Goal: Task Accomplishment & Management: Complete application form

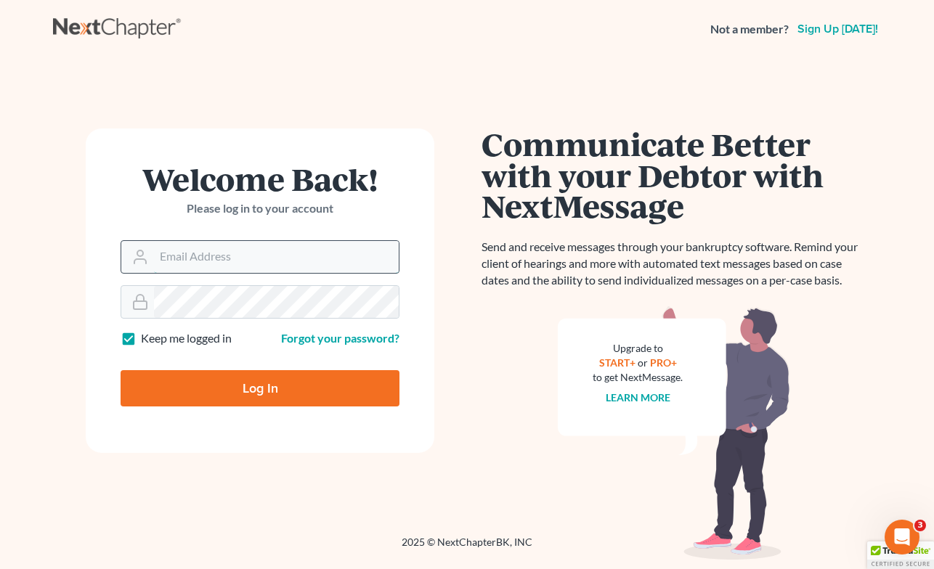
click at [324, 242] on input "Email Address" at bounding box center [276, 257] width 245 height 32
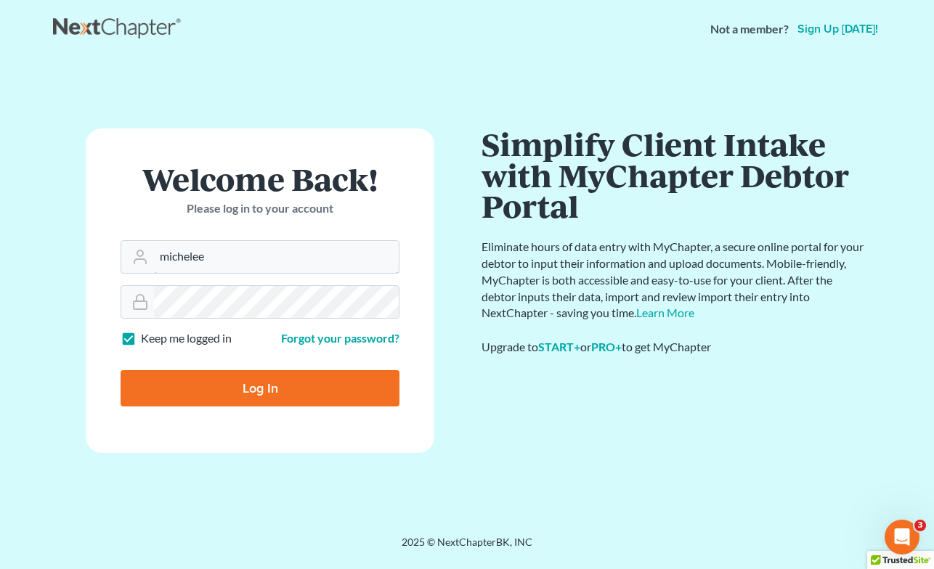
type input "[PERSON_NAME][EMAIL_ADDRESS][DOMAIN_NAME]"
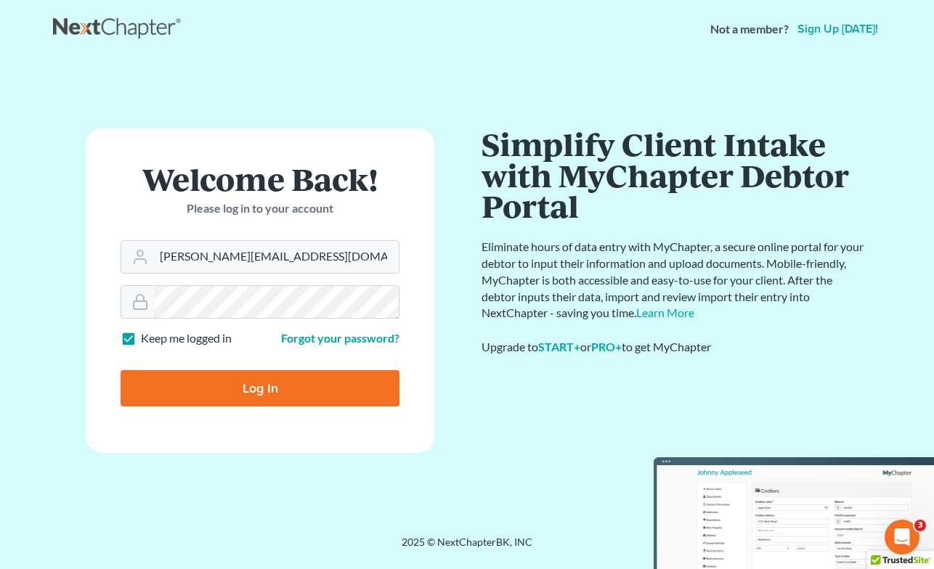
click at [7, 258] on main "Welcome Back! Please log in to your account Email Address [EMAIL_ADDRESS][DOMAI…" at bounding box center [467, 279] width 934 height 442
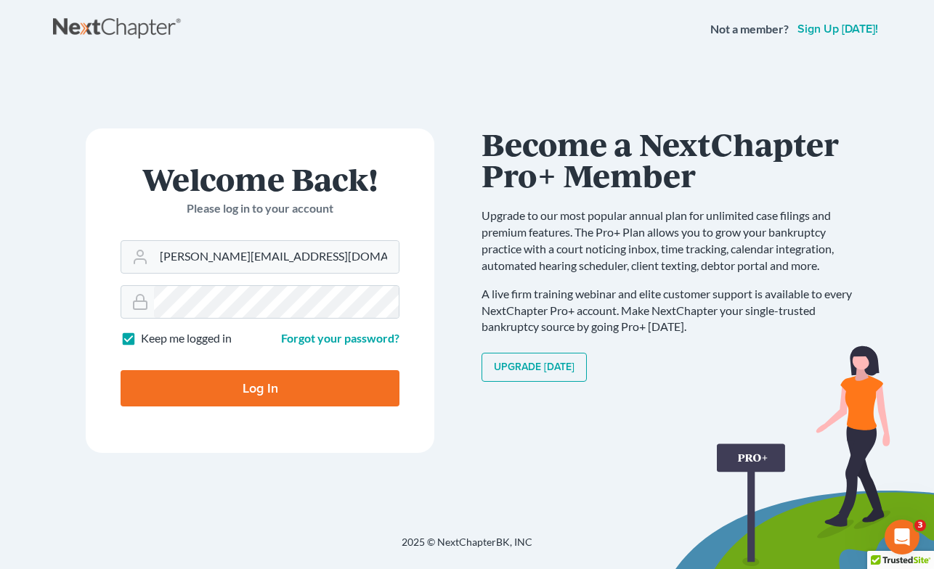
click at [175, 391] on input "Log In" at bounding box center [260, 388] width 279 height 36
type input "Thinking..."
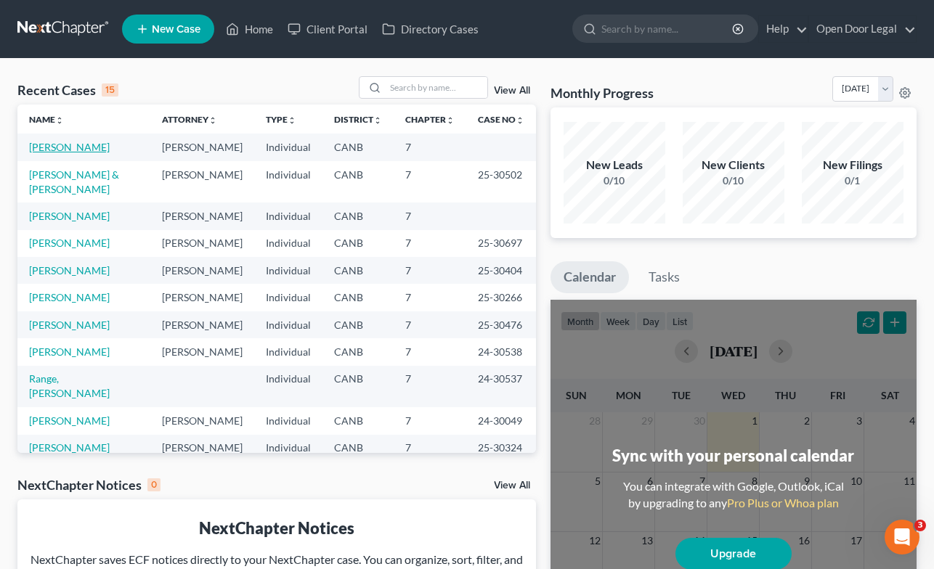
click at [56, 151] on link "[PERSON_NAME]" at bounding box center [69, 147] width 81 height 12
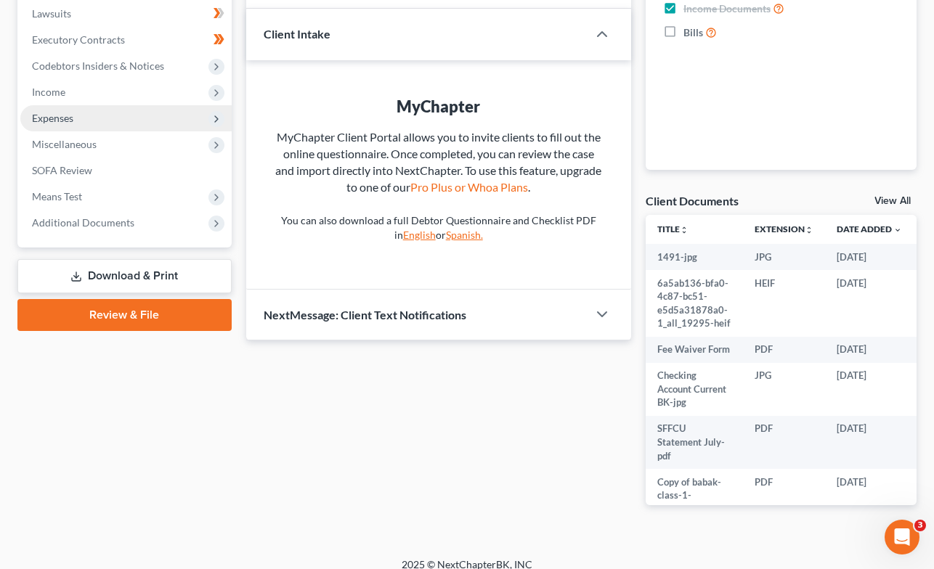
scroll to position [399, 0]
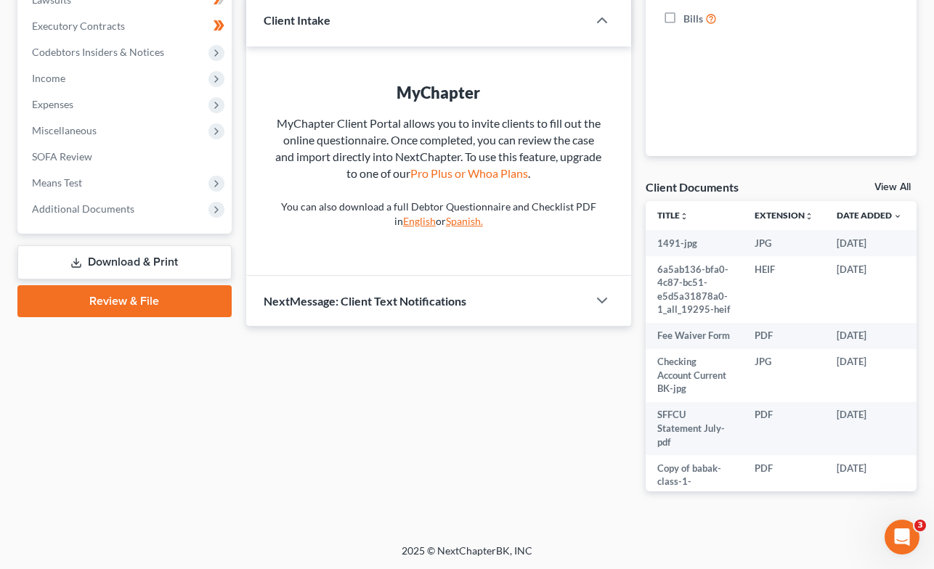
click at [115, 301] on link "Review & File" at bounding box center [124, 301] width 214 height 32
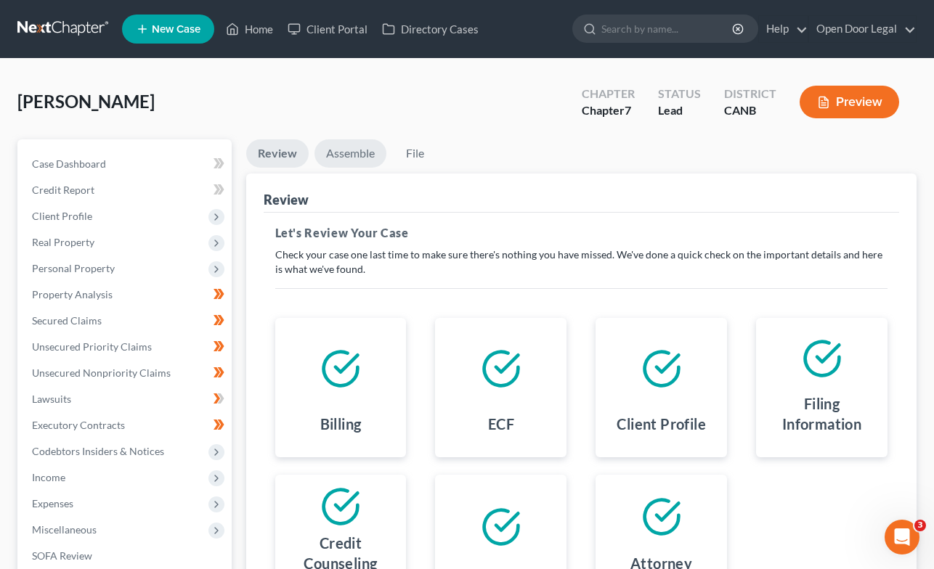
click at [339, 152] on link "Assemble" at bounding box center [350, 153] width 72 height 28
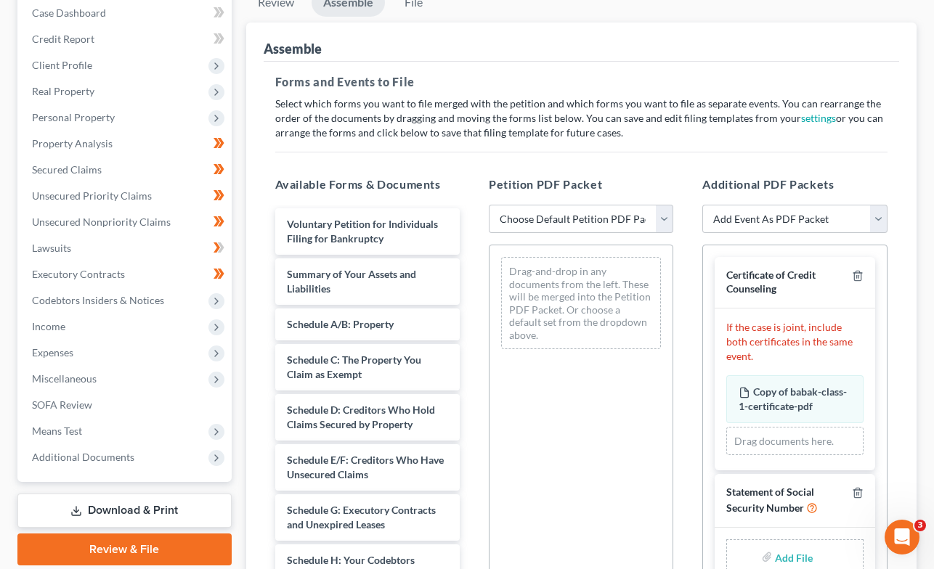
scroll to position [294, 0]
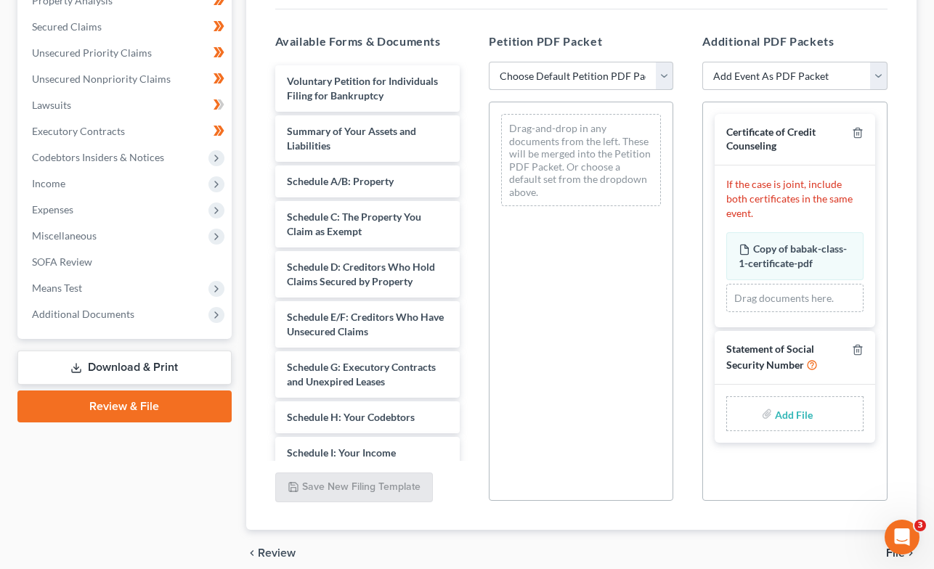
click at [664, 75] on select "Choose Default Petition PDF Packet Emergency Filing (Voluntary Petition and Cre…" at bounding box center [581, 76] width 184 height 29
click at [489, 62] on select "Choose Default Petition PDF Packet Emergency Filing (Voluntary Petition and Cre…" at bounding box center [581, 76] width 184 height 29
click at [879, 76] on select "Add Event As PDF Packet Certificate of Credit Counseling Chapter 7 Means Test C…" at bounding box center [794, 76] width 184 height 29
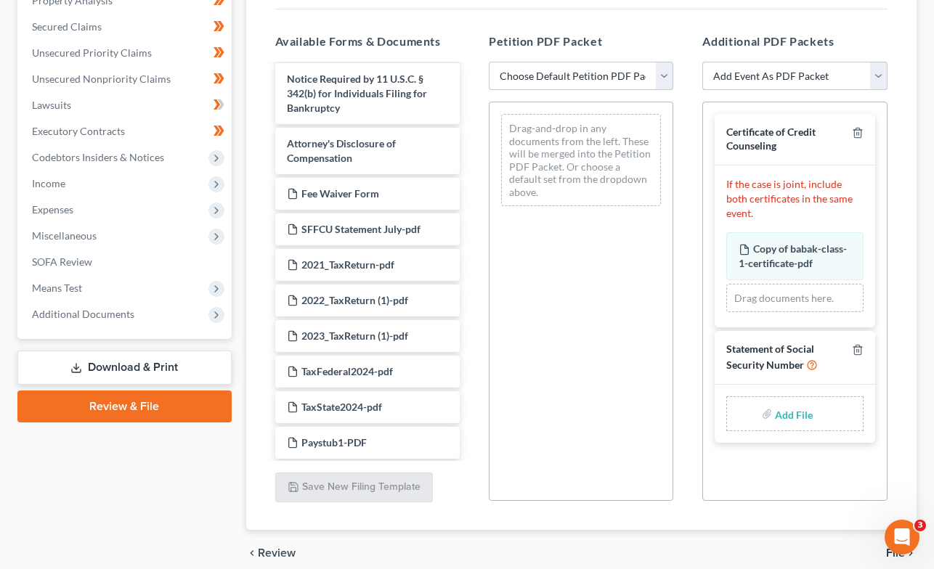
scroll to position [783, 0]
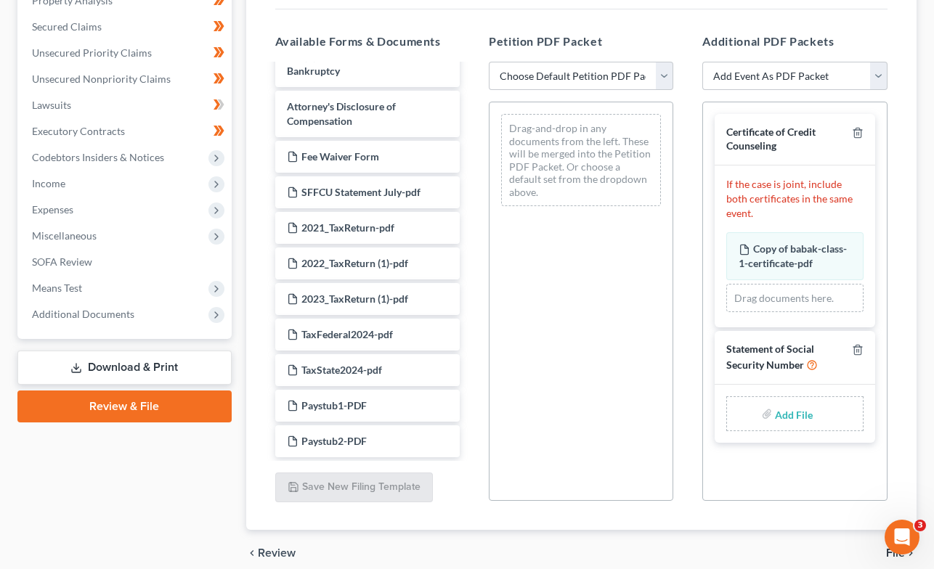
type input "C:\fakepath\[DATE] SSN - BK.pdf"
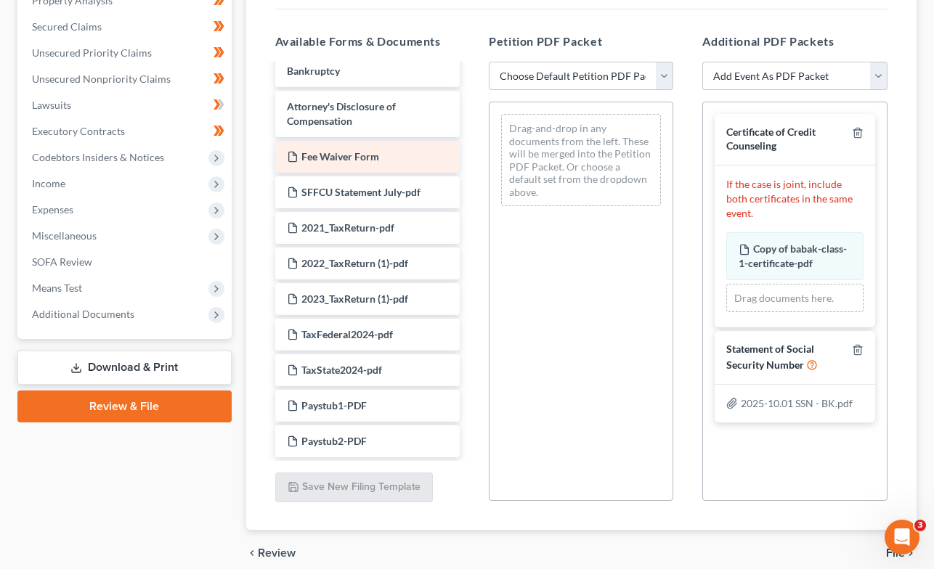
click at [380, 152] on div "Fee Waiver Form" at bounding box center [367, 157] width 184 height 32
click at [351, 157] on span "Fee Waiver Form" at bounding box center [340, 156] width 78 height 12
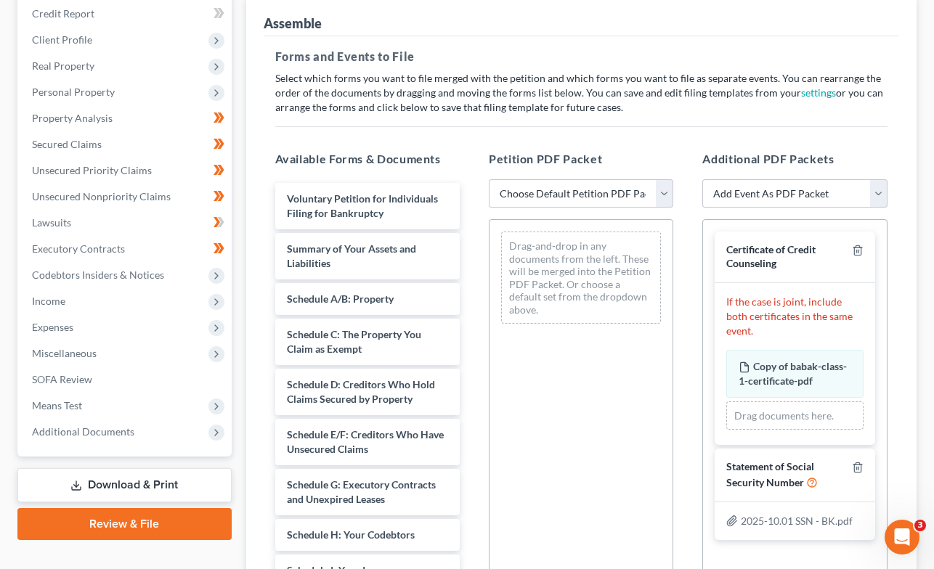
scroll to position [170, 0]
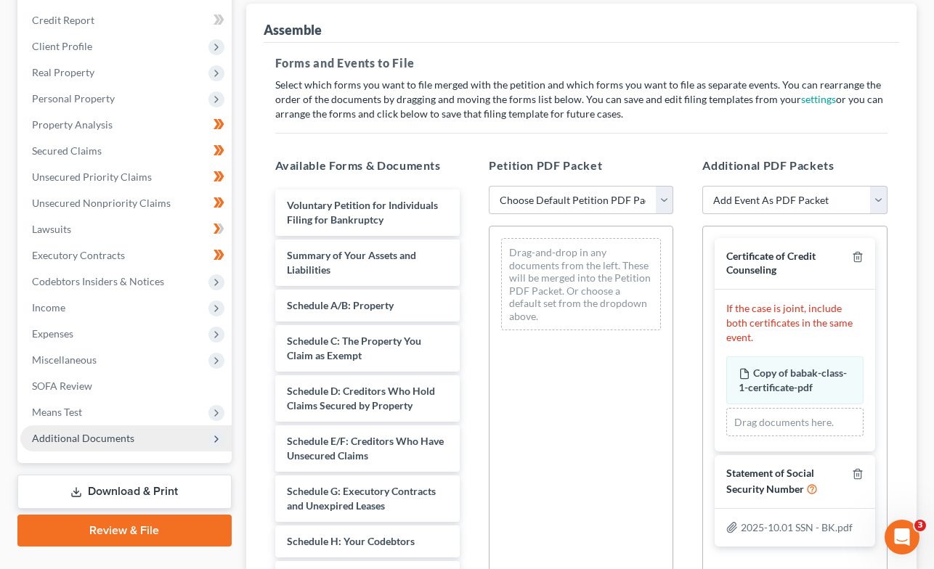
click at [88, 435] on span "Additional Documents" at bounding box center [83, 438] width 102 height 12
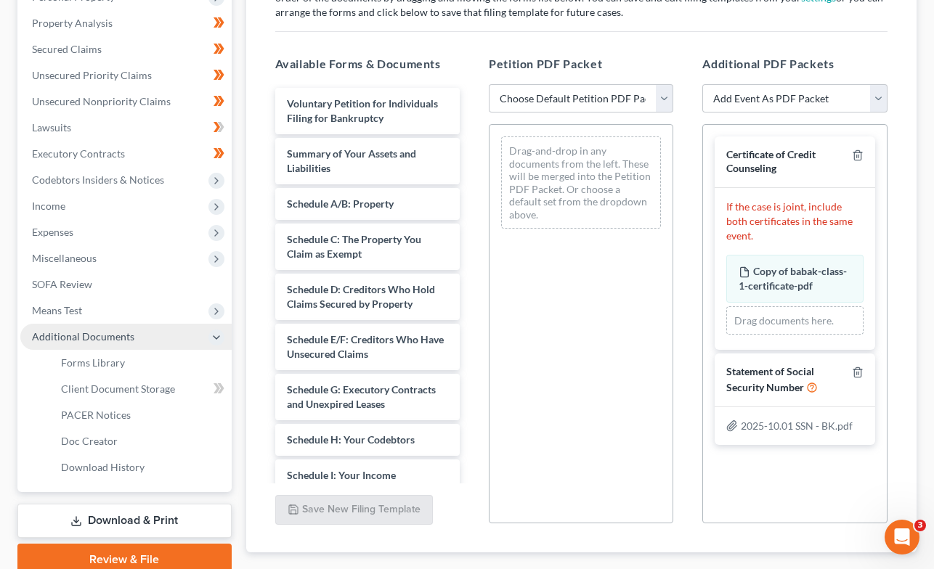
scroll to position [356, 0]
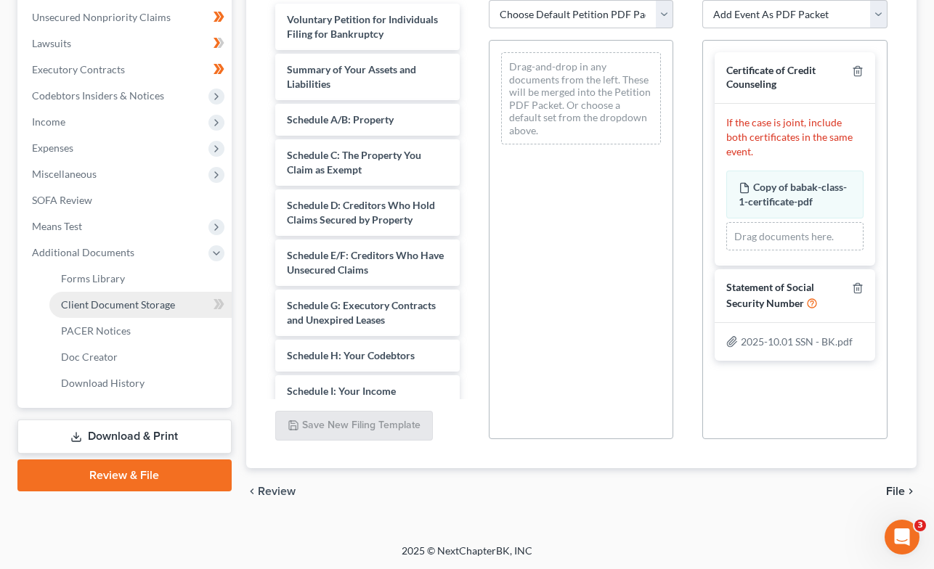
click at [116, 306] on span "Client Document Storage" at bounding box center [118, 304] width 114 height 12
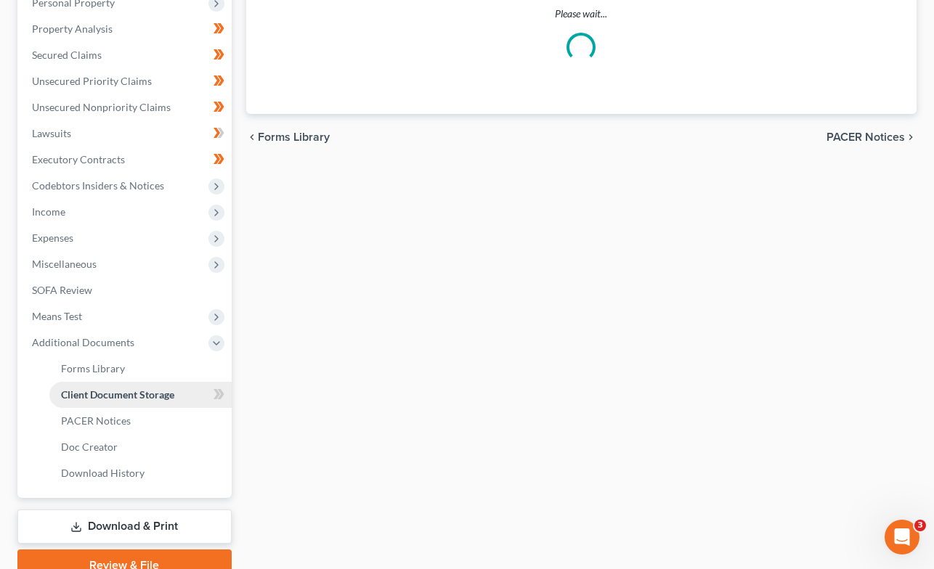
scroll to position [21, 0]
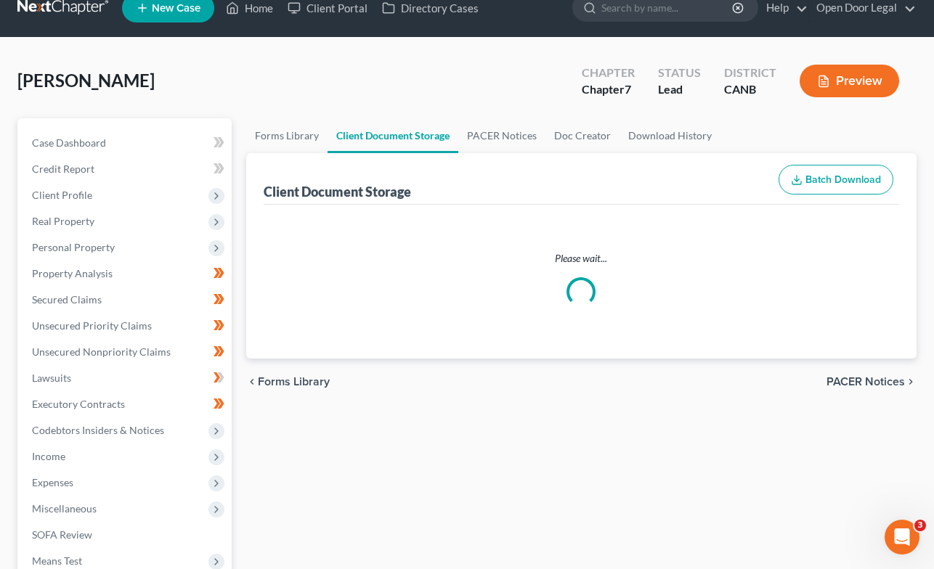
select select "0"
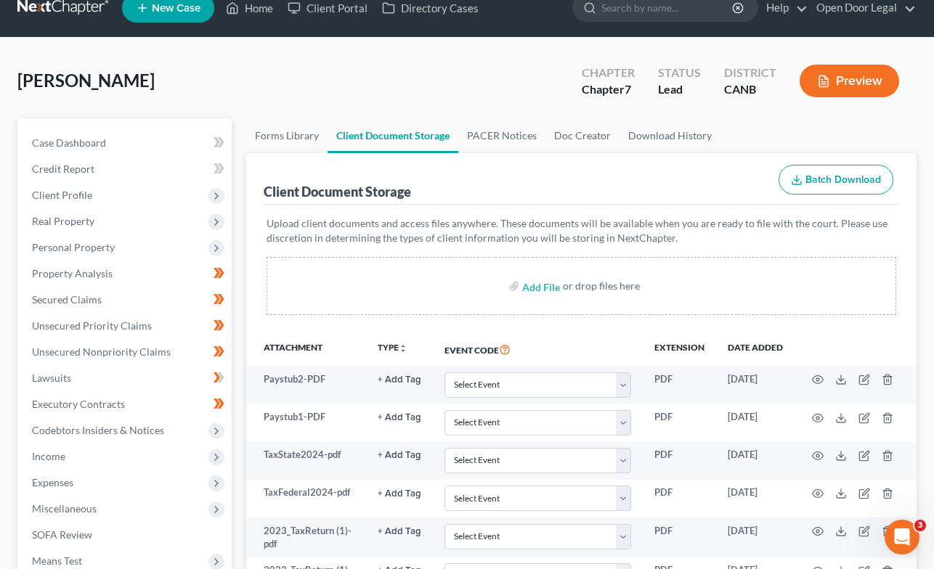
scroll to position [0, 0]
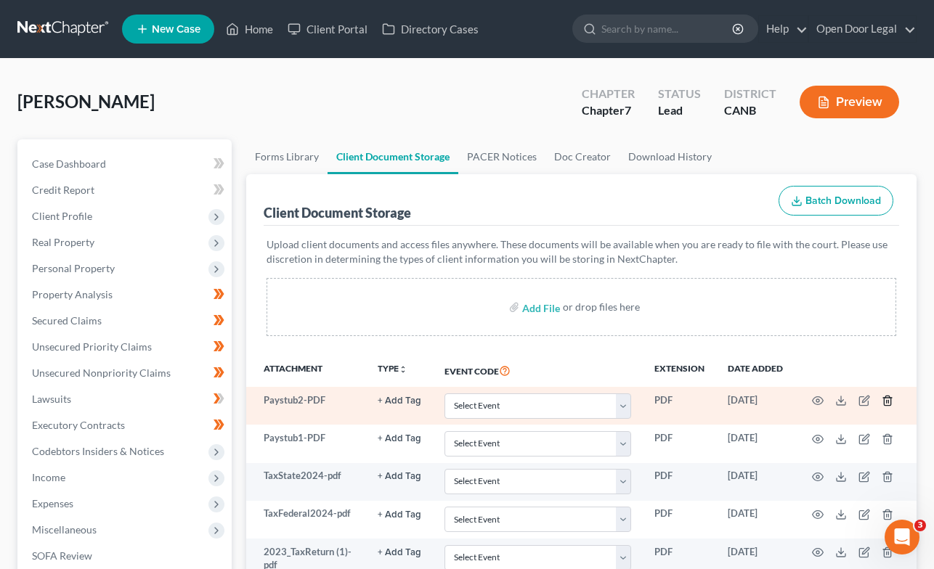
click at [887, 402] on icon "button" at bounding box center [887, 401] width 12 height 12
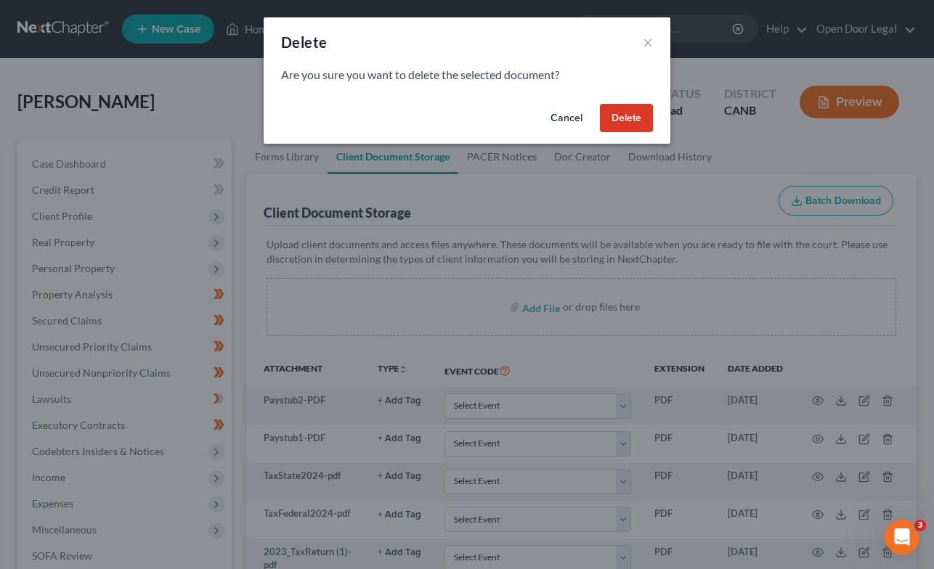
click at [619, 121] on button "Delete" at bounding box center [626, 118] width 53 height 29
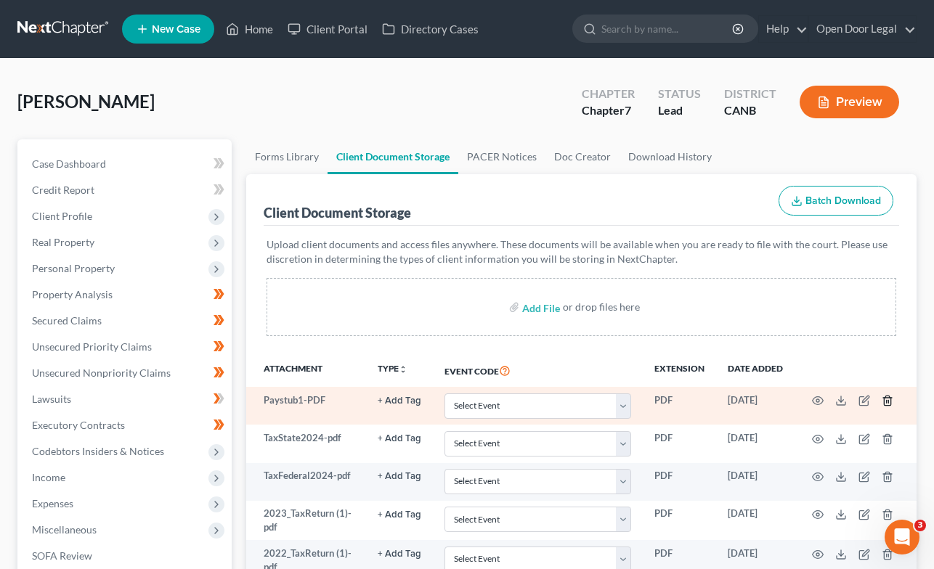
click at [884, 400] on icon "button" at bounding box center [887, 400] width 7 height 9
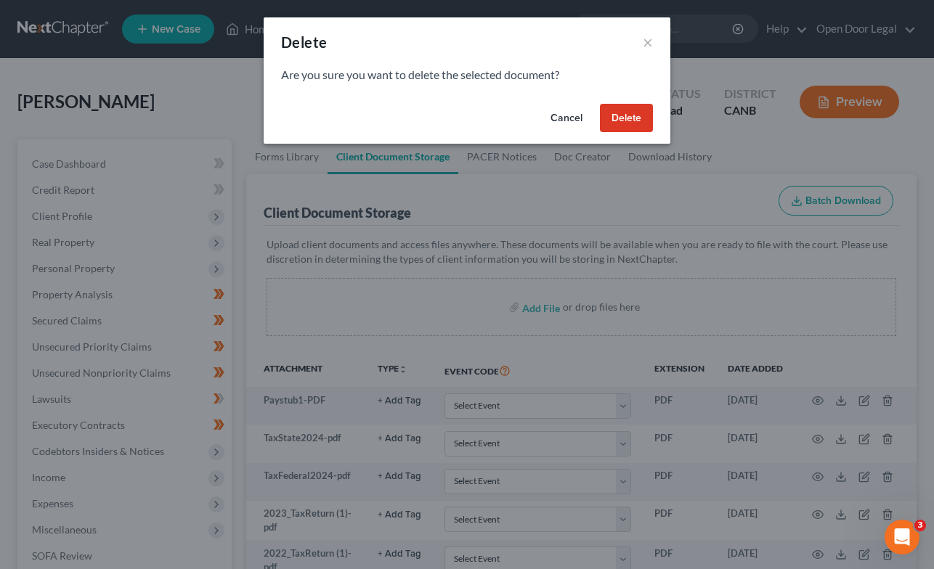
click at [617, 115] on button "Delete" at bounding box center [626, 118] width 53 height 29
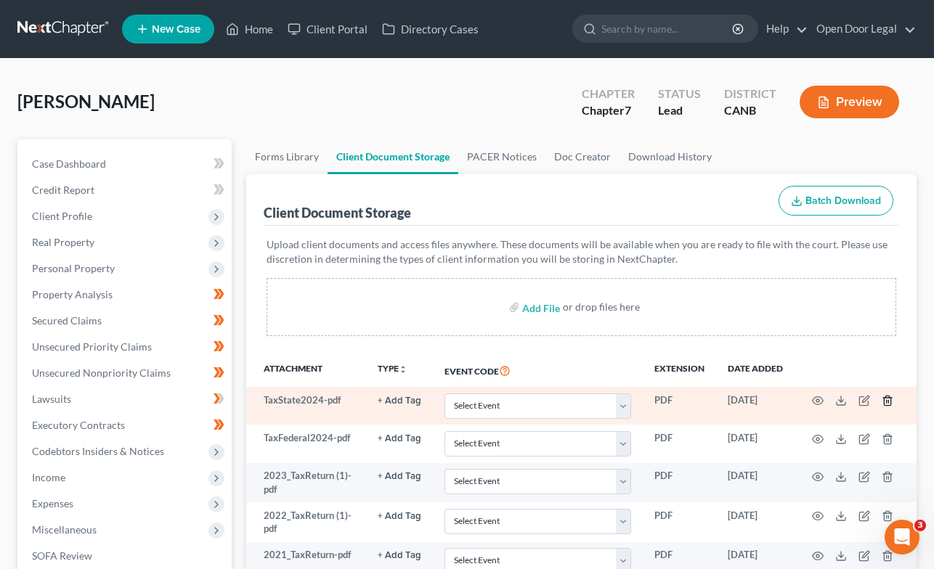
click at [886, 399] on icon "button" at bounding box center [887, 401] width 12 height 12
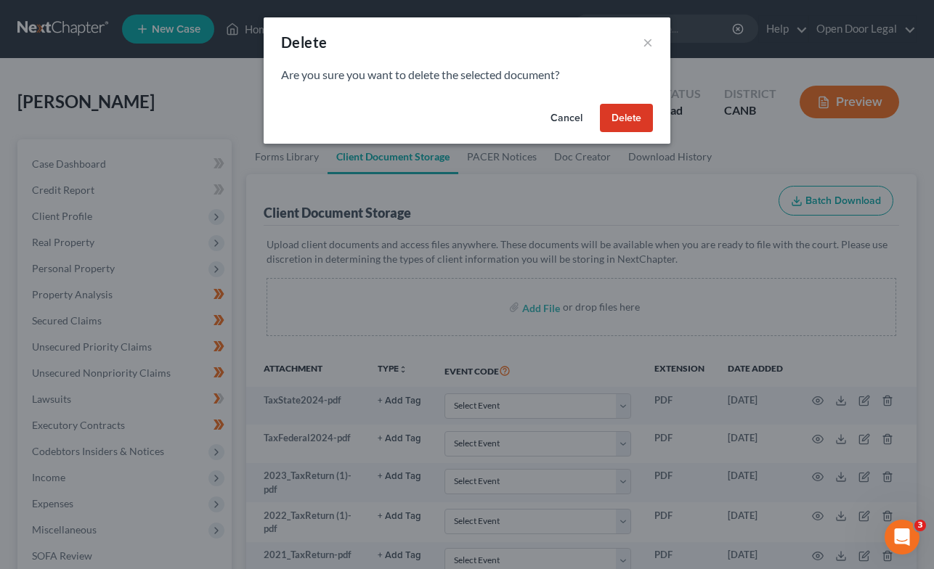
click at [624, 118] on button "Delete" at bounding box center [626, 118] width 53 height 29
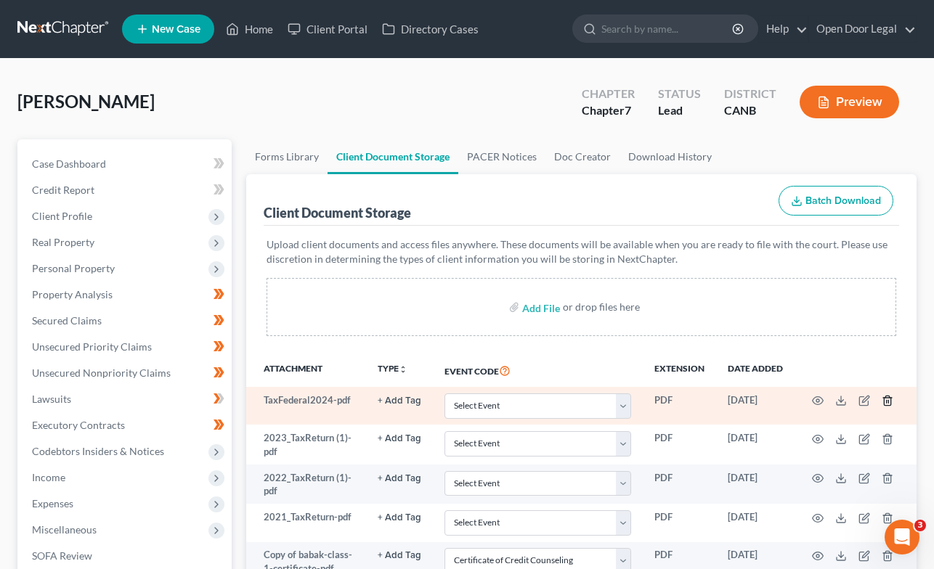
click at [884, 400] on icon "button" at bounding box center [887, 401] width 12 height 12
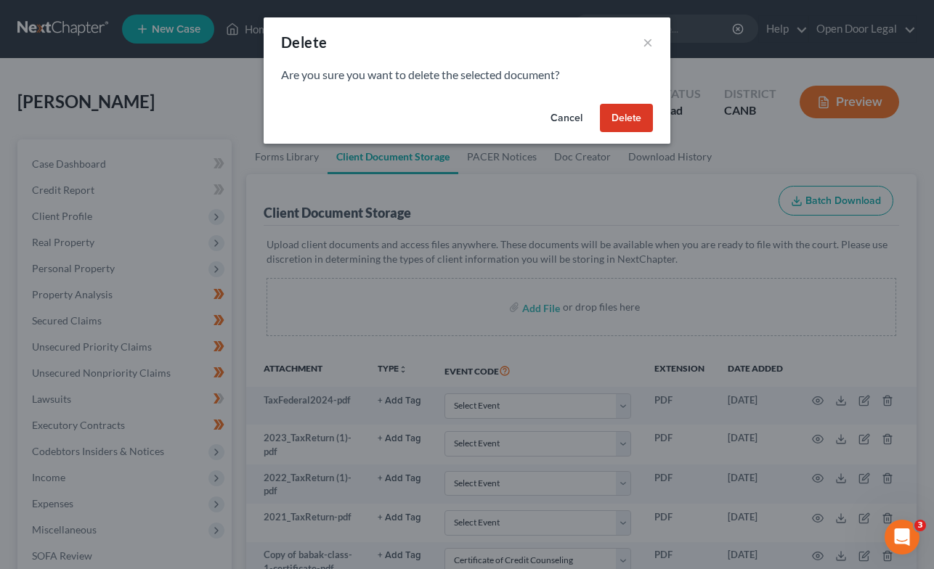
click at [618, 112] on button "Delete" at bounding box center [626, 118] width 53 height 29
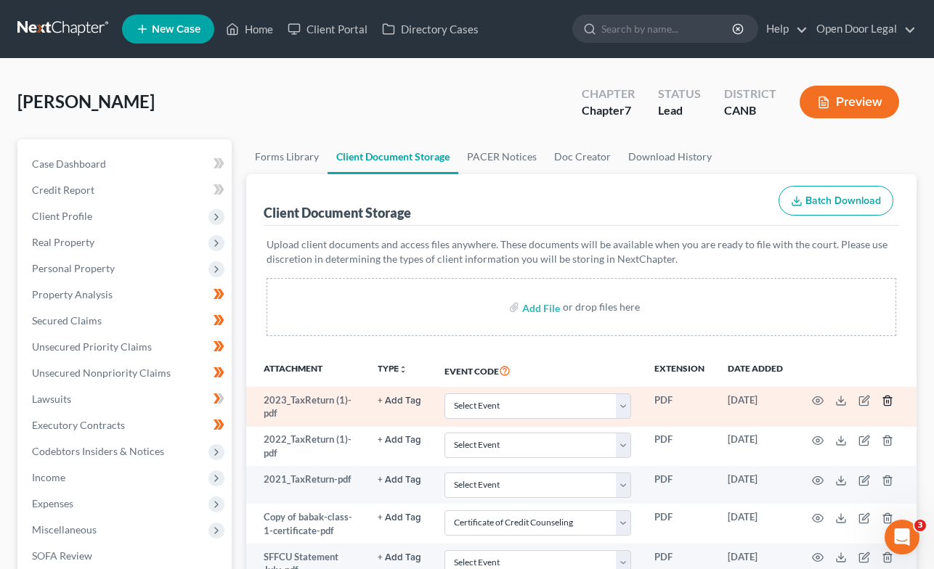
click at [885, 399] on icon "button" at bounding box center [887, 401] width 12 height 12
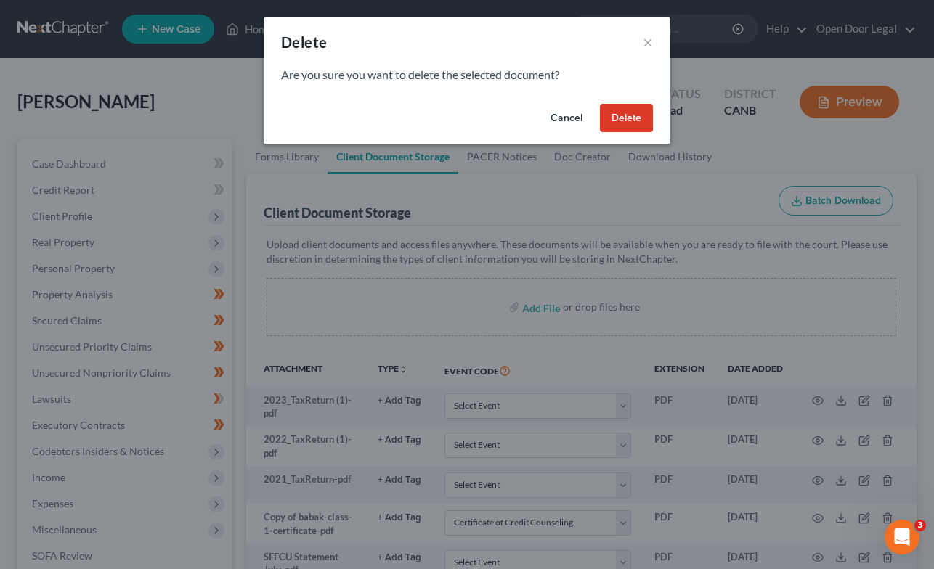
click at [615, 117] on button "Delete" at bounding box center [626, 118] width 53 height 29
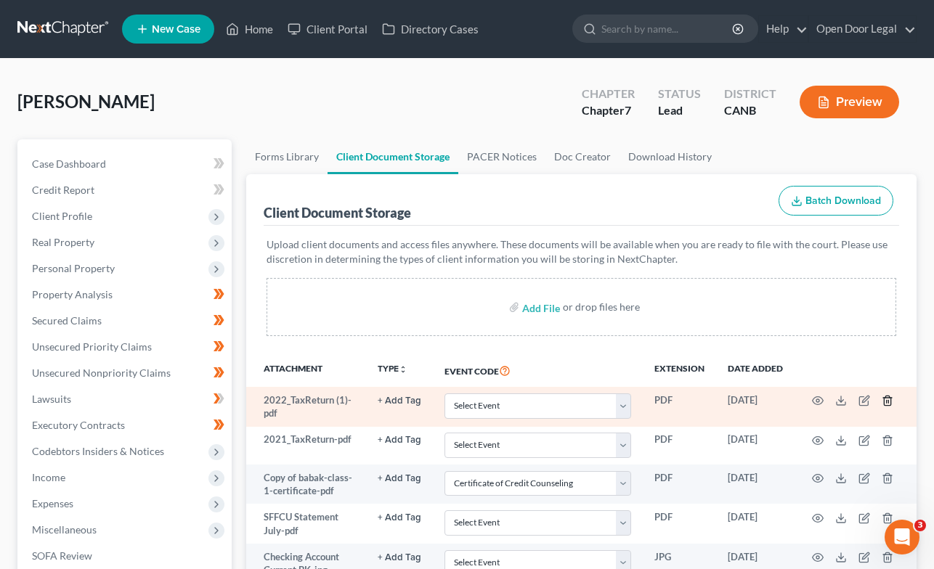
click at [887, 399] on icon "button" at bounding box center [887, 401] width 12 height 12
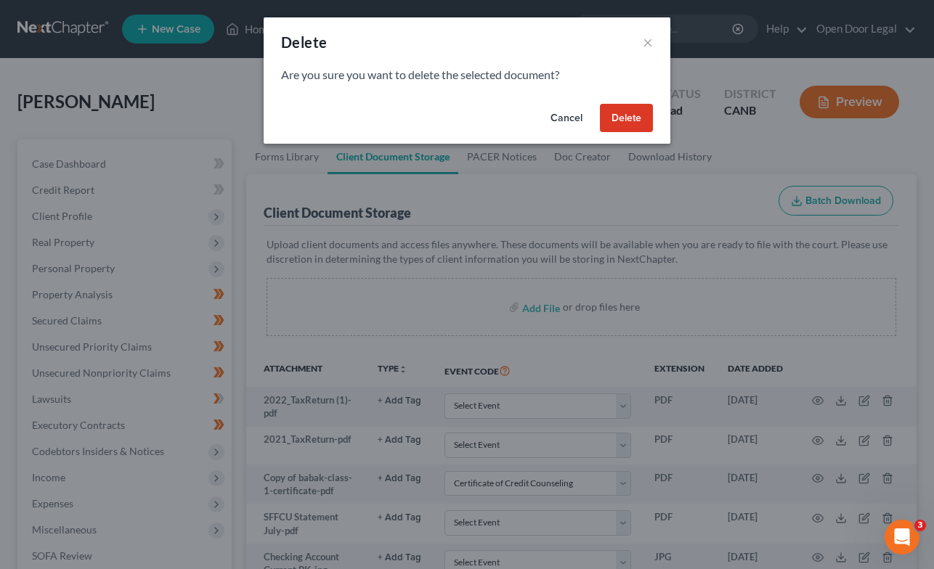
click at [639, 113] on button "Delete" at bounding box center [626, 118] width 53 height 29
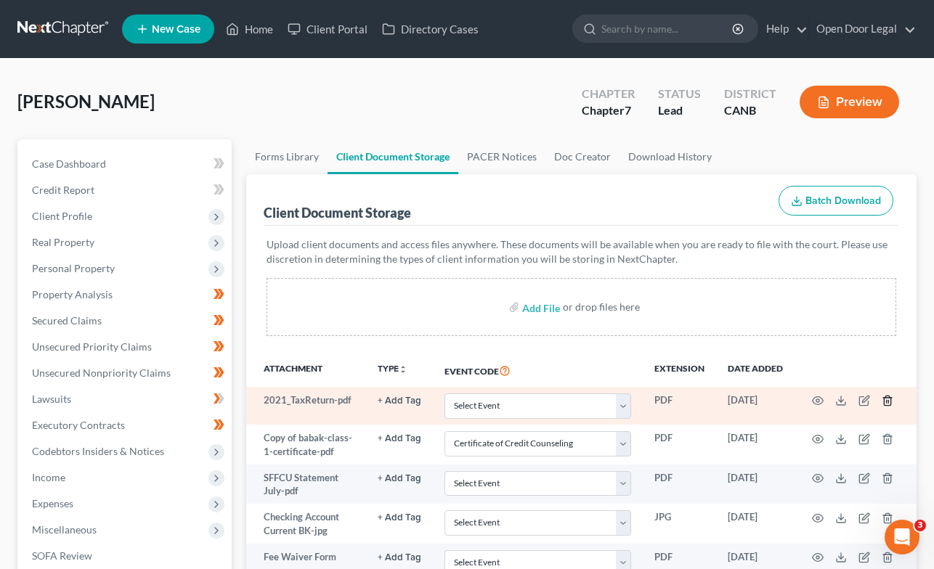
click at [889, 403] on icon "button" at bounding box center [887, 401] width 12 height 12
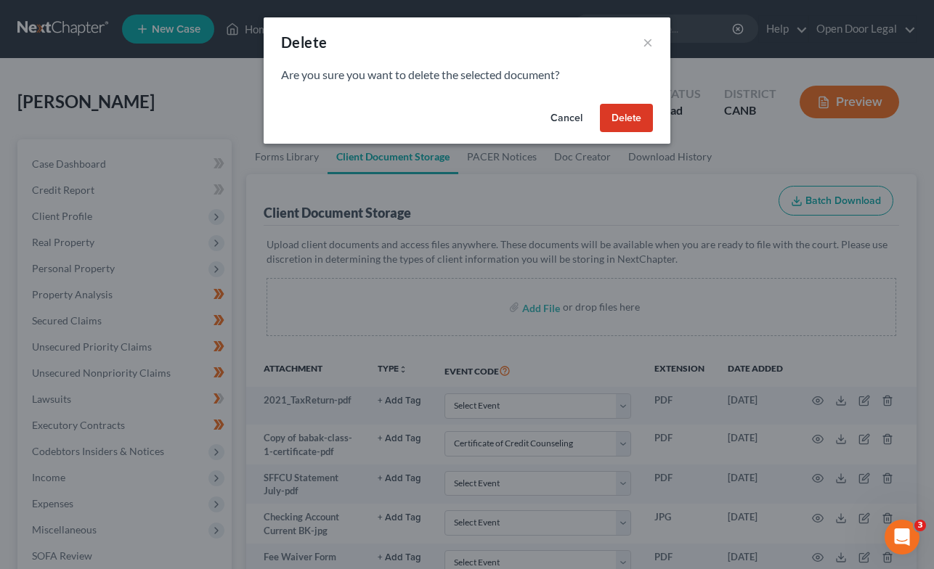
click at [623, 115] on button "Delete" at bounding box center [626, 118] width 53 height 29
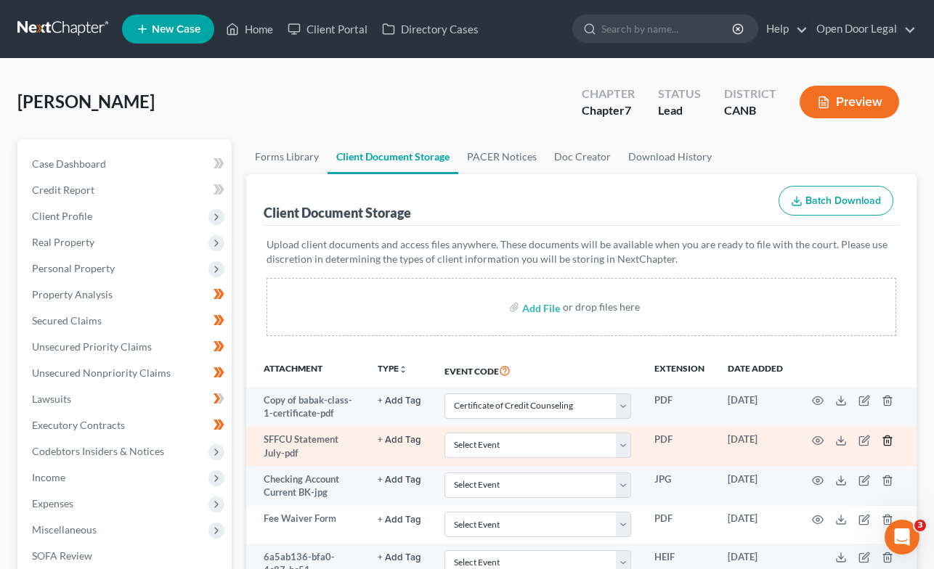
click at [889, 438] on icon "button" at bounding box center [887, 441] width 12 height 12
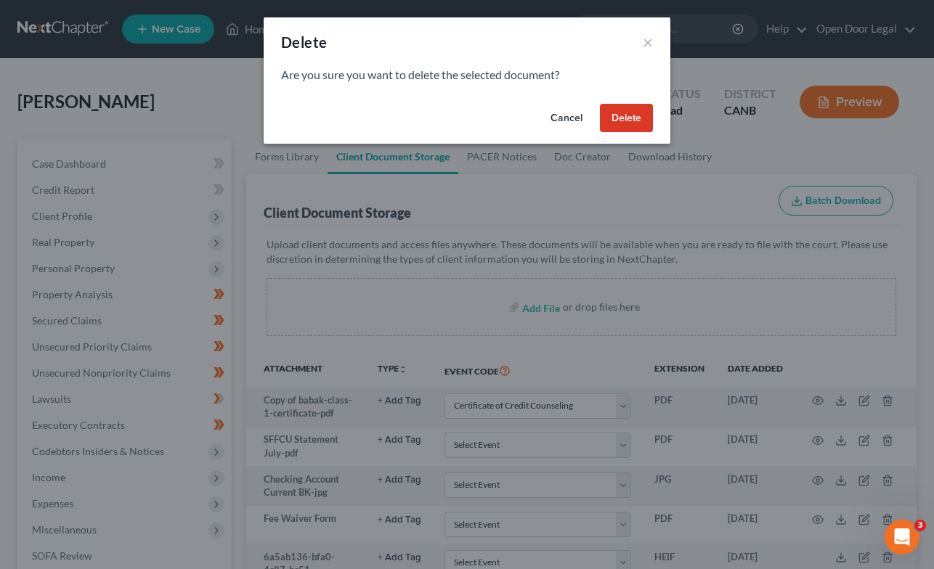
click at [620, 110] on button "Delete" at bounding box center [626, 118] width 53 height 29
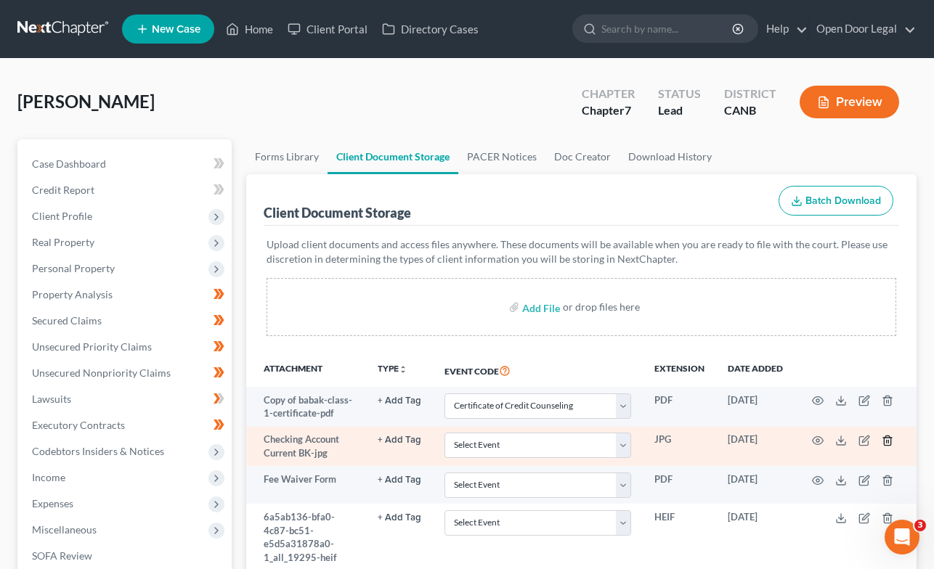
click at [887, 438] on icon "button" at bounding box center [887, 441] width 12 height 12
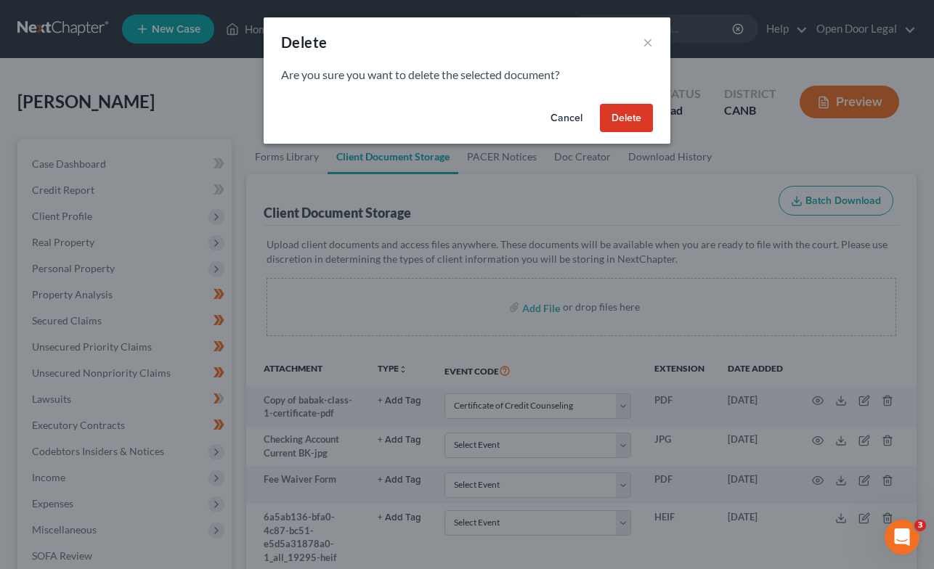
click at [619, 113] on button "Delete" at bounding box center [626, 118] width 53 height 29
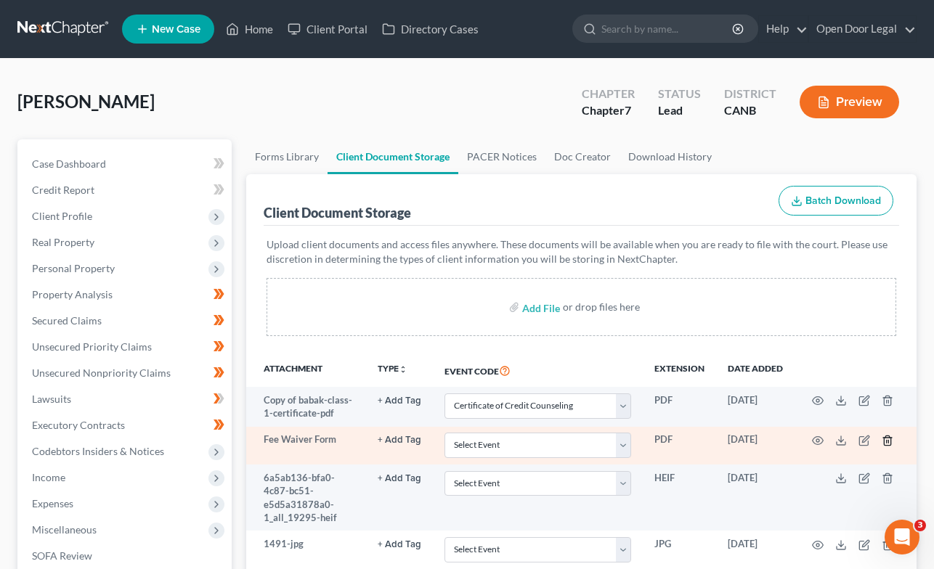
click at [884, 437] on icon "button" at bounding box center [887, 440] width 7 height 9
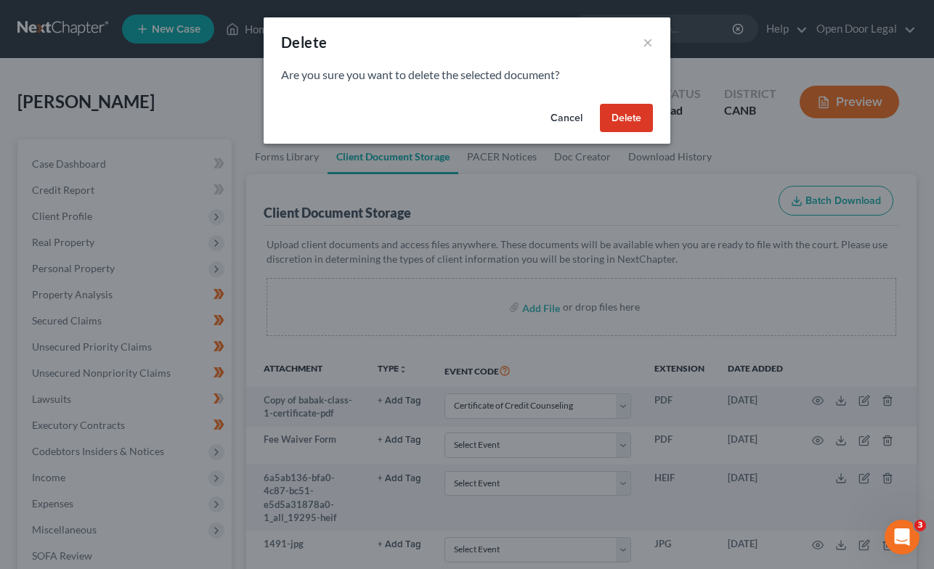
click at [632, 115] on button "Delete" at bounding box center [626, 118] width 53 height 29
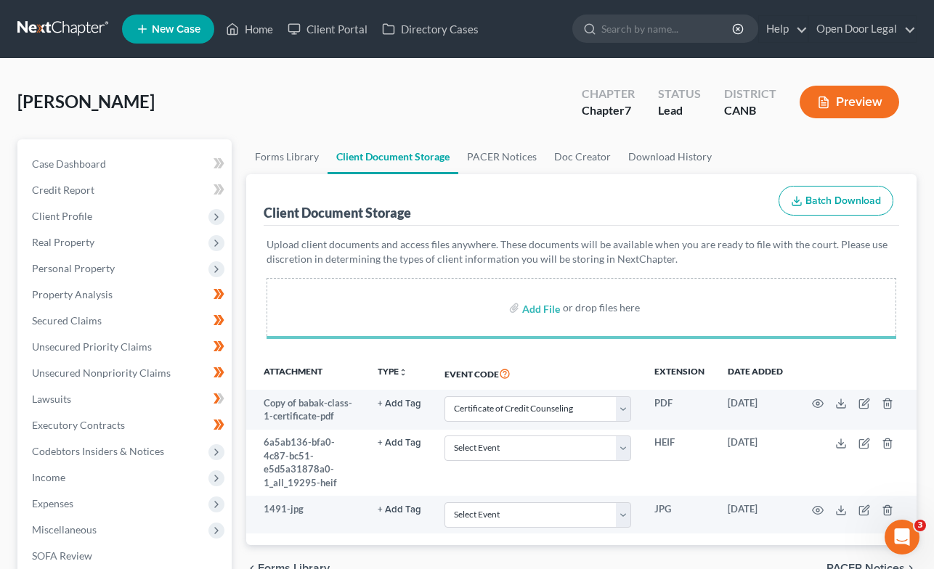
select select "0"
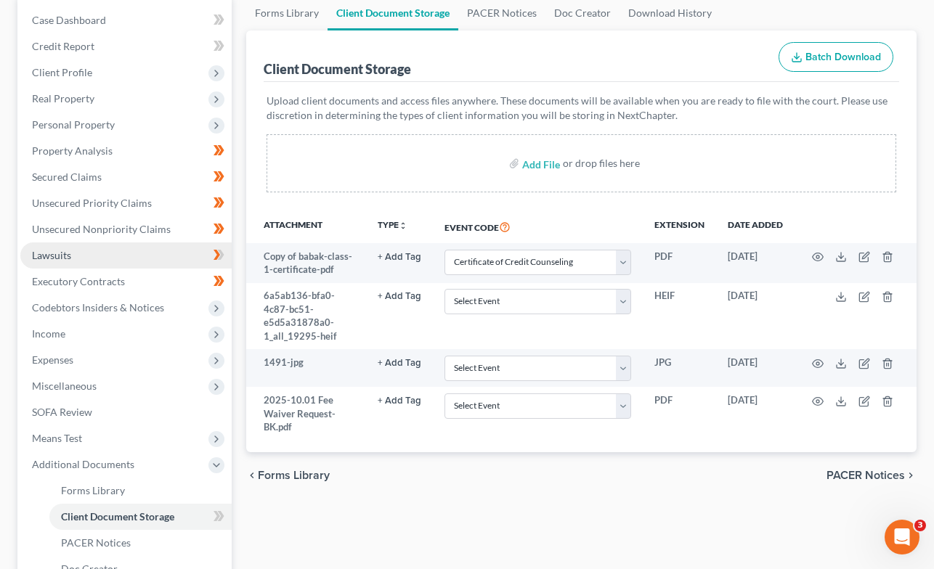
scroll to position [166, 0]
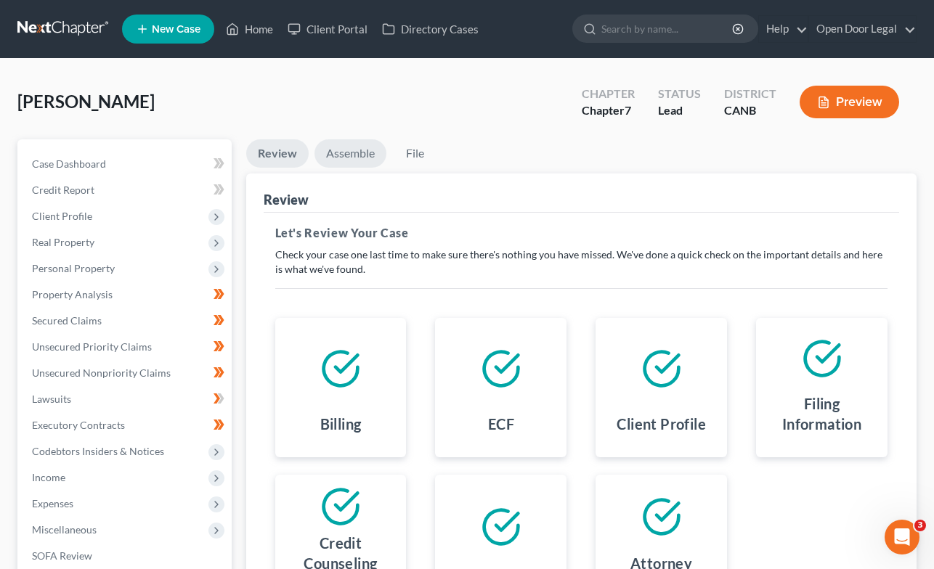
click at [350, 162] on link "Assemble" at bounding box center [350, 153] width 72 height 28
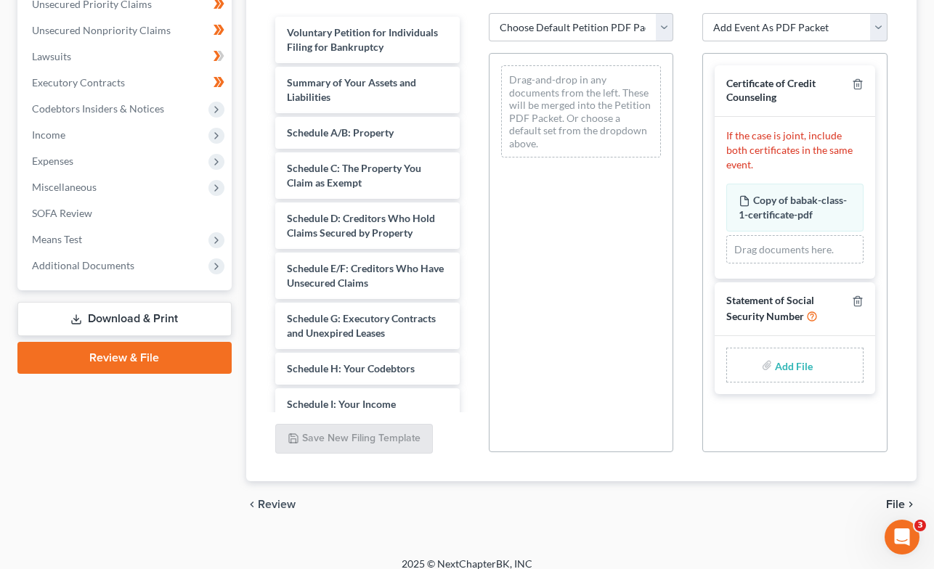
scroll to position [344, 0]
click at [878, 23] on select "Add Event As PDF Packet Certificate of Credit Counseling Chapter 7 Means Test C…" at bounding box center [794, 26] width 184 height 29
select select "4"
click at [702, 12] on select "Add Event As PDF Packet Certificate of Credit Counseling Chapter 7 Means Test C…" at bounding box center [794, 26] width 184 height 29
select select
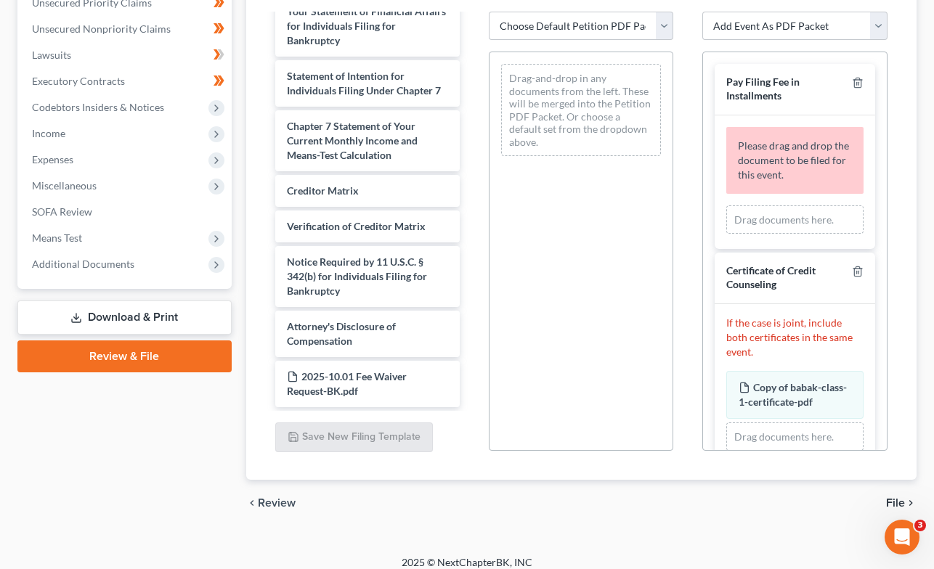
scroll to position [463, 0]
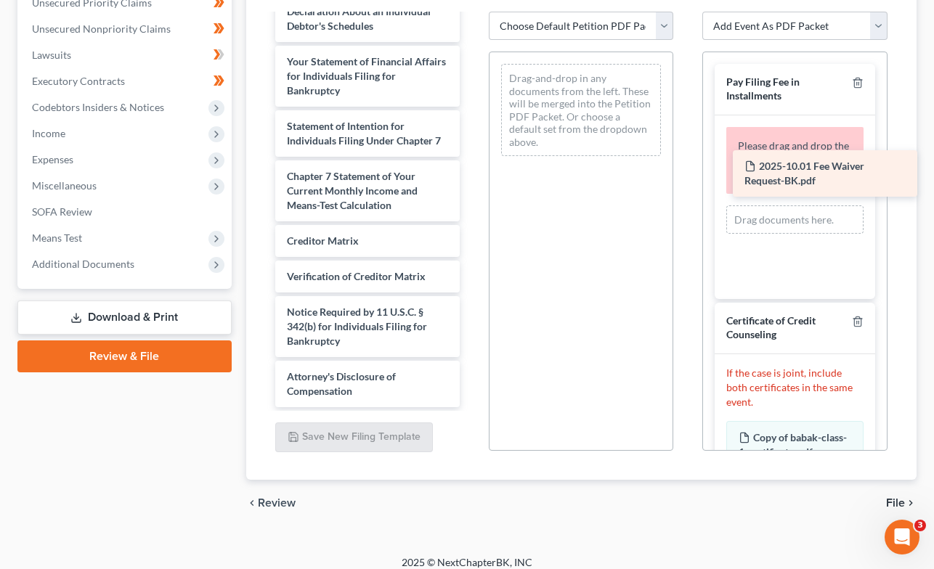
drag, startPoint x: 319, startPoint y: 386, endPoint x: 777, endPoint y: 176, distance: 503.3
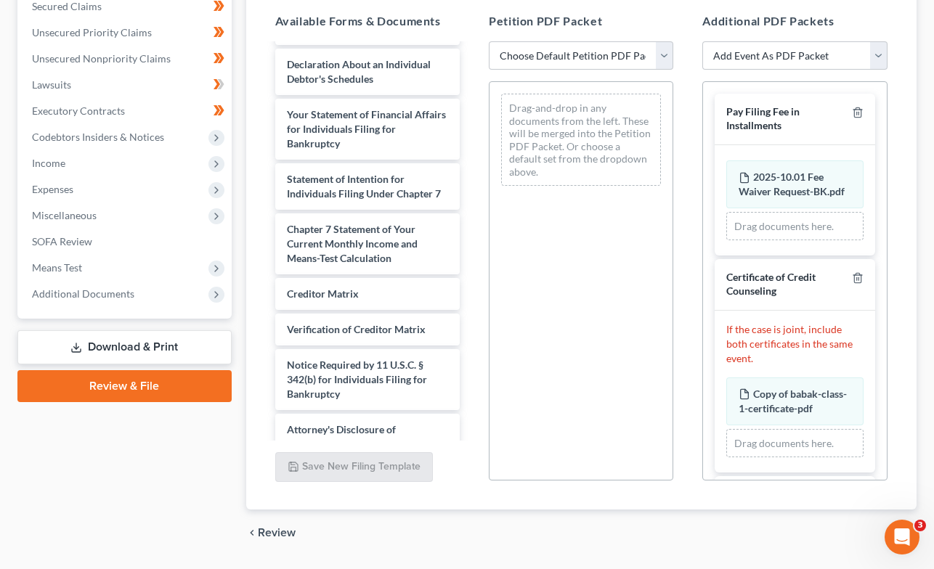
scroll to position [439, 0]
click at [91, 295] on span "Additional Documents" at bounding box center [83, 294] width 102 height 12
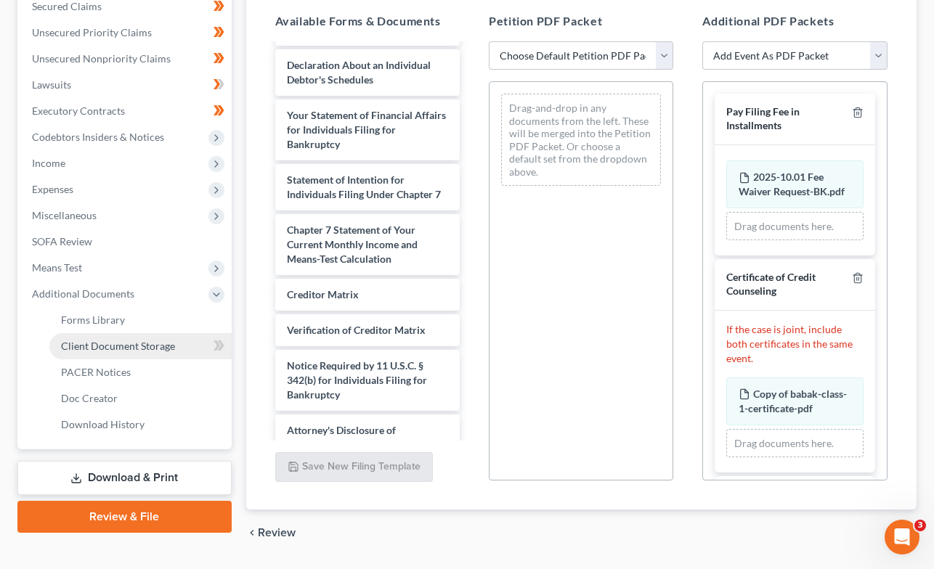
click at [93, 342] on span "Client Document Storage" at bounding box center [118, 346] width 114 height 12
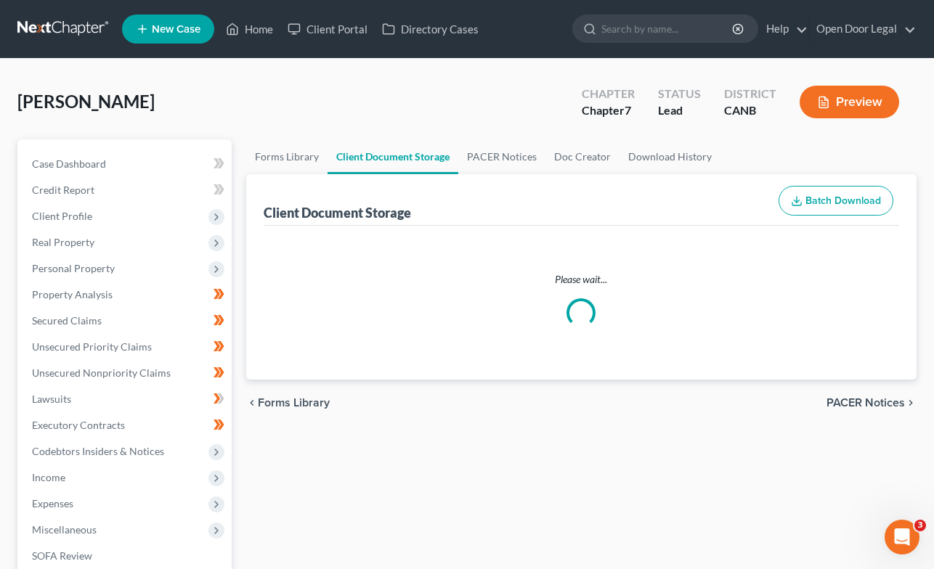
select select "0"
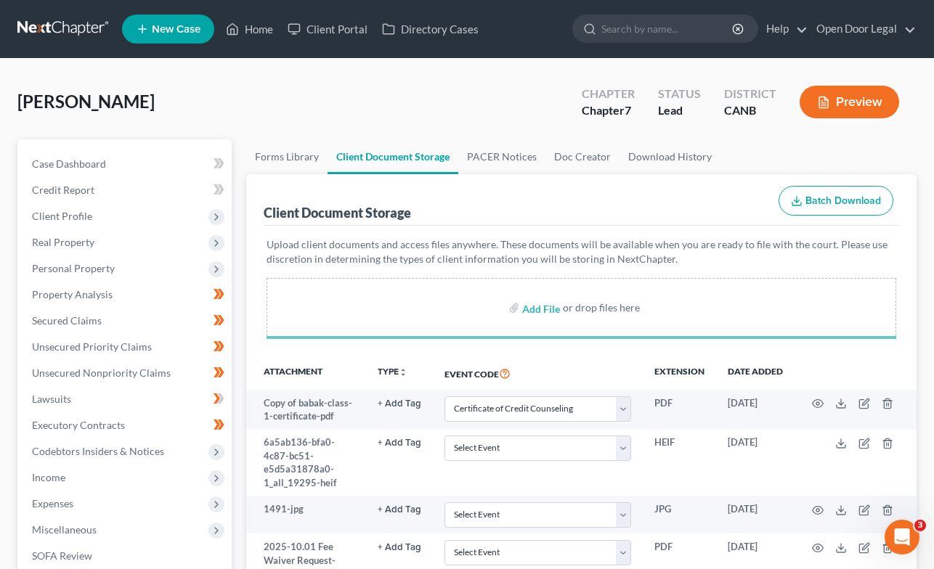
select select "0"
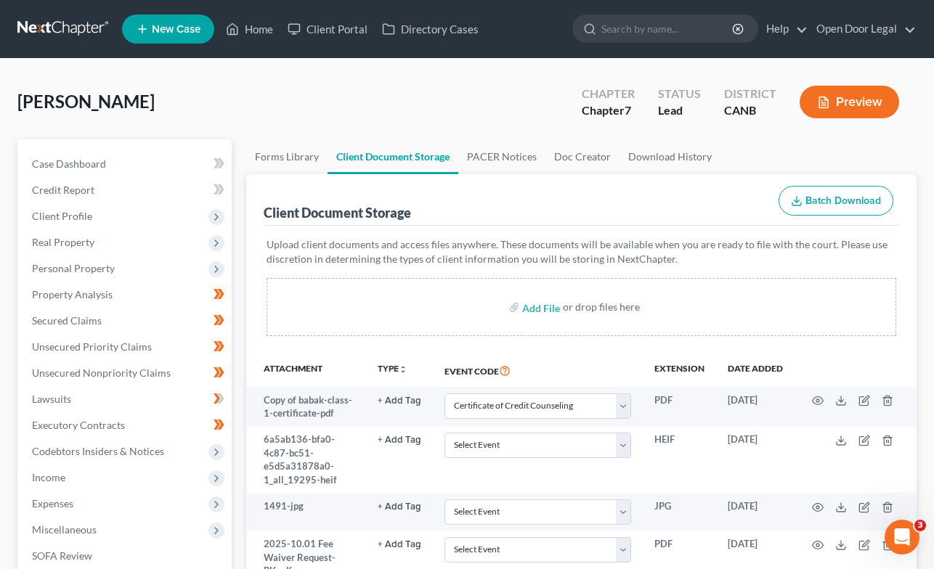
select select "0"
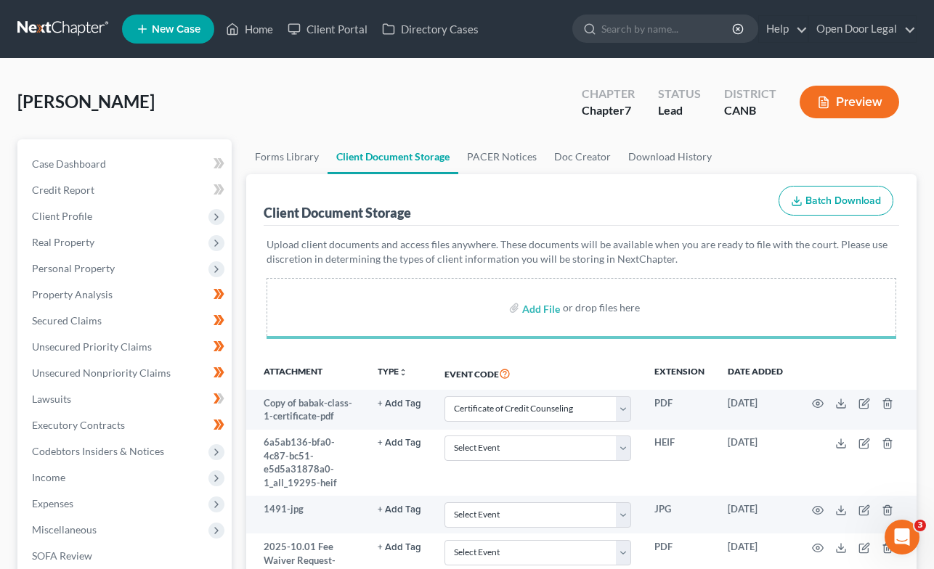
select select "0"
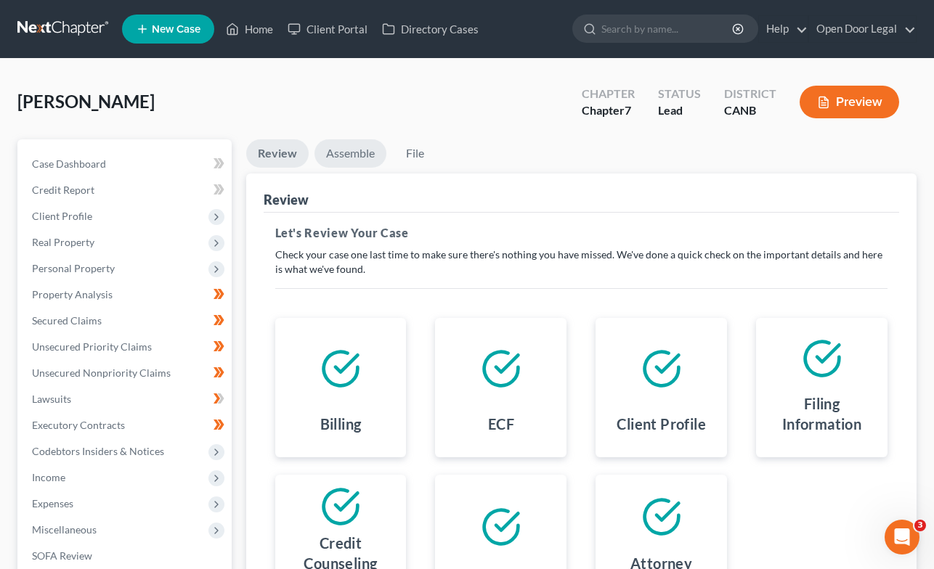
click at [348, 160] on link "Assemble" at bounding box center [350, 153] width 72 height 28
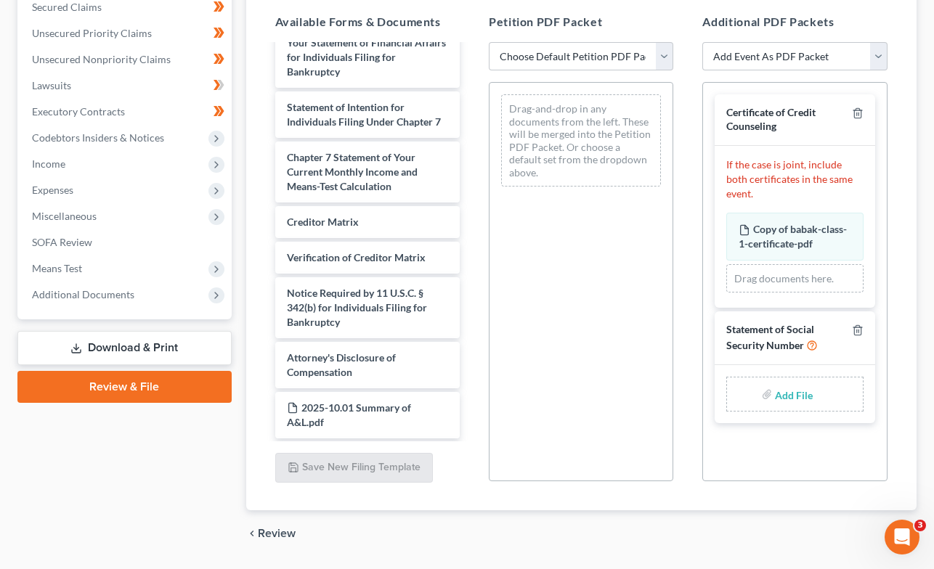
scroll to position [509, 0]
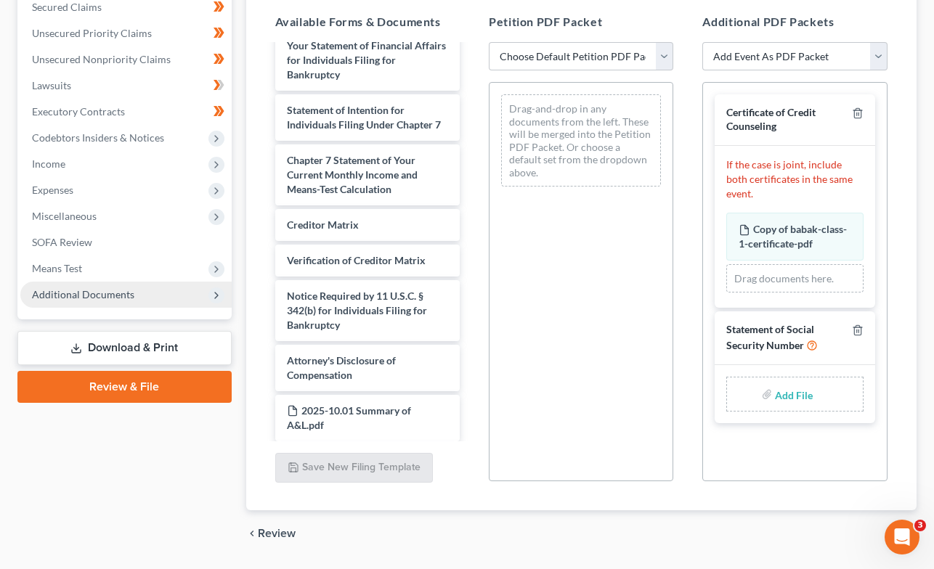
click at [112, 298] on span "Additional Documents" at bounding box center [83, 294] width 102 height 12
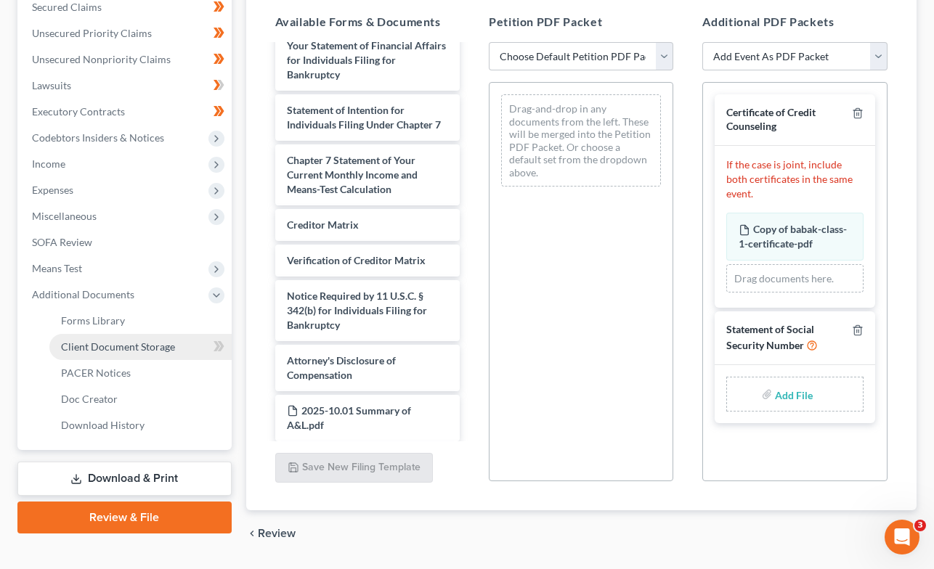
click at [113, 346] on span "Client Document Storage" at bounding box center [118, 347] width 114 height 12
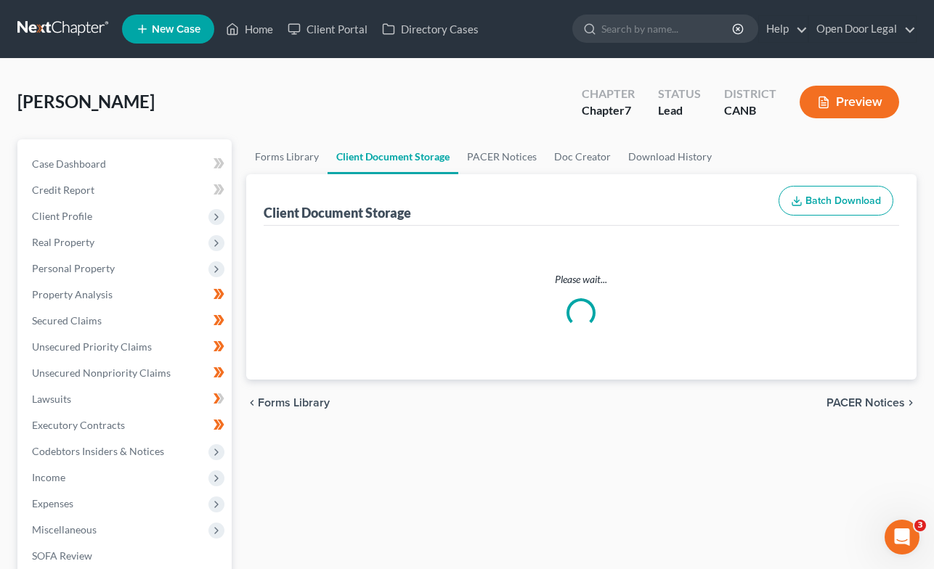
select select "0"
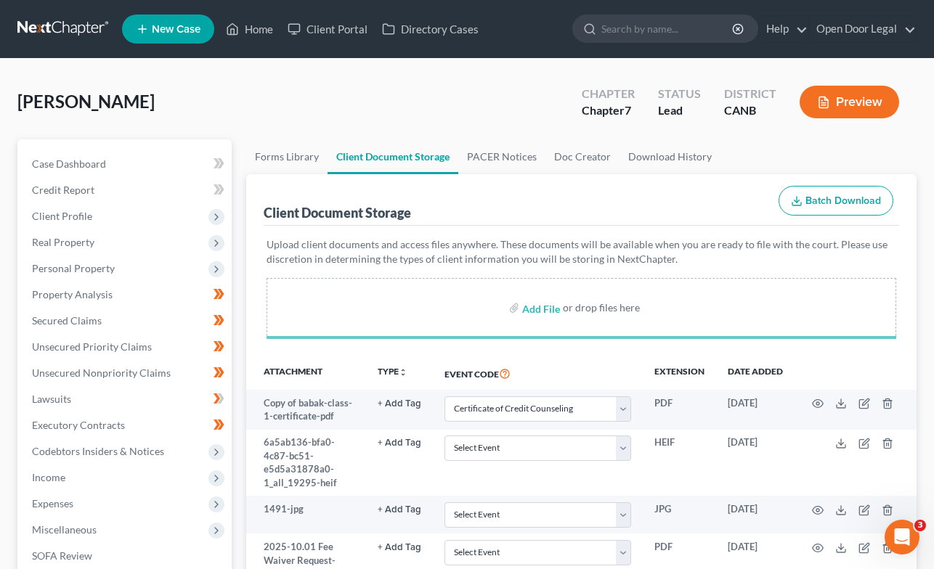
select select "0"
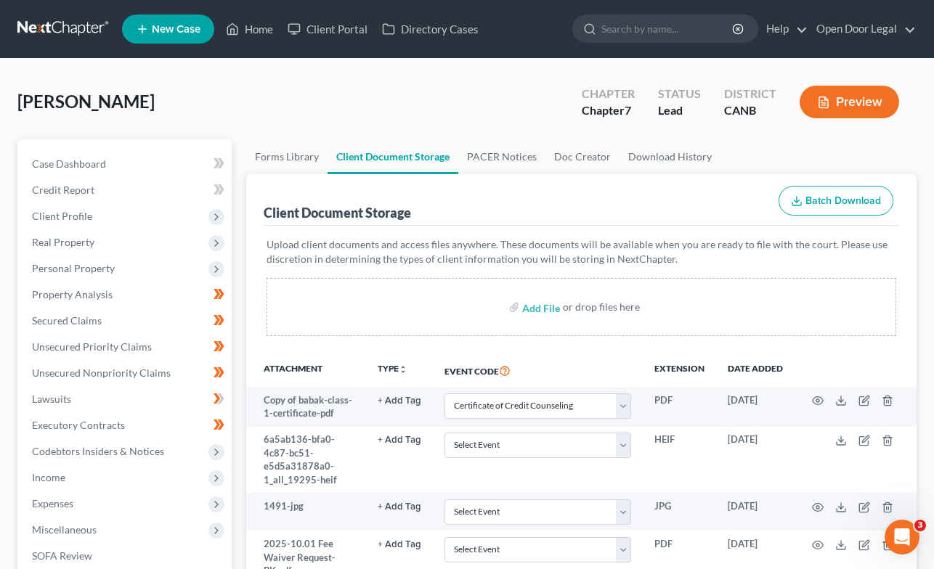
select select "0"
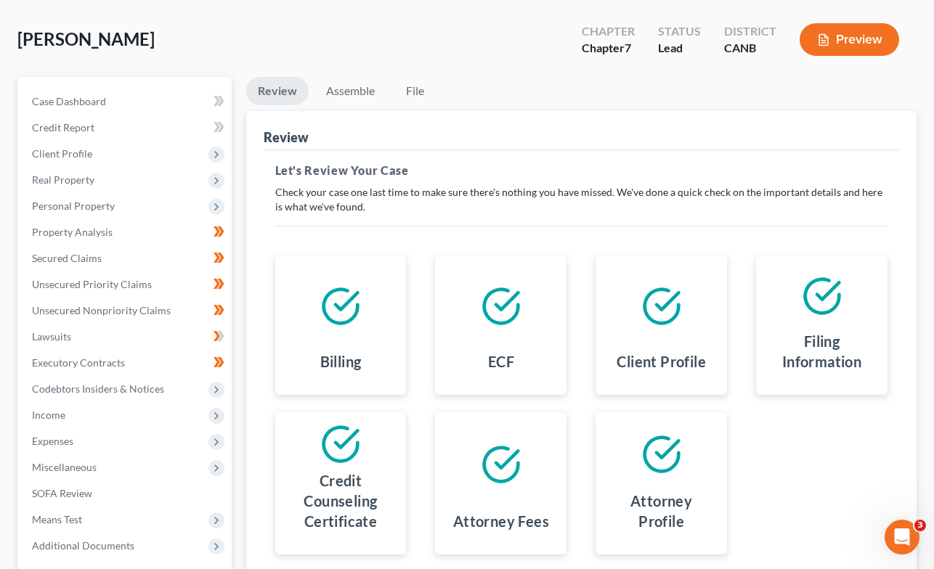
scroll to position [41, 0]
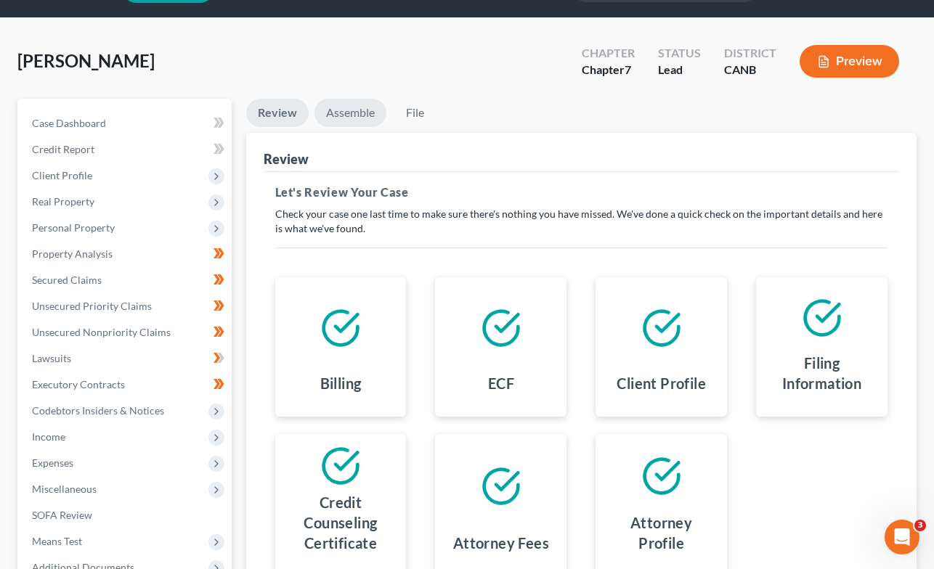
click at [349, 119] on link "Assemble" at bounding box center [350, 113] width 72 height 28
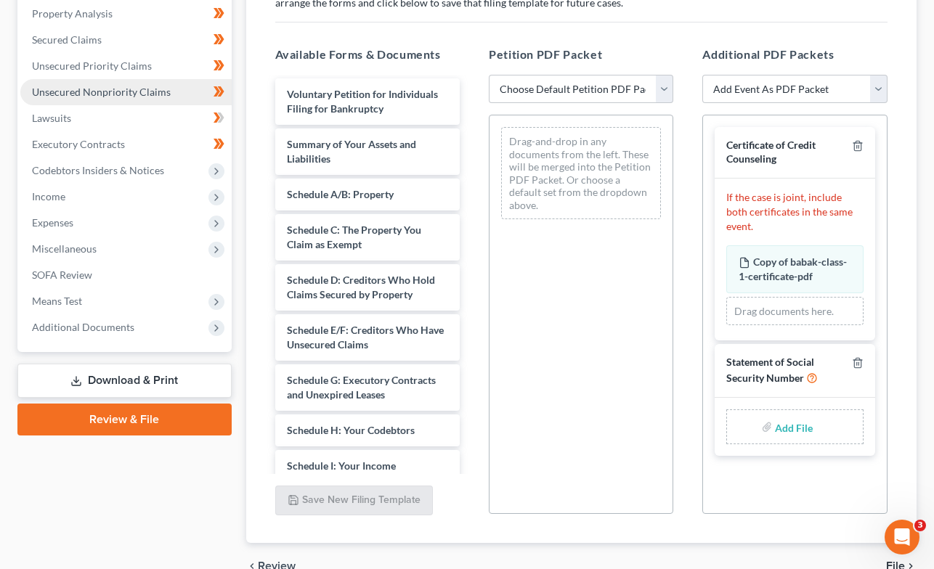
scroll to position [356, 0]
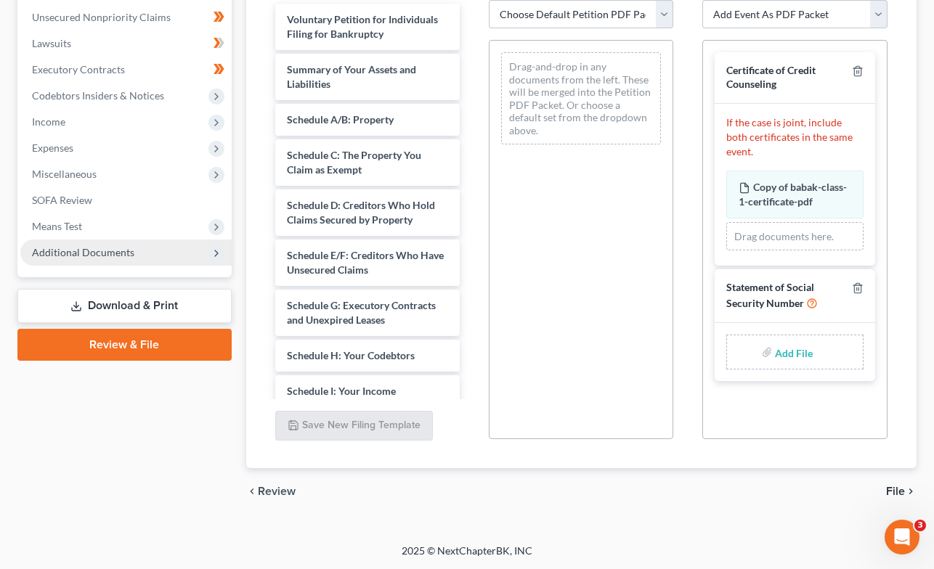
click at [93, 256] on span "Additional Documents" at bounding box center [83, 252] width 102 height 12
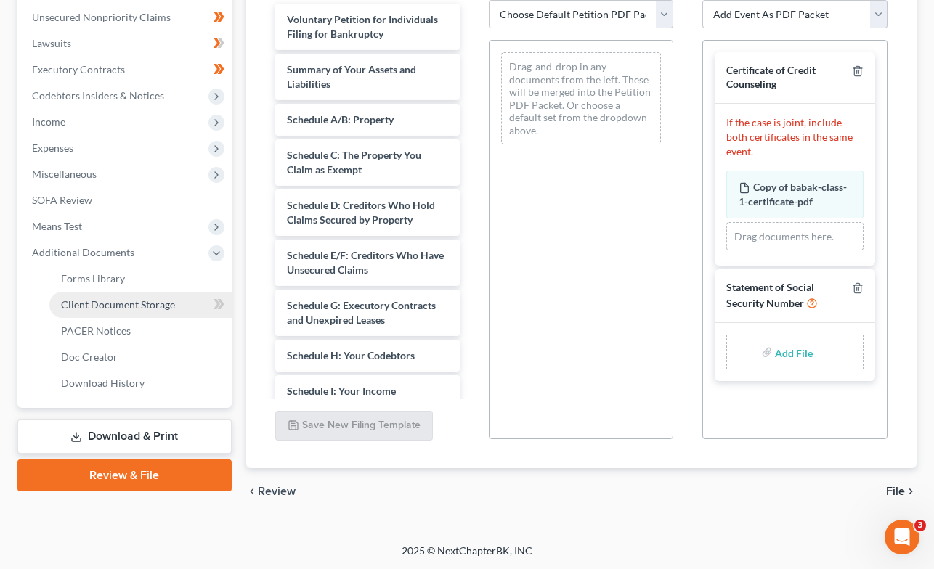
click at [89, 300] on span "Client Document Storage" at bounding box center [118, 304] width 114 height 12
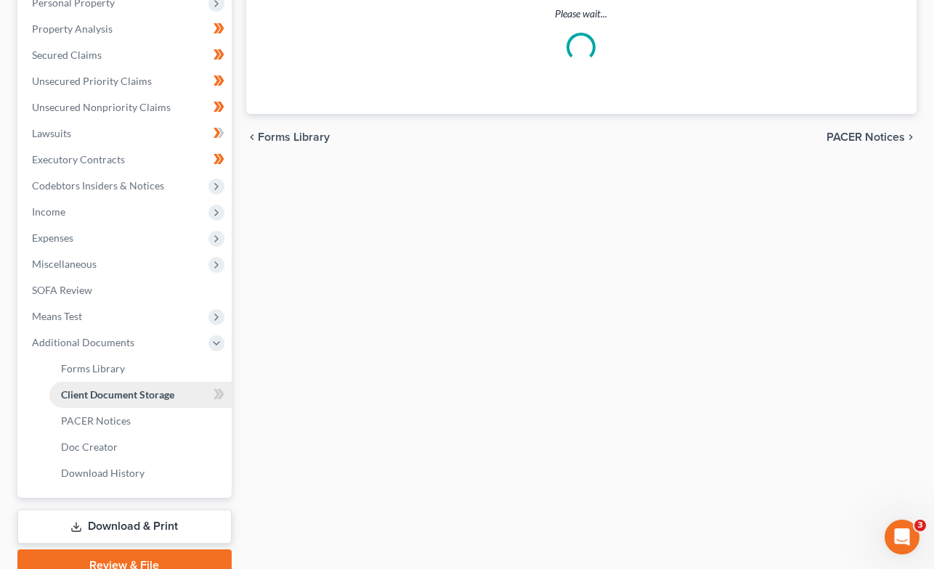
scroll to position [21, 0]
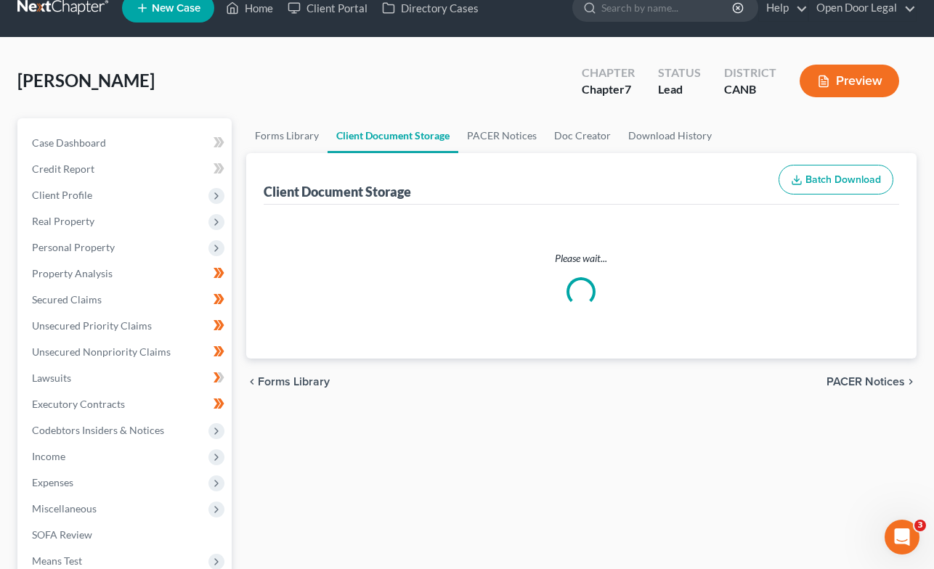
select select "0"
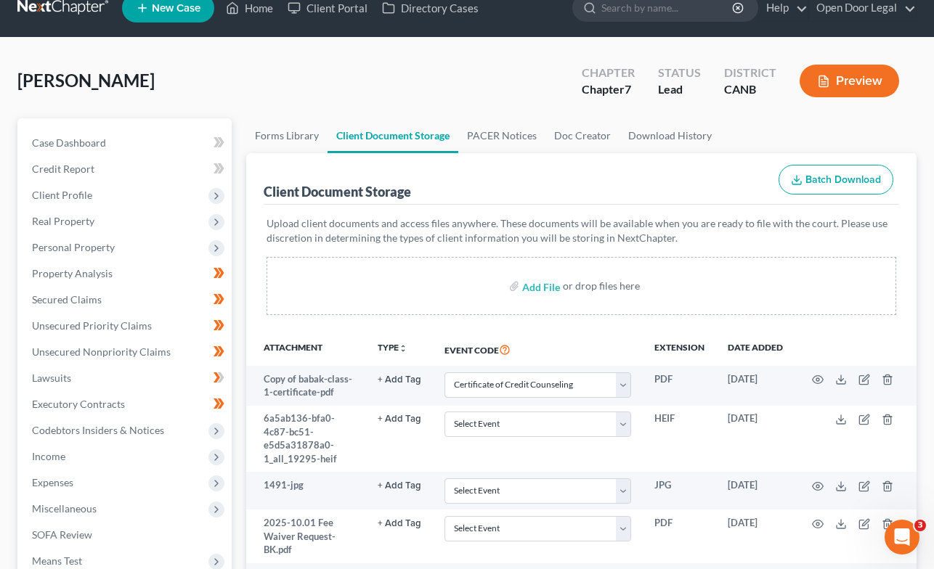
scroll to position [0, 0]
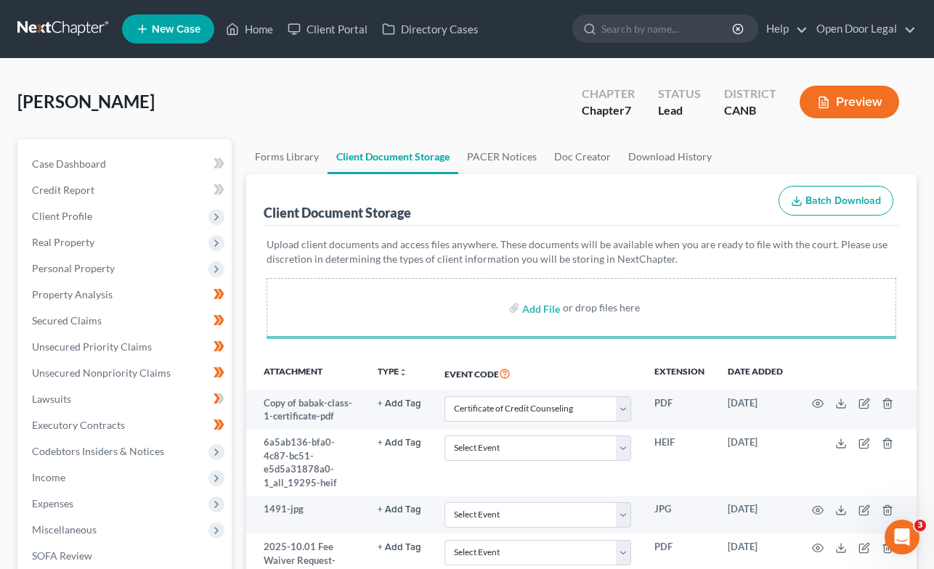
select select "0"
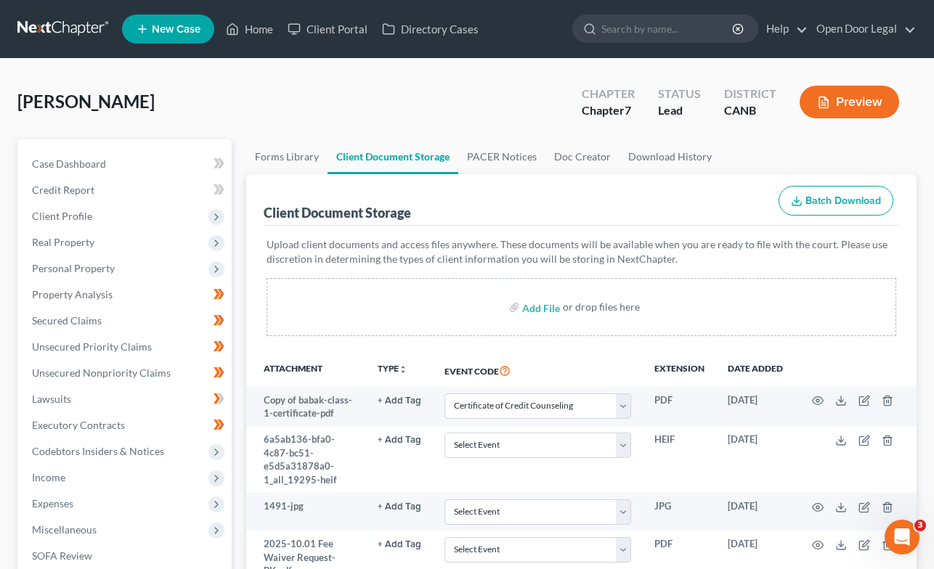
scroll to position [1, 0]
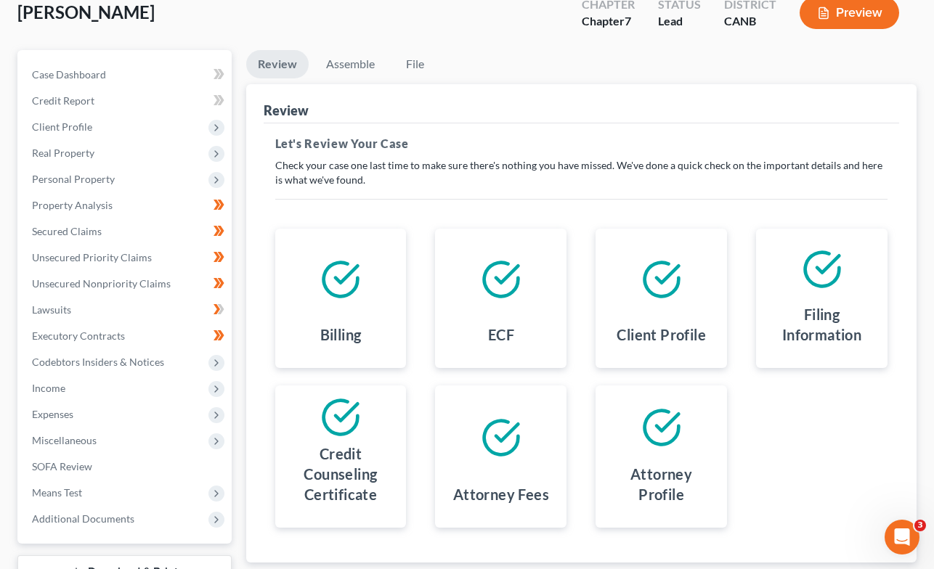
scroll to position [55, 0]
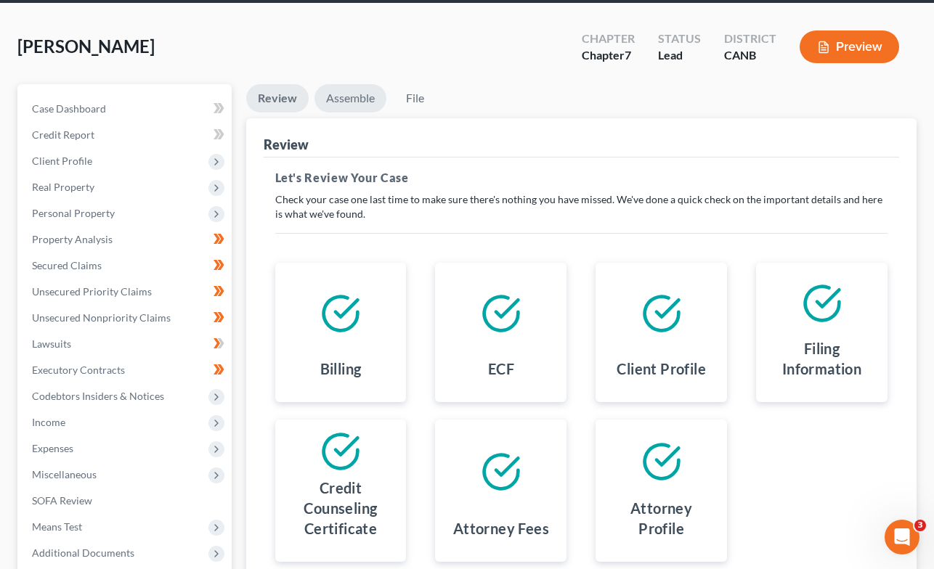
click at [355, 101] on link "Assemble" at bounding box center [350, 98] width 72 height 28
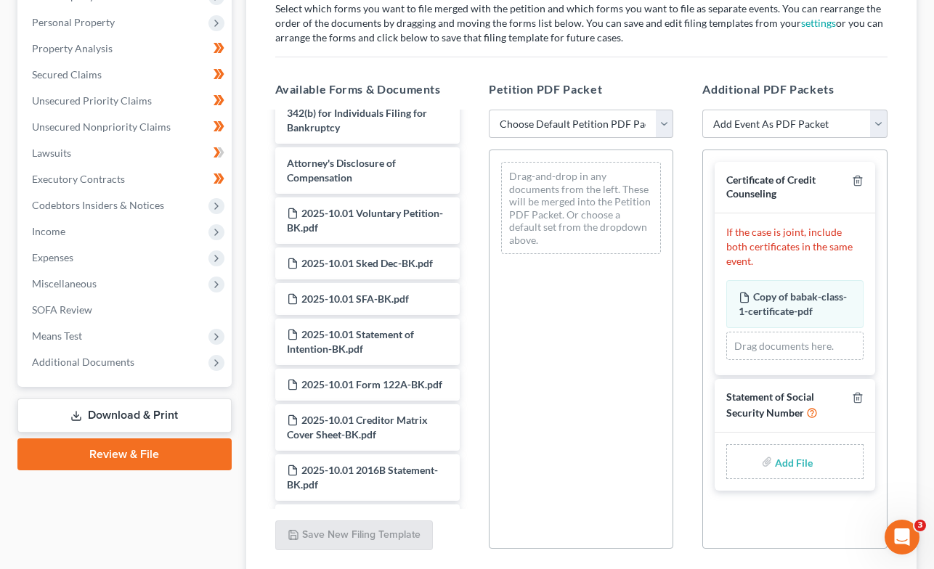
scroll to position [762, 0]
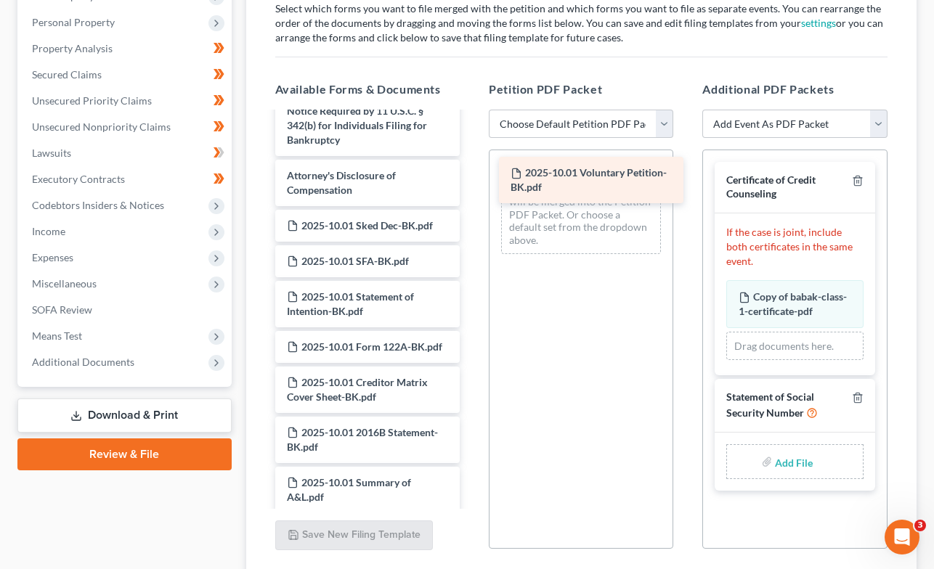
drag, startPoint x: 351, startPoint y: 227, endPoint x: 575, endPoint y: 175, distance: 229.5
click at [471, 175] on div "2025-10.01 Voluntary Petition-BK.pdf Voluntary Petition for Individuals Filing …" at bounding box center [368, 132] width 208 height 1561
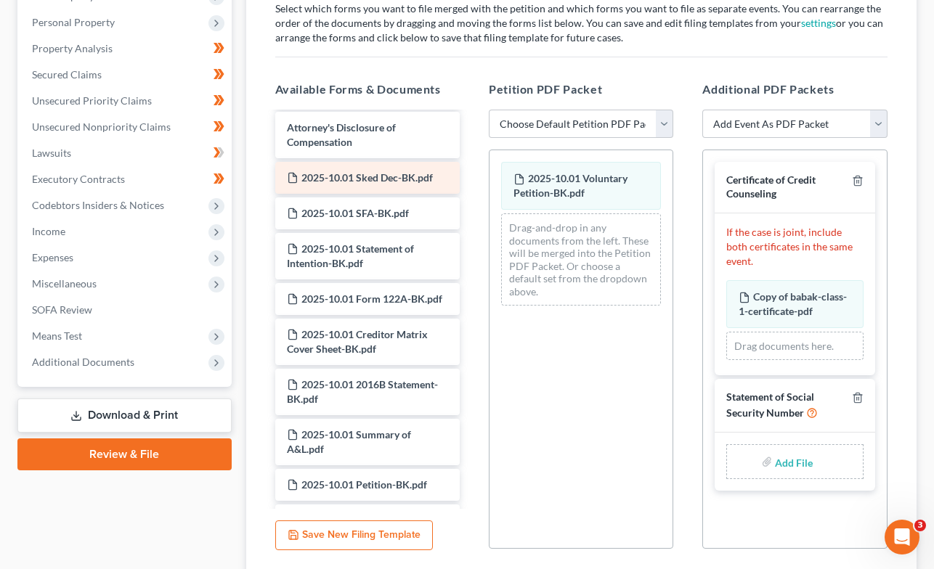
scroll to position [814, 0]
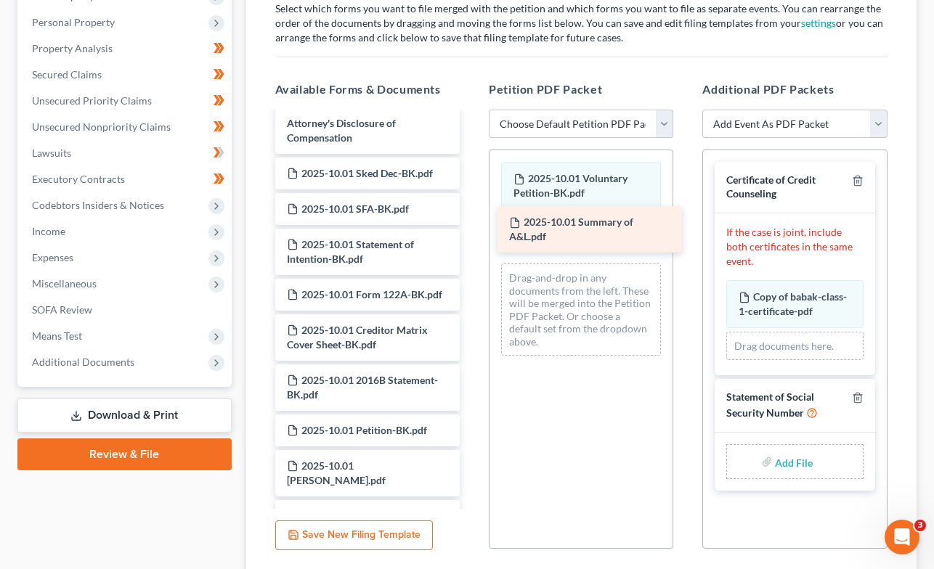
drag, startPoint x: 354, startPoint y: 435, endPoint x: 577, endPoint y: 228, distance: 303.6
click at [471, 228] on div "2025-10.01 Summary of A&L.pdf Voluntary Petition for Individuals Filing for Ban…" at bounding box center [368, 54] width 208 height 1511
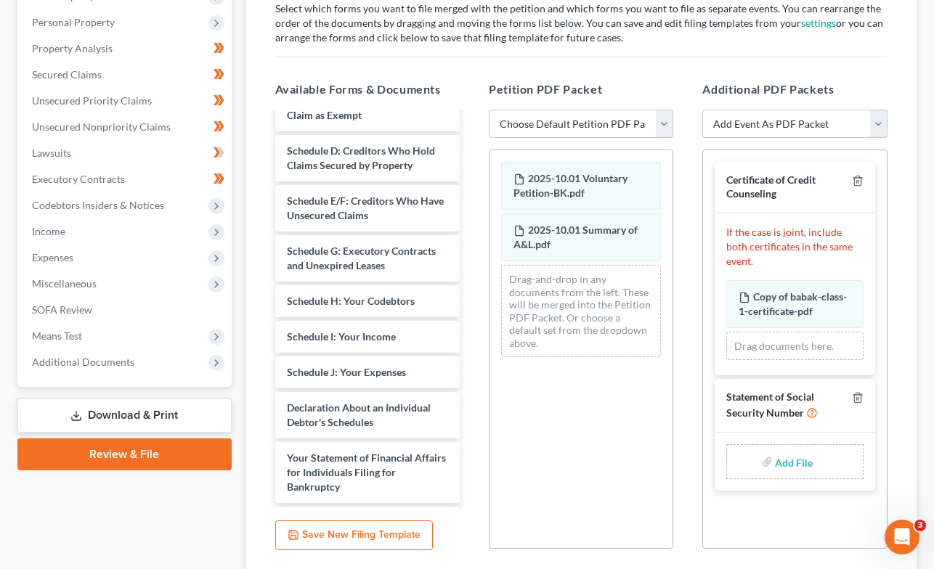
scroll to position [0, 0]
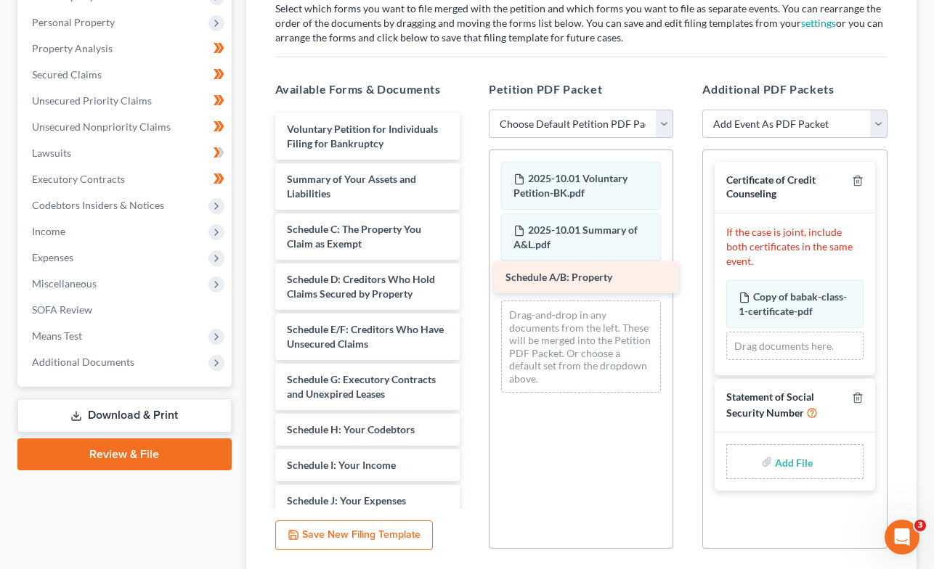
drag, startPoint x: 367, startPoint y: 227, endPoint x: 585, endPoint y: 277, distance: 224.1
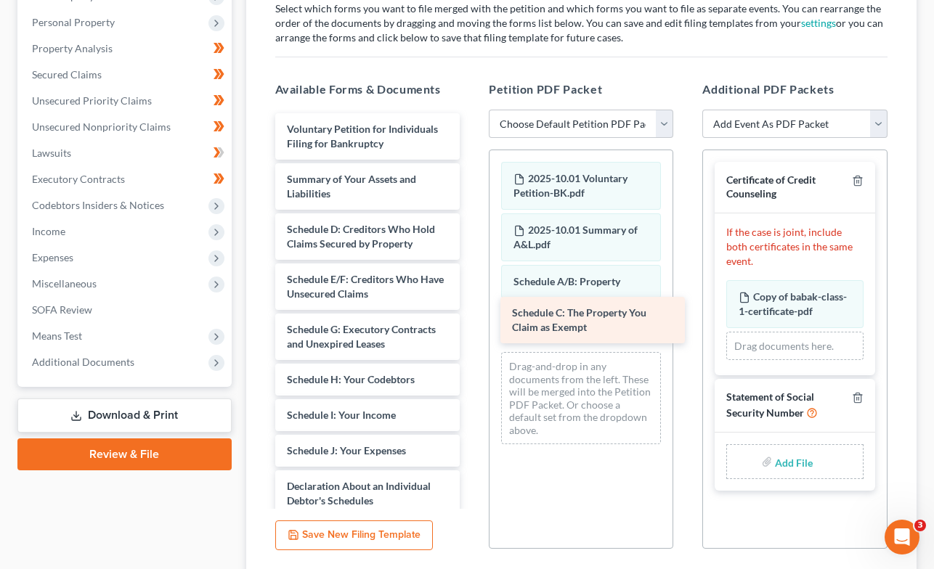
drag, startPoint x: 343, startPoint y: 231, endPoint x: 569, endPoint y: 316, distance: 242.0
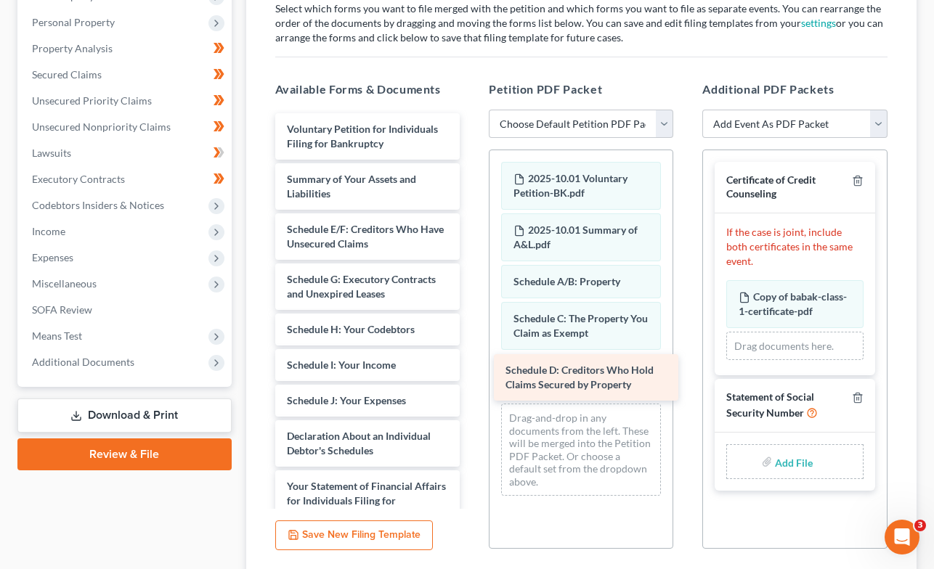
drag, startPoint x: 309, startPoint y: 234, endPoint x: 527, endPoint y: 376, distance: 260.8
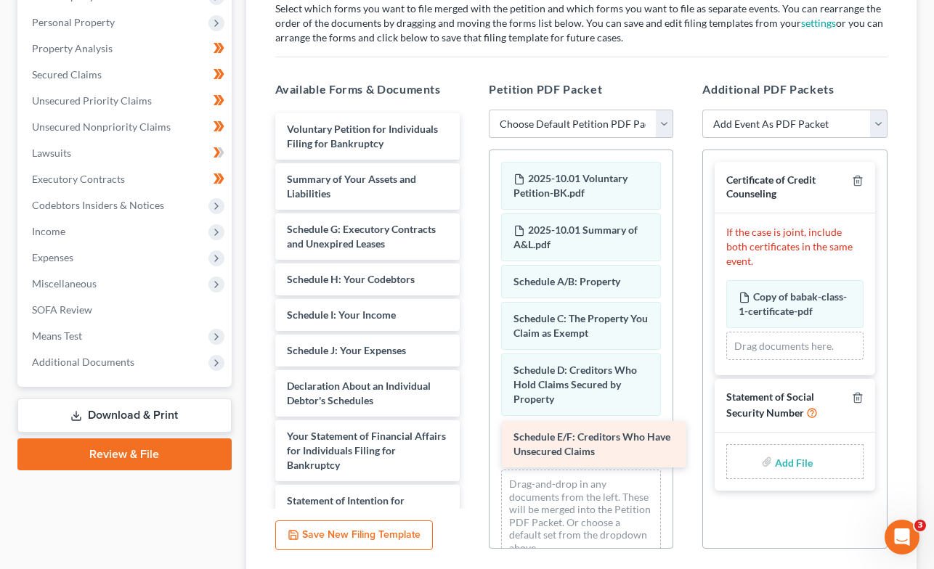
drag, startPoint x: 324, startPoint y: 236, endPoint x: 543, endPoint y: 445, distance: 303.0
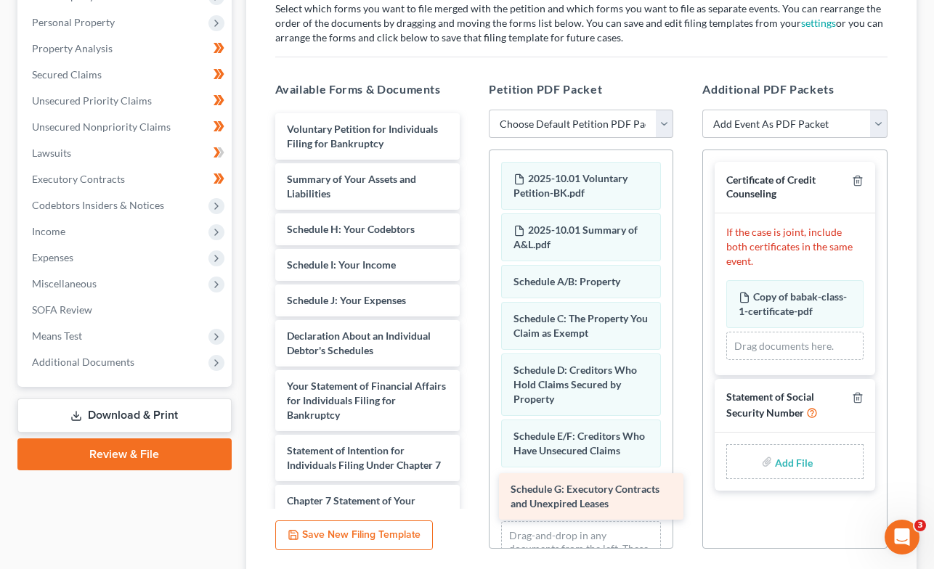
drag, startPoint x: 343, startPoint y: 239, endPoint x: 567, endPoint y: 500, distance: 344.0
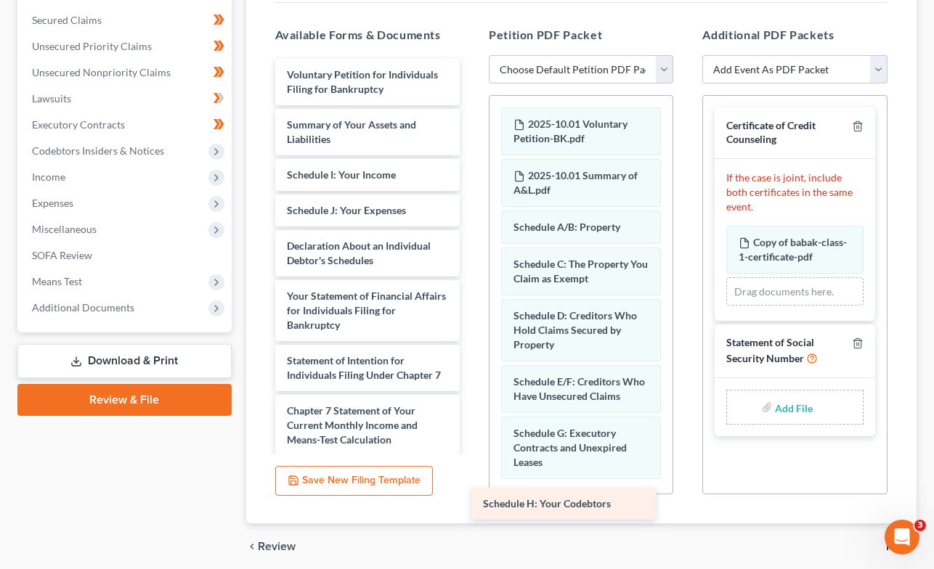
scroll to position [302, 0]
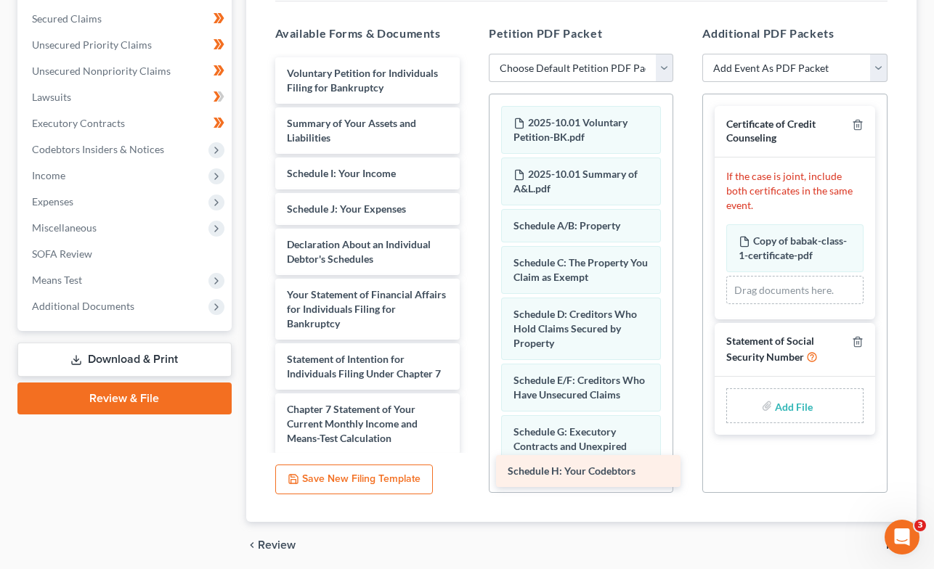
drag, startPoint x: 346, startPoint y: 229, endPoint x: 567, endPoint y: 473, distance: 328.5
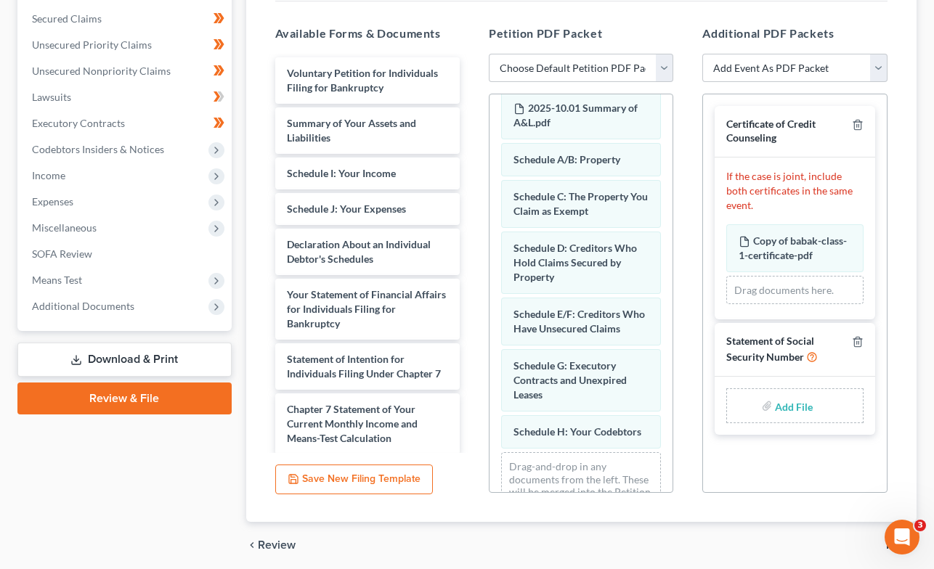
scroll to position [117, 0]
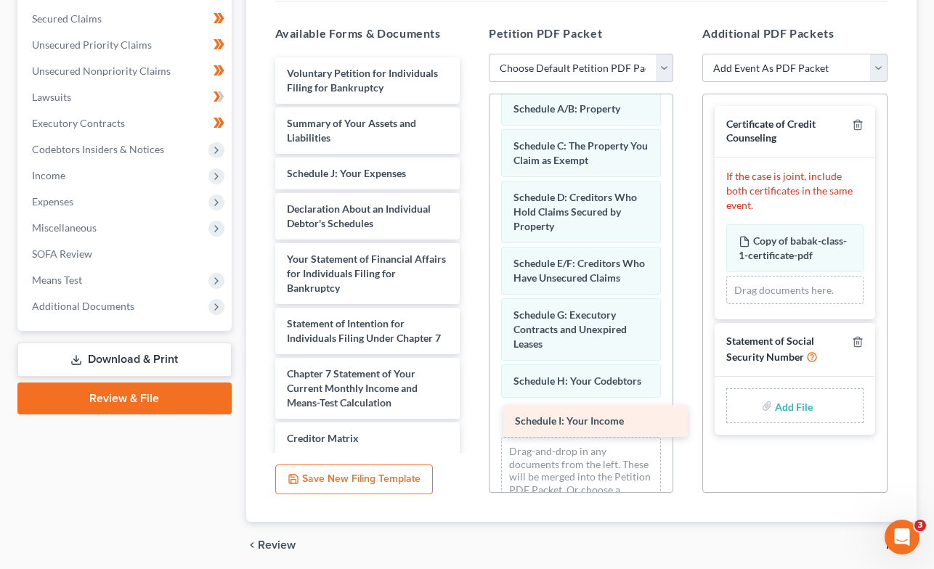
drag, startPoint x: 339, startPoint y: 170, endPoint x: 567, endPoint y: 419, distance: 337.7
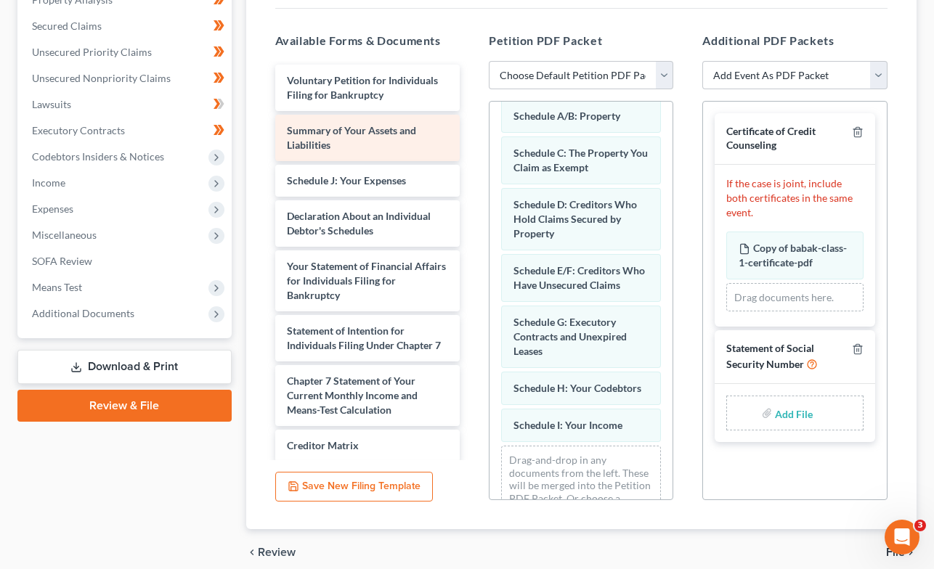
scroll to position [291, 0]
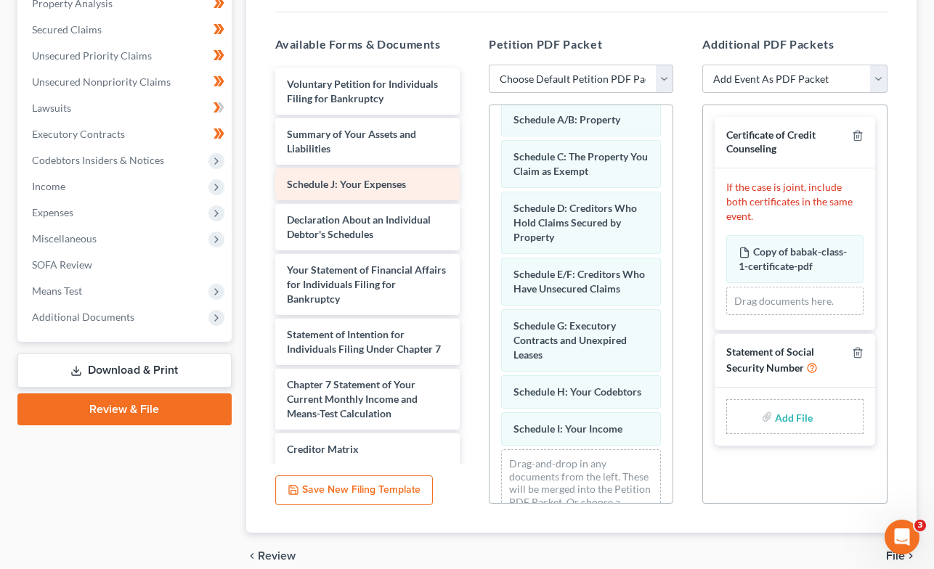
click at [345, 187] on span "Schedule J: Your Expenses" at bounding box center [346, 184] width 119 height 12
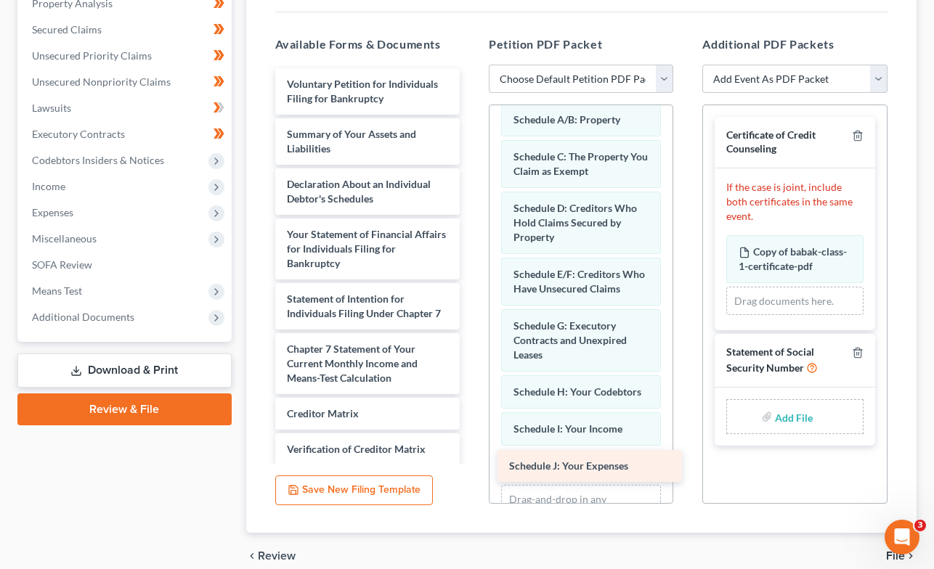
drag, startPoint x: 332, startPoint y: 183, endPoint x: 554, endPoint y: 466, distance: 359.9
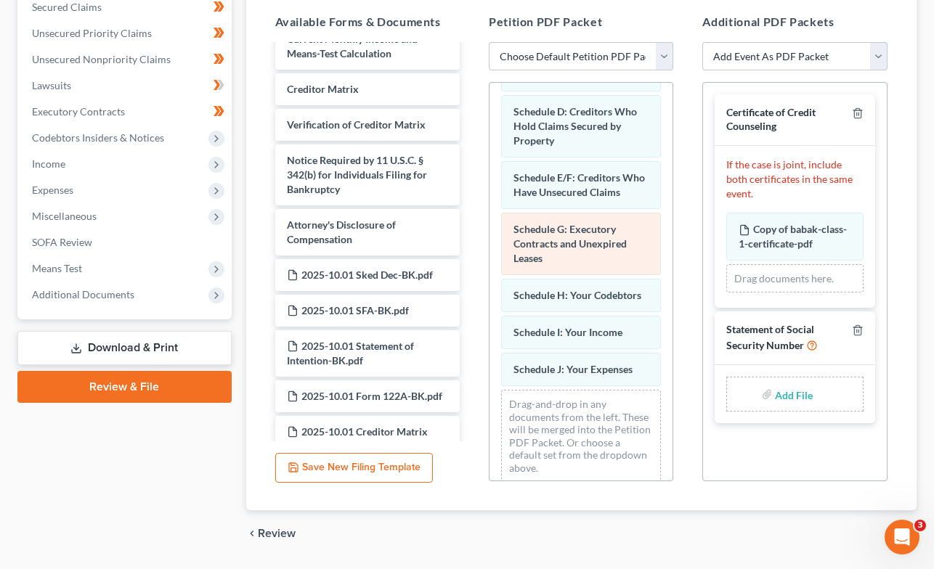
scroll to position [324, 0]
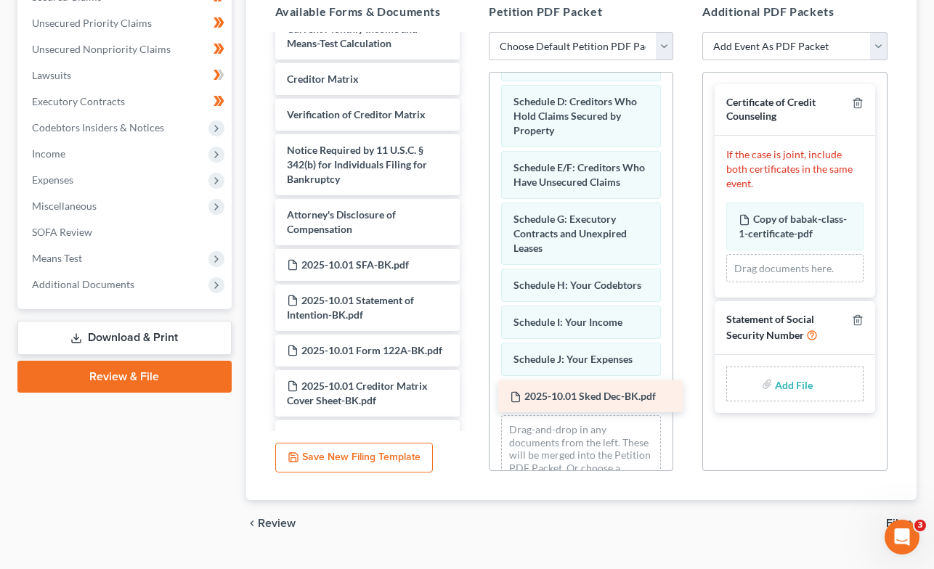
drag, startPoint x: 348, startPoint y: 264, endPoint x: 571, endPoint y: 396, distance: 259.5
click at [471, 396] on div "2025-10.01 Sked Dec-BK.pdf Voluntary Petition for Individuals Filing for Bankru…" at bounding box center [368, 300] width 208 height 1133
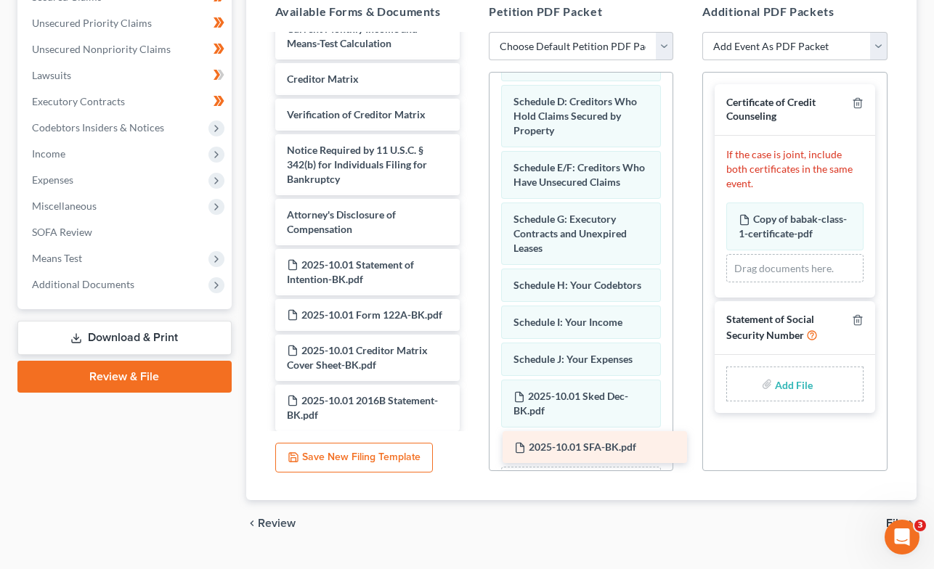
drag, startPoint x: 342, startPoint y: 264, endPoint x: 569, endPoint y: 447, distance: 292.2
click at [471, 447] on div "2025-10.01 SFA-BK.pdf Voluntary Petition for Individuals Filing for Bankruptcy …" at bounding box center [368, 282] width 208 height 1097
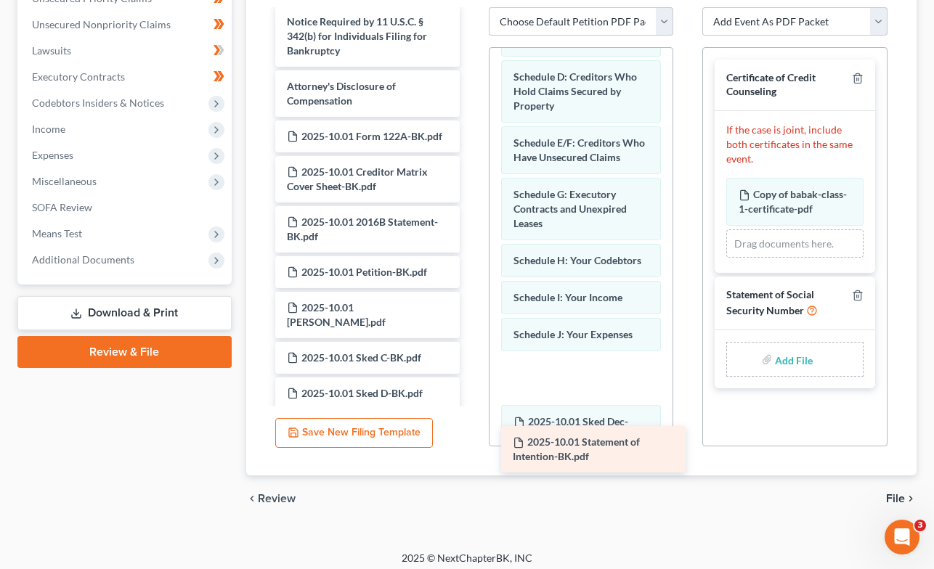
scroll to position [356, 0]
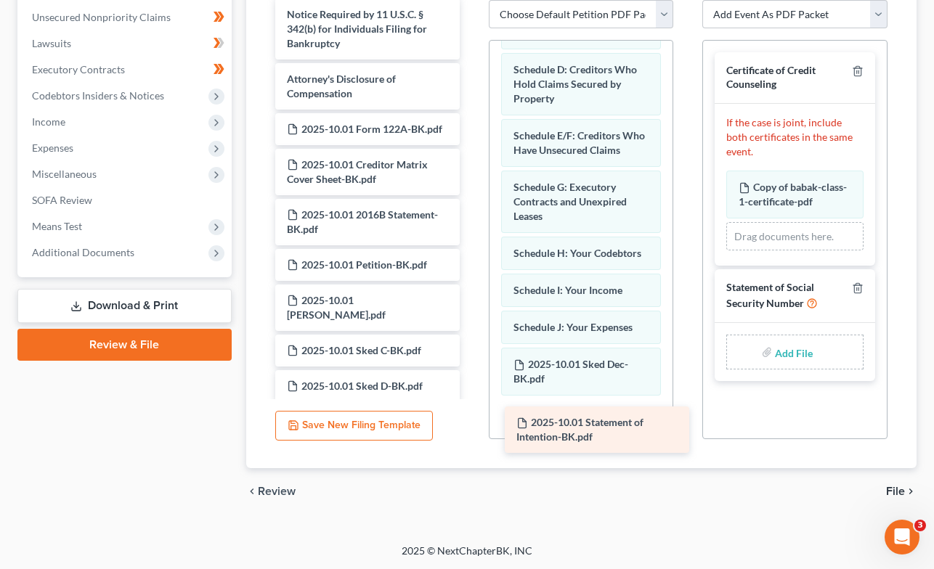
drag, startPoint x: 335, startPoint y: 158, endPoint x: 564, endPoint y: 420, distance: 348.9
click at [471, 420] on div "2025-10.01 Statement of Intention-BK.pdf Voluntary Petition for Individuals Fil…" at bounding box center [368, 121] width 208 height 1047
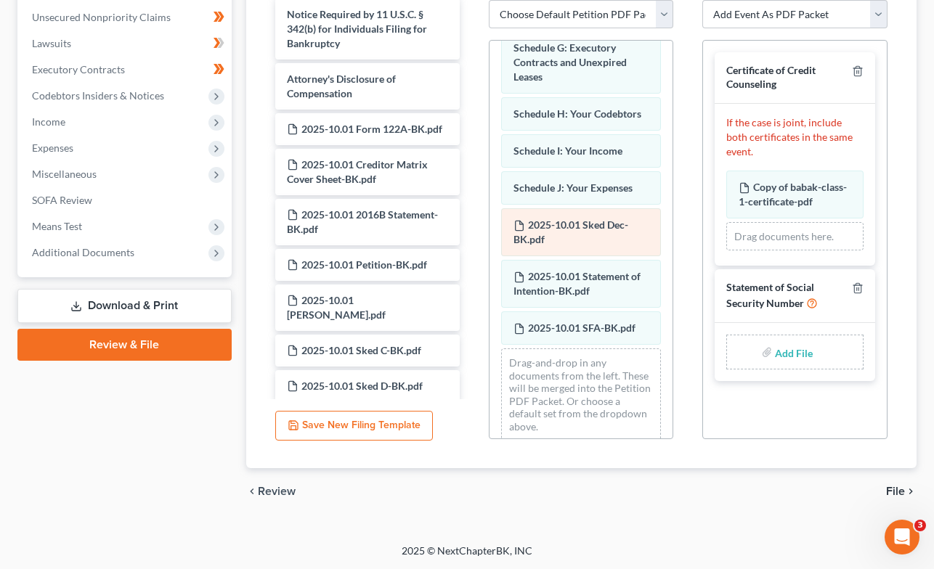
scroll to position [331, 0]
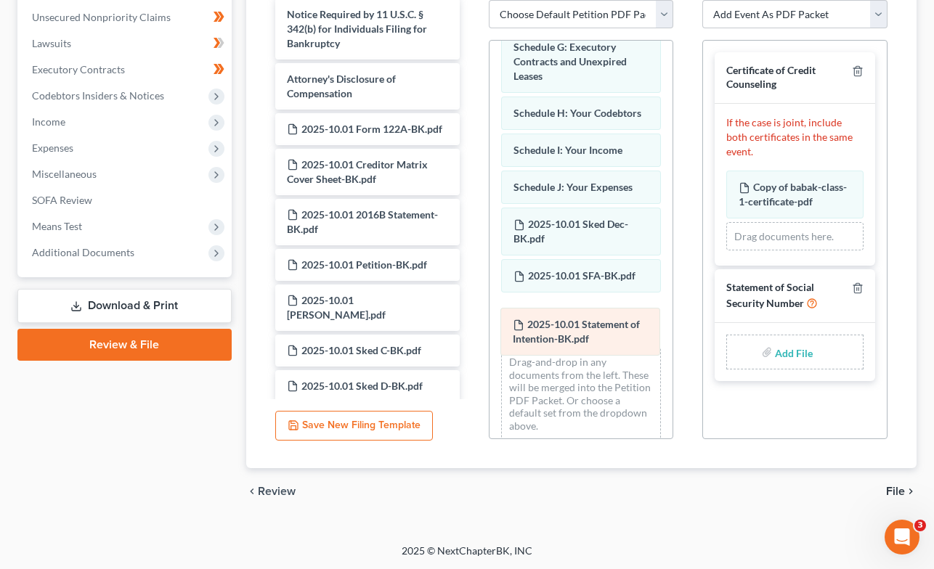
drag, startPoint x: 558, startPoint y: 286, endPoint x: 558, endPoint y: 336, distance: 50.1
click at [558, 336] on div "2025-10.01 Statement of Intention-BK.pdf 2025-10.01 Voluntary Petition-BK.pdf 2…" at bounding box center [580, 81] width 183 height 742
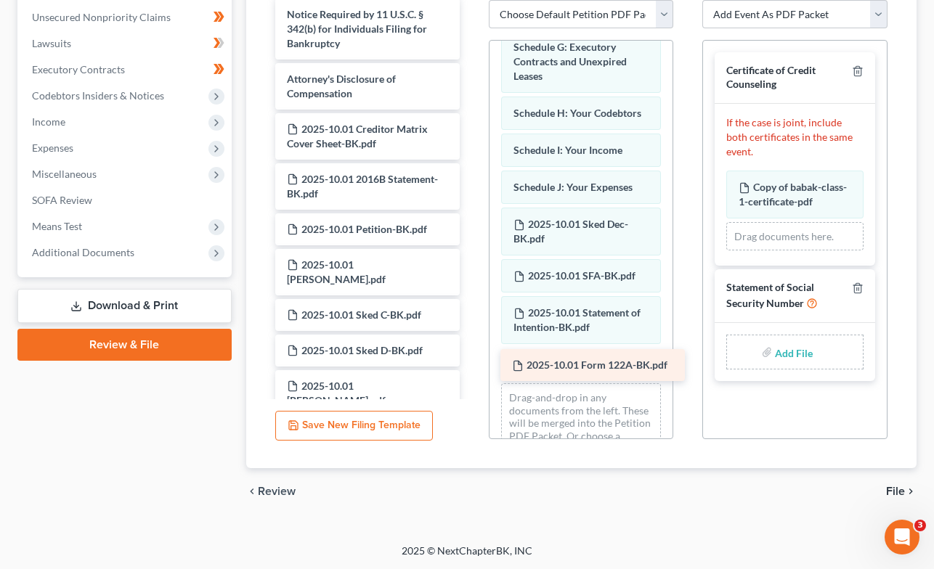
drag, startPoint x: 356, startPoint y: 130, endPoint x: 581, endPoint y: 367, distance: 327.2
click at [471, 367] on div "2025-10.01 Form 122A-BK.pdf Voluntary Petition for Individuals Filing for Bankr…" at bounding box center [368, 103] width 208 height 1011
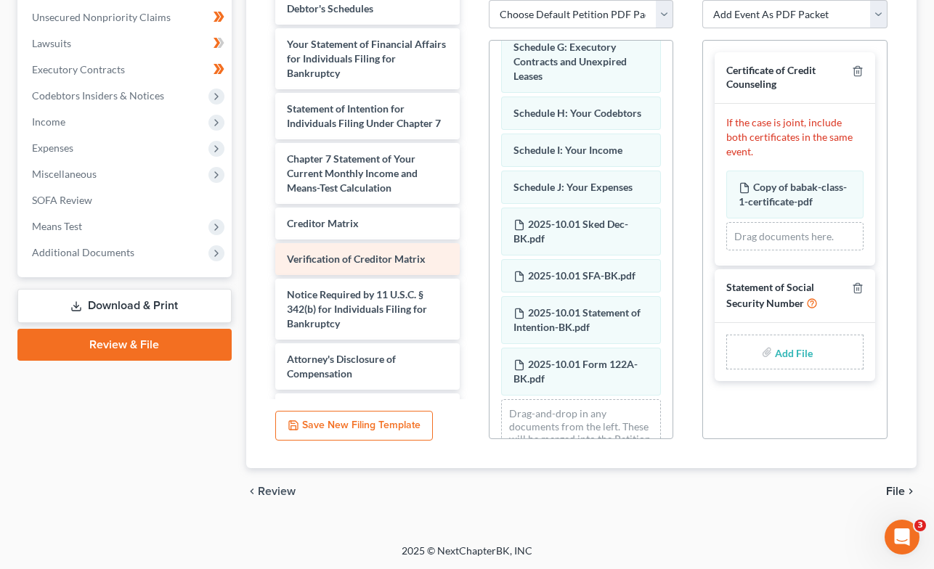
scroll to position [126, 0]
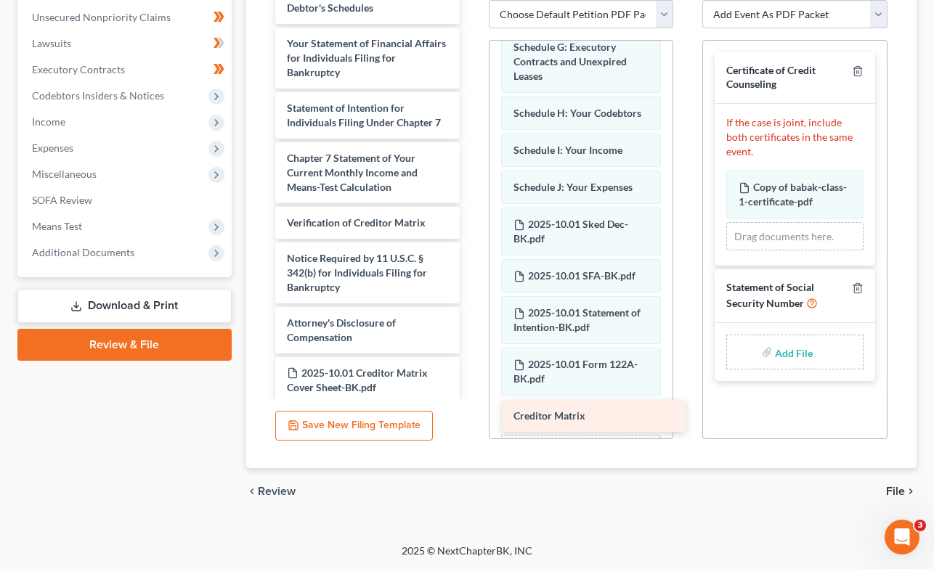
drag, startPoint x: 325, startPoint y: 218, endPoint x: 552, endPoint y: 412, distance: 298.6
click at [471, 412] on div "Creditor Matrix Voluntary Petition for Individuals Filing for Bankruptcy Summar…" at bounding box center [368, 365] width 208 height 976
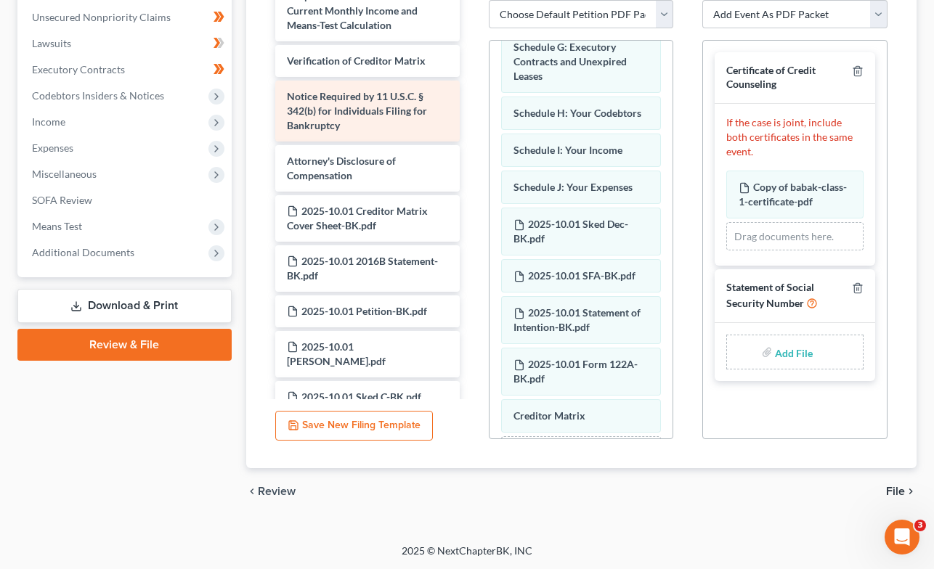
scroll to position [293, 0]
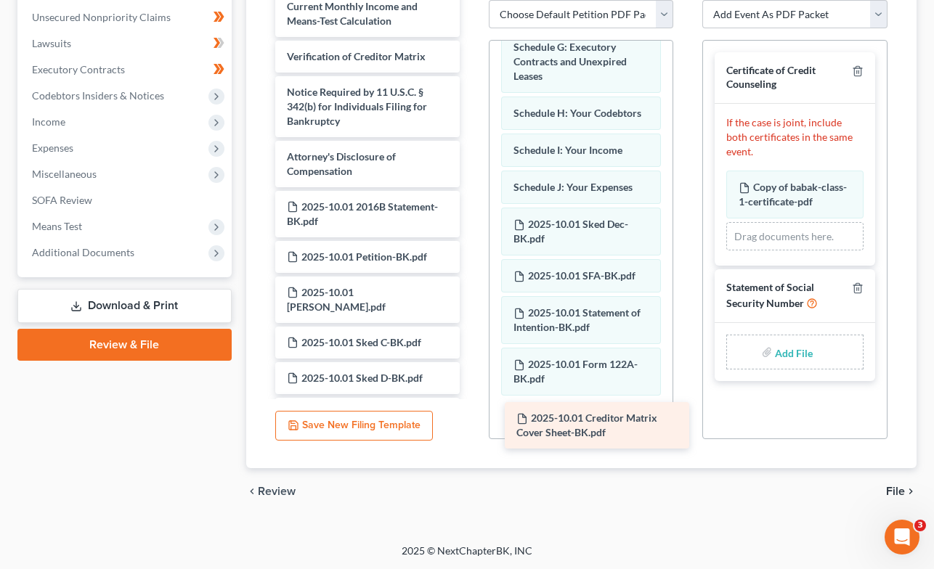
drag, startPoint x: 335, startPoint y: 209, endPoint x: 565, endPoint y: 422, distance: 312.9
click at [471, 422] on div "2025-10.01 Creditor Matrix Cover Sheet-BK.pdf Voluntary Petition for Individual…" at bounding box center [368, 174] width 208 height 926
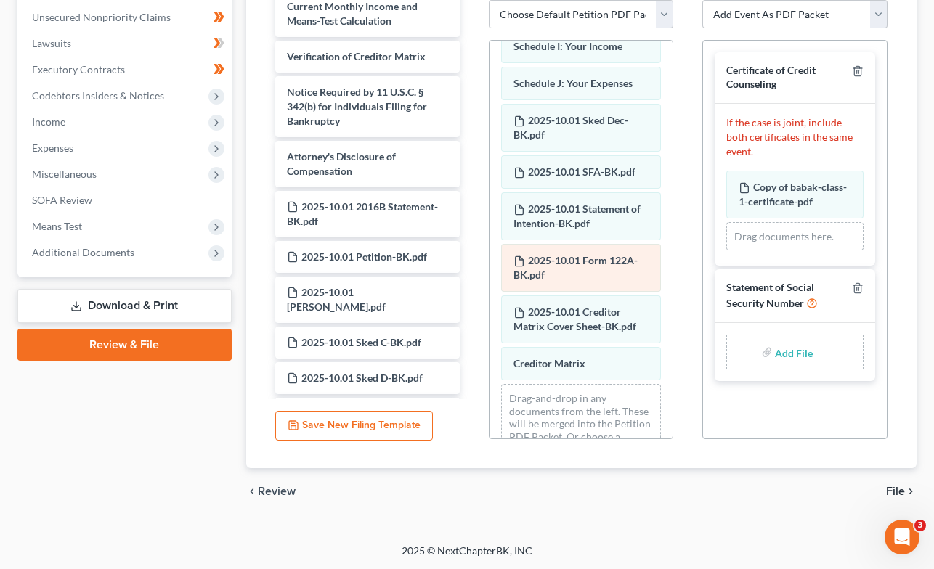
scroll to position [471, 0]
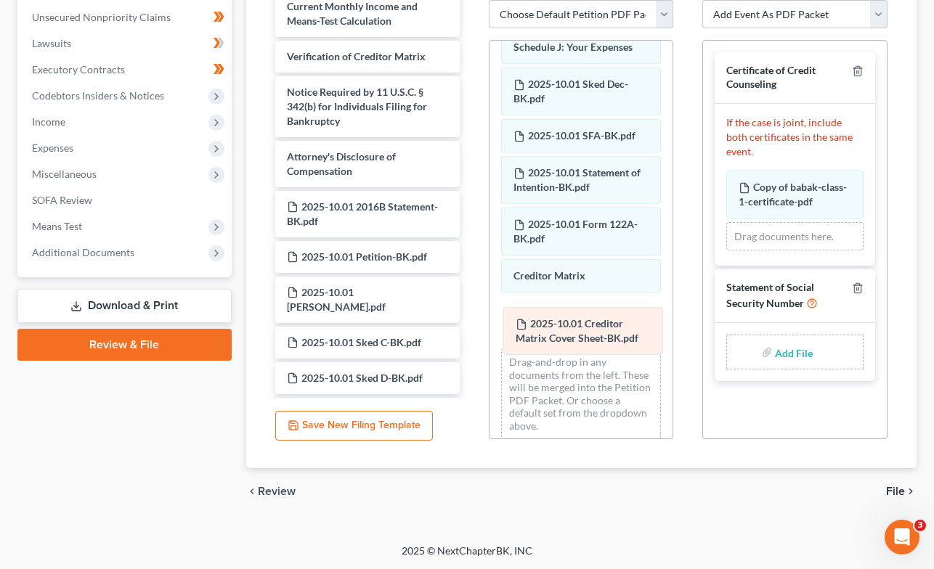
drag, startPoint x: 555, startPoint y: 284, endPoint x: 558, endPoint y: 333, distance: 49.4
click at [558, 333] on div "2025-10.01 Creditor Matrix Cover Sheet-BK.pdf 2025-10.01 Voluntary Petition-BK.…" at bounding box center [580, 10] width 183 height 882
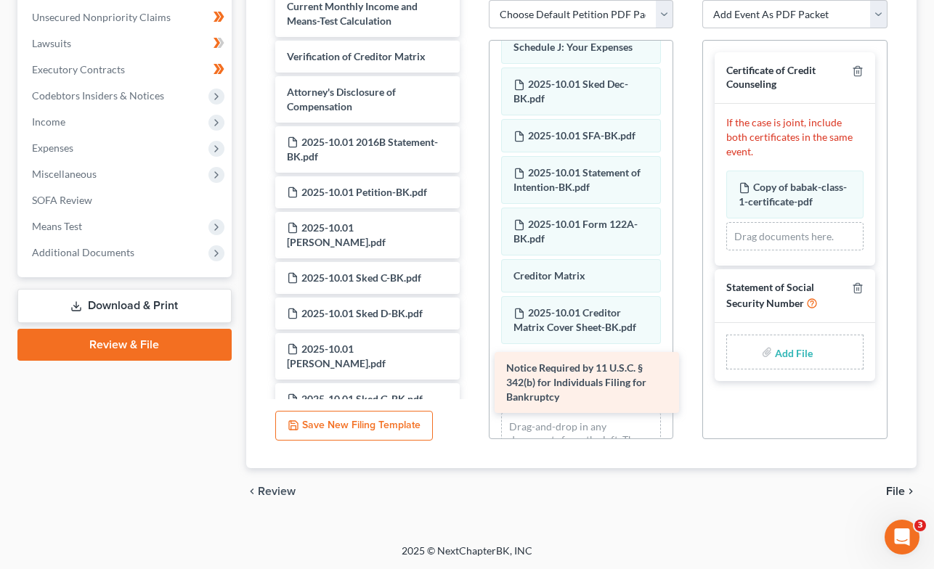
drag, startPoint x: 354, startPoint y: 106, endPoint x: 574, endPoint y: 383, distance: 353.6
click at [471, 383] on div "Notice Required by 11 U.S.C. § 342(b) for Individuals Filing for Bankruptcy Vol…" at bounding box center [368, 141] width 208 height 861
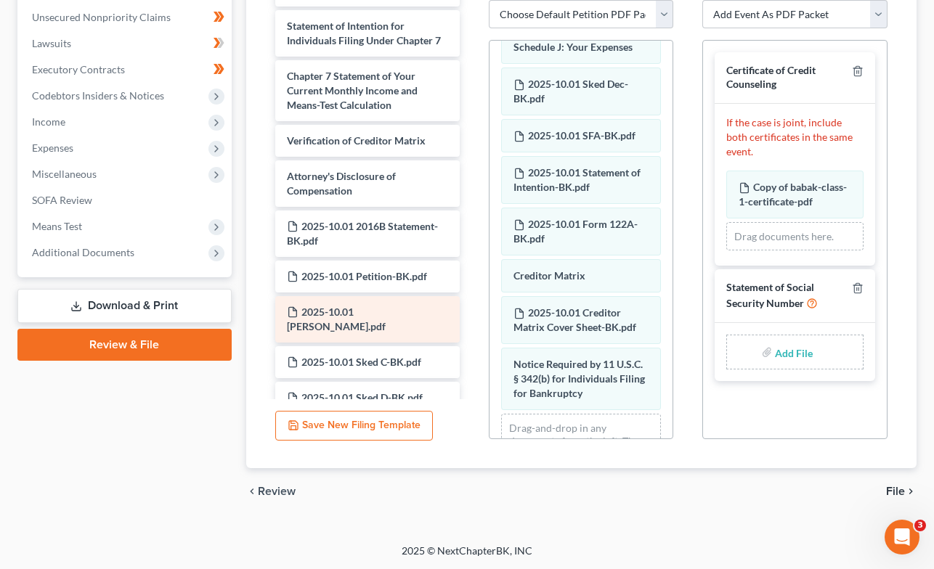
scroll to position [198, 0]
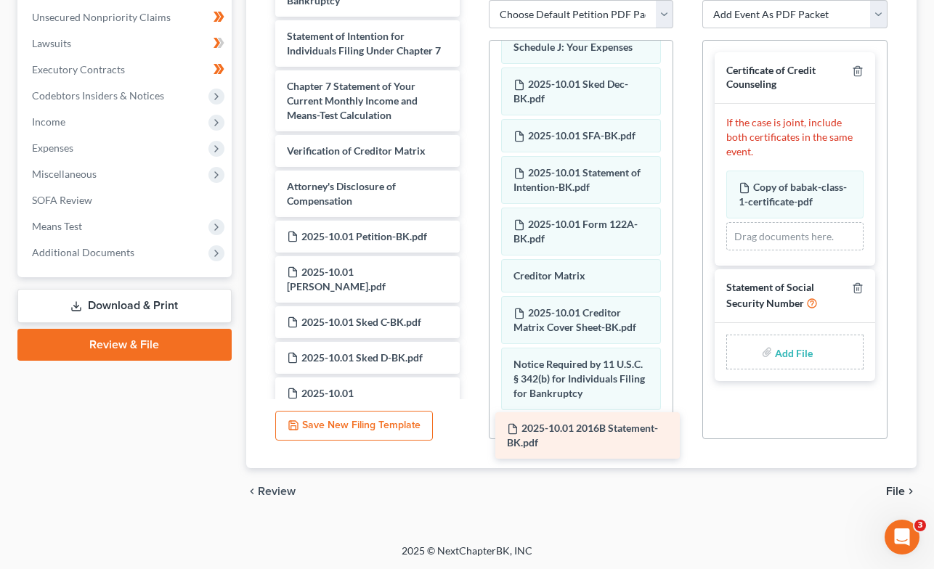
drag, startPoint x: 335, startPoint y: 236, endPoint x: 555, endPoint y: 429, distance: 292.8
click at [471, 429] on div "2025-10.01 2016B Statement-BK.pdf Voluntary Petition for Individuals Filing for…" at bounding box center [368, 210] width 208 height 811
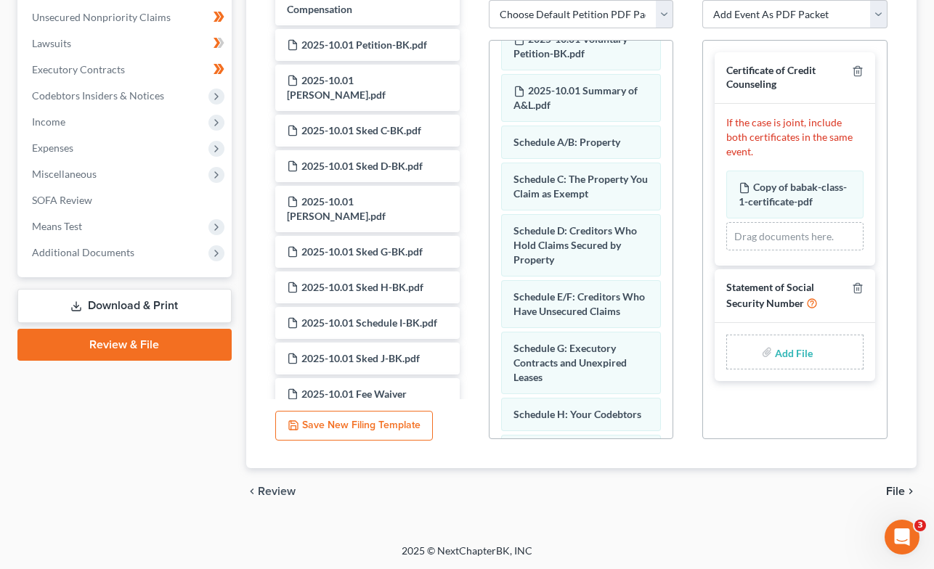
scroll to position [0, 0]
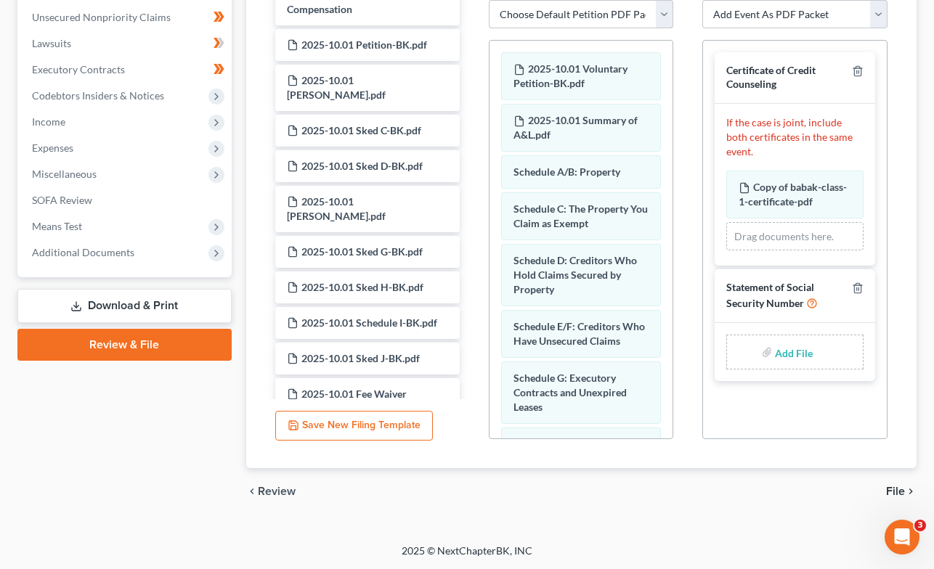
click at [656, 15] on select "Choose Default Petition PDF Packet Emergency Filing (Voluntary Petition and Cre…" at bounding box center [581, 14] width 184 height 29
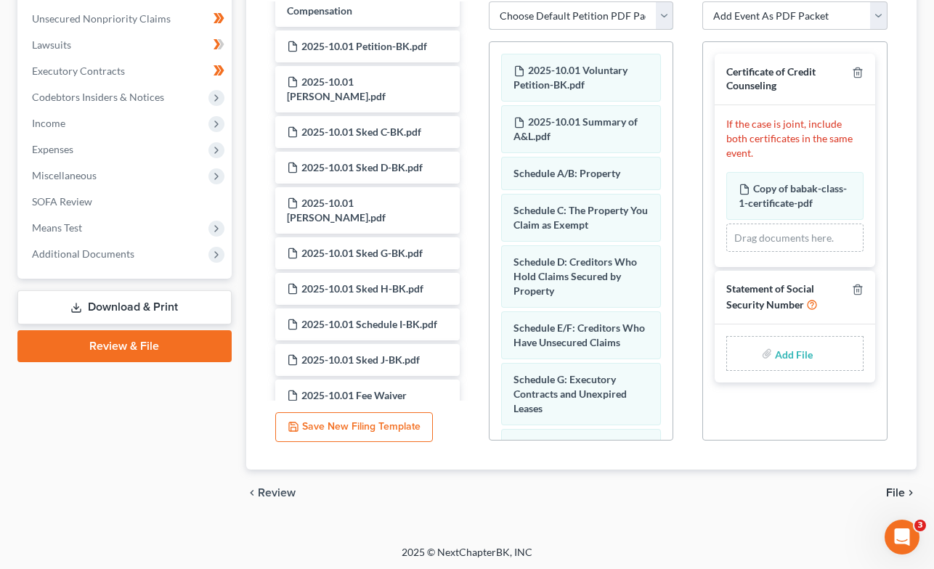
click at [489, 1] on select "Choose Default Petition PDF Packet Emergency Filing (Voluntary Petition and Cre…" at bounding box center [581, 15] width 184 height 29
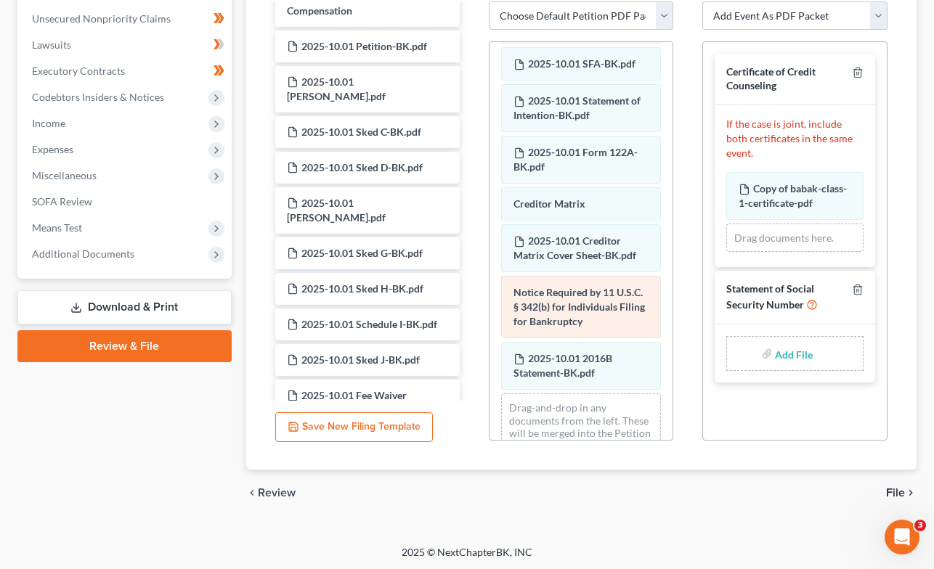
scroll to position [589, 0]
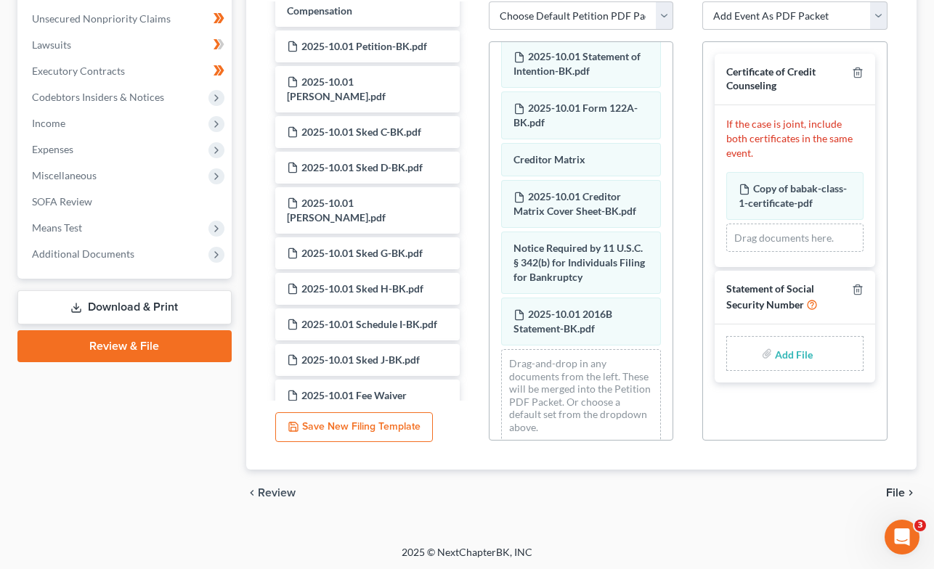
click at [112, 346] on link "Review & File" at bounding box center [124, 346] width 214 height 32
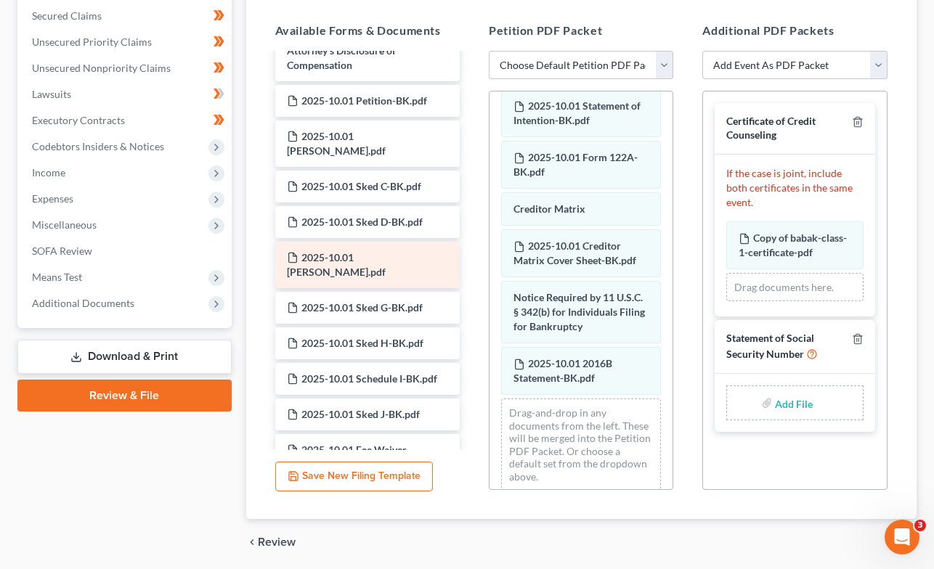
scroll to position [390, 0]
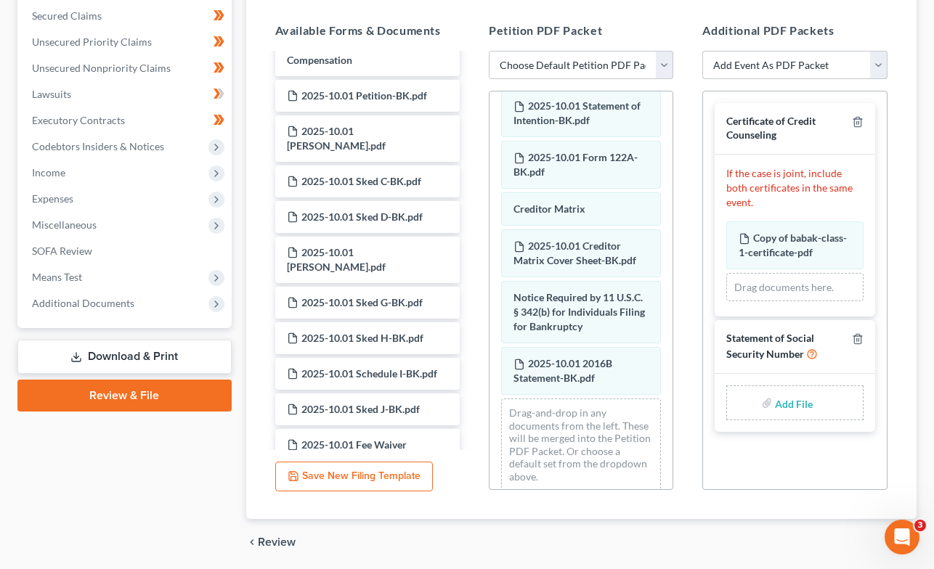
click at [881, 58] on select "Add Event As PDF Packet Certificate of Credit Counseling Chapter 7 Means Test C…" at bounding box center [794, 65] width 184 height 29
select select "4"
click at [702, 51] on select "Add Event As PDF Packet Certificate of Credit Counseling Chapter 7 Means Test C…" at bounding box center [794, 65] width 184 height 29
select select
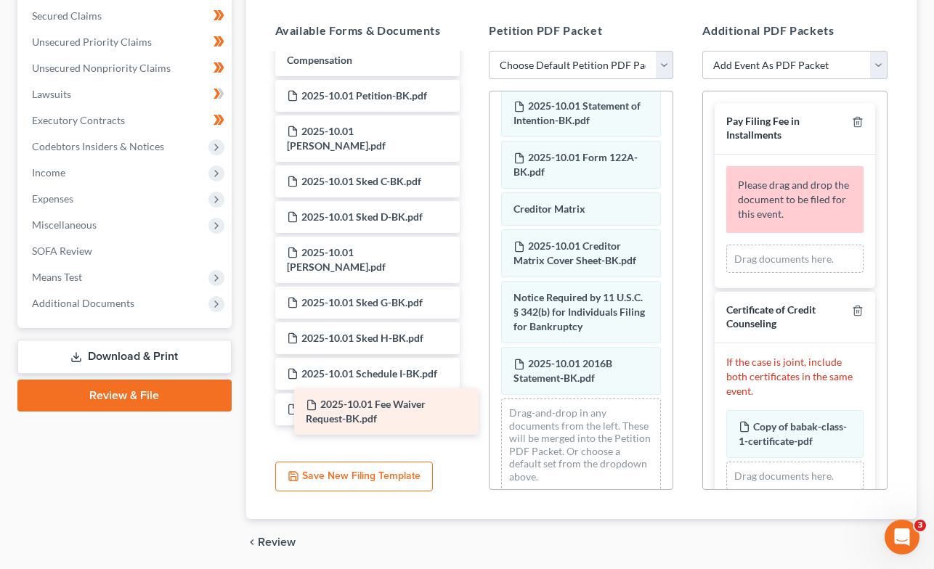
scroll to position [340, 0]
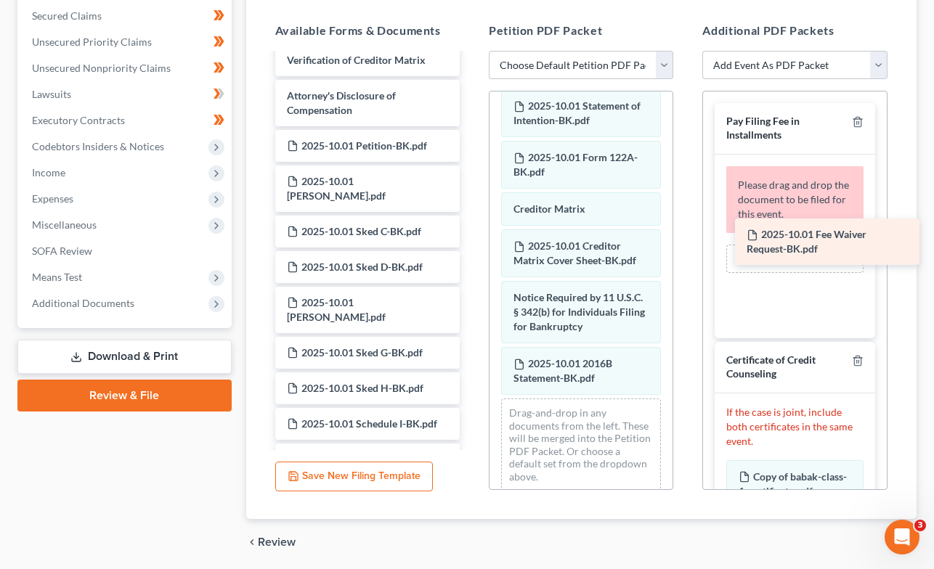
drag, startPoint x: 319, startPoint y: 420, endPoint x: 779, endPoint y: 240, distance: 493.6
click at [471, 240] on div "2025-10.01 Fee Waiver Request-BK.pdf Voluntary Petition for Individuals Filing …" at bounding box center [368, 95] width 208 height 761
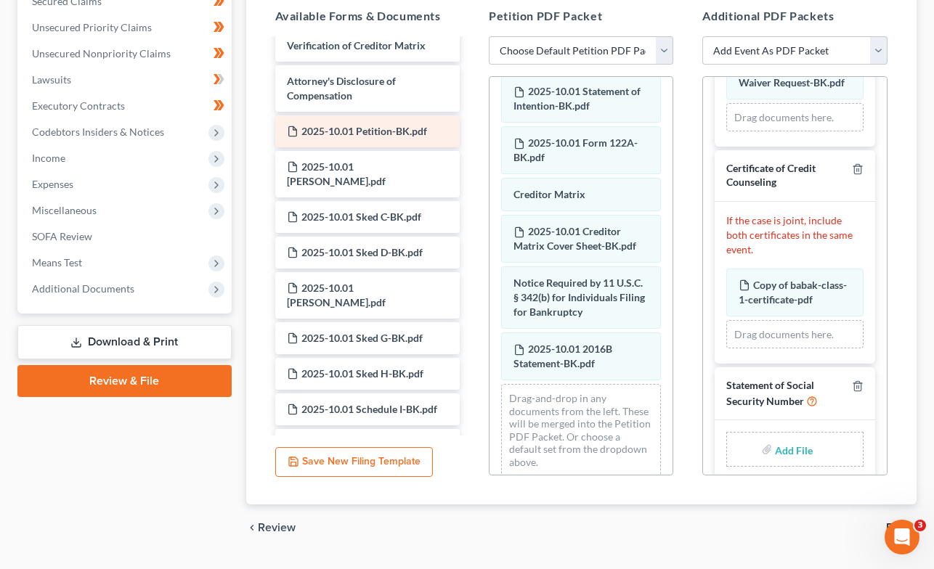
scroll to position [317, 0]
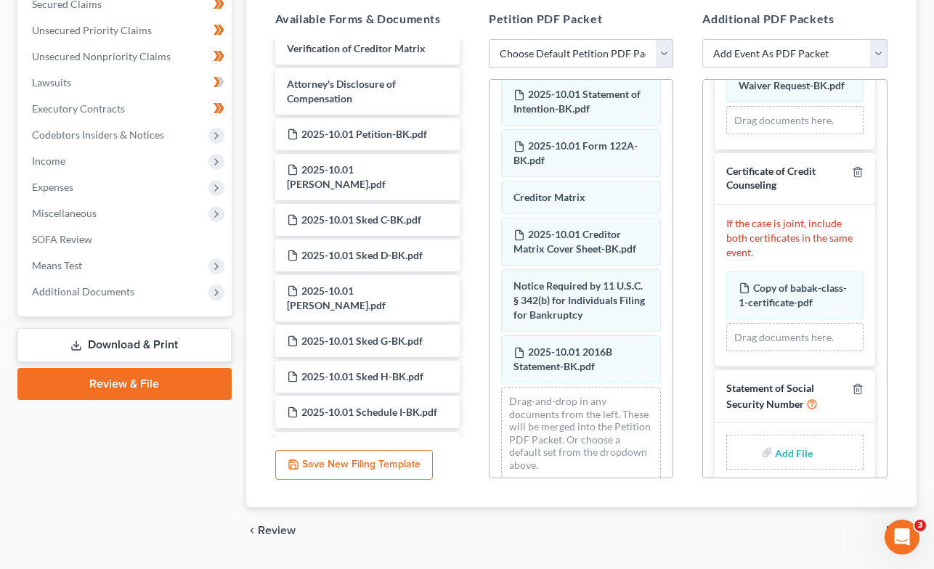
click at [802, 439] on input "file" at bounding box center [792, 452] width 35 height 26
type input "C:\fakepath\[DATE] SSN - BK.pdf"
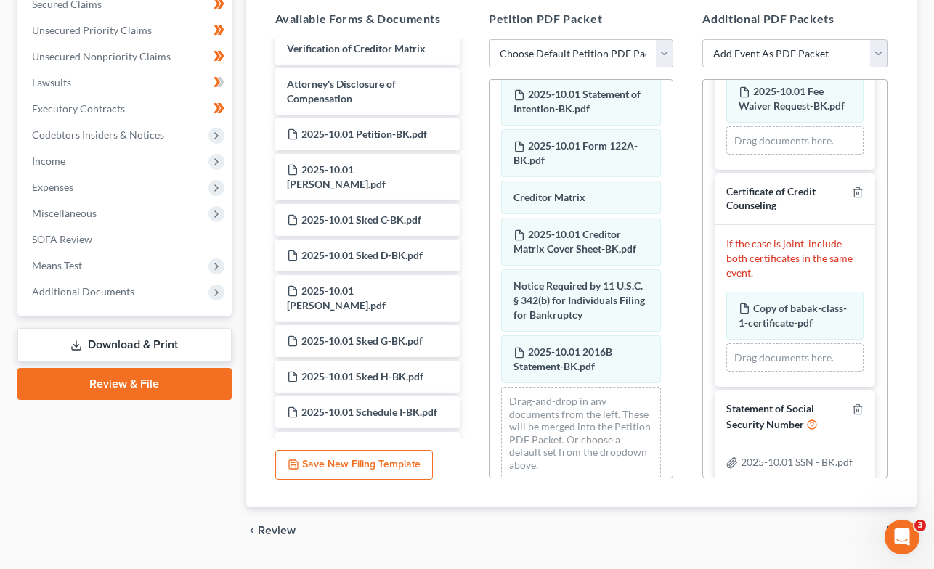
click at [113, 381] on link "Review & File" at bounding box center [124, 384] width 214 height 32
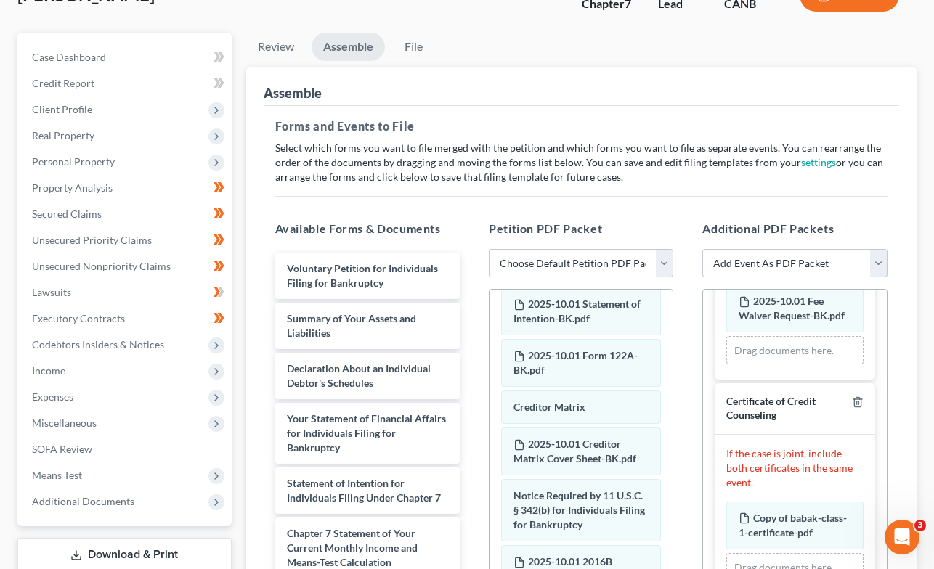
scroll to position [0, 0]
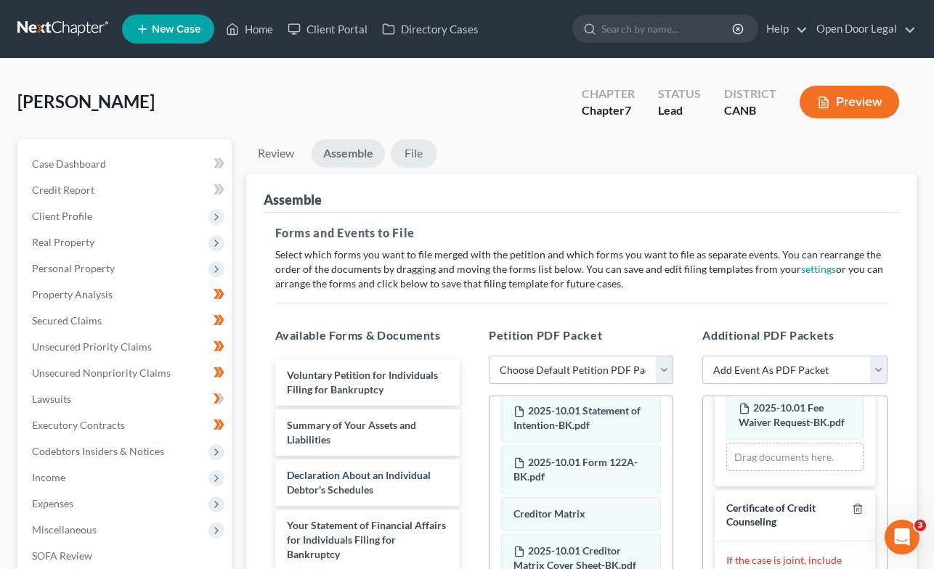
click at [418, 154] on link "File" at bounding box center [414, 153] width 46 height 28
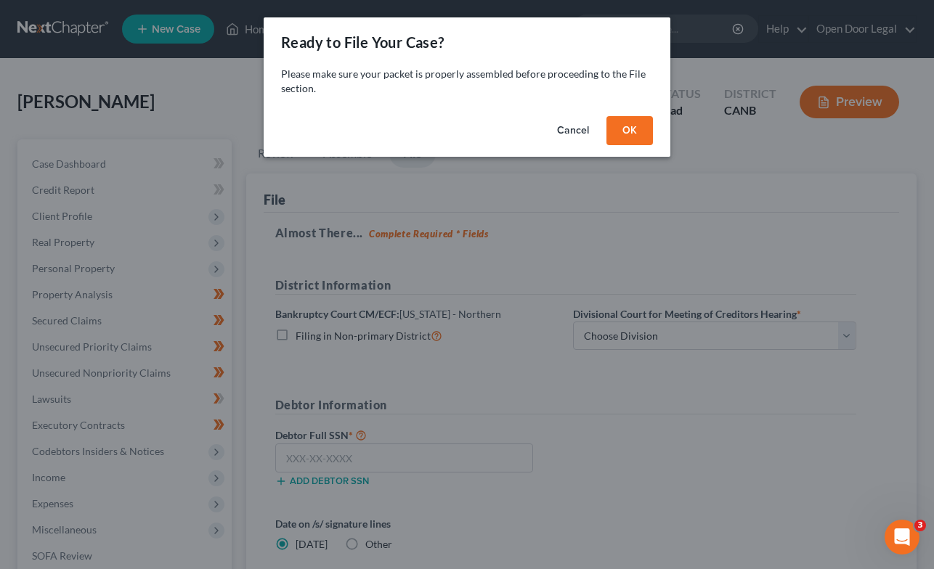
click at [633, 134] on button "OK" at bounding box center [629, 130] width 46 height 29
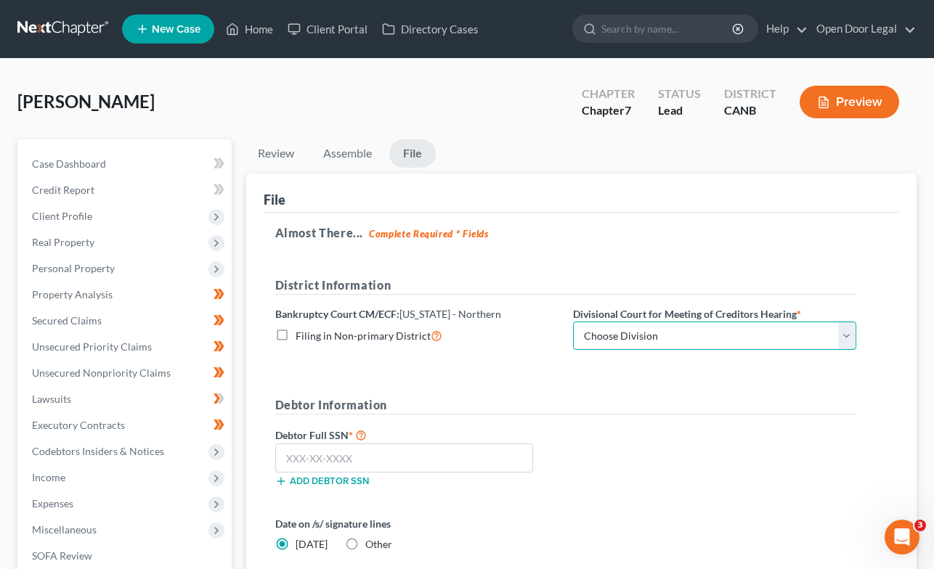
click at [845, 333] on select "Choose Division [GEOGRAPHIC_DATA] [GEOGRAPHIC_DATA] [GEOGRAPHIC_DATA][PERSON_NA…" at bounding box center [714, 336] width 283 height 29
select select "1"
click at [573, 322] on select "Choose Division [GEOGRAPHIC_DATA] [GEOGRAPHIC_DATA] [GEOGRAPHIC_DATA][PERSON_NA…" at bounding box center [714, 336] width 283 height 29
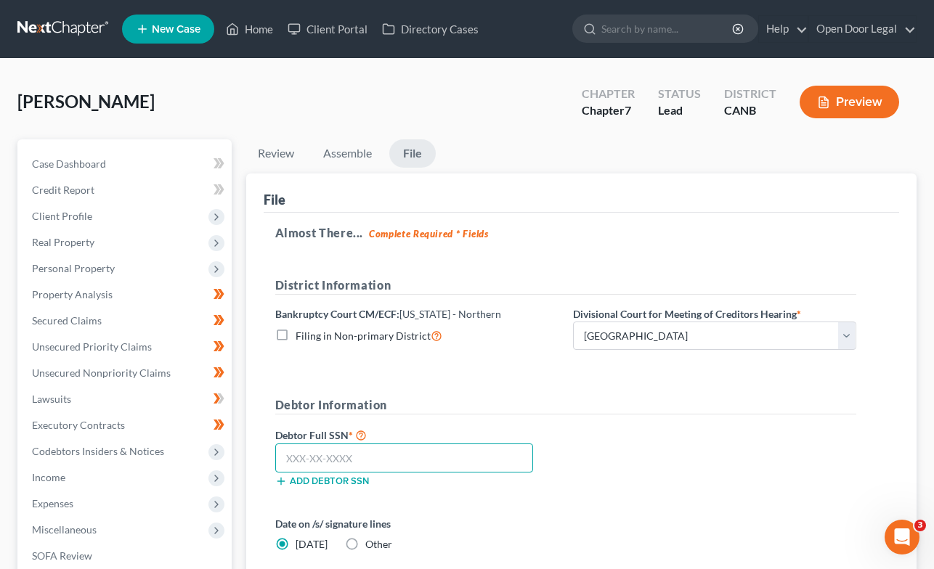
click at [371, 458] on input "text" at bounding box center [404, 458] width 258 height 29
type input "605-70-7844"
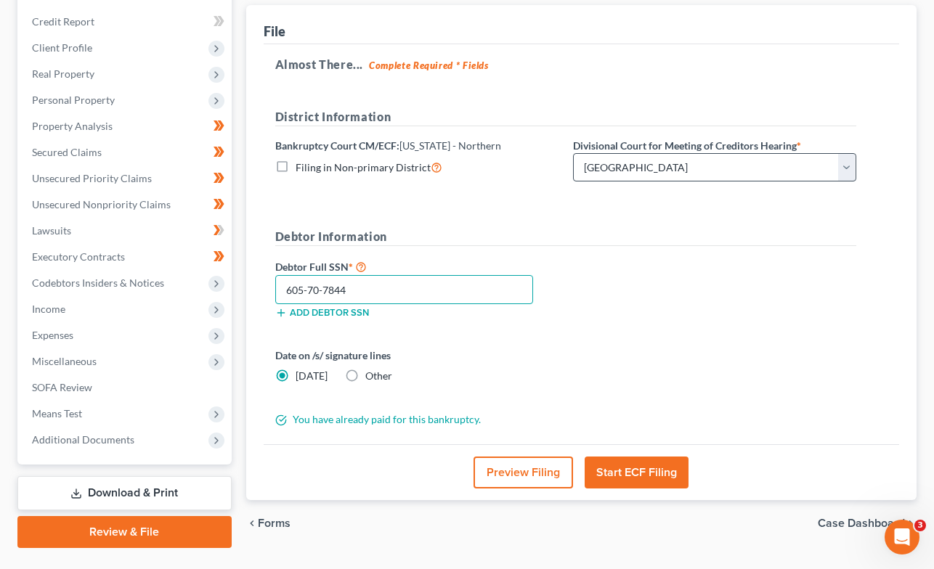
scroll to position [201, 0]
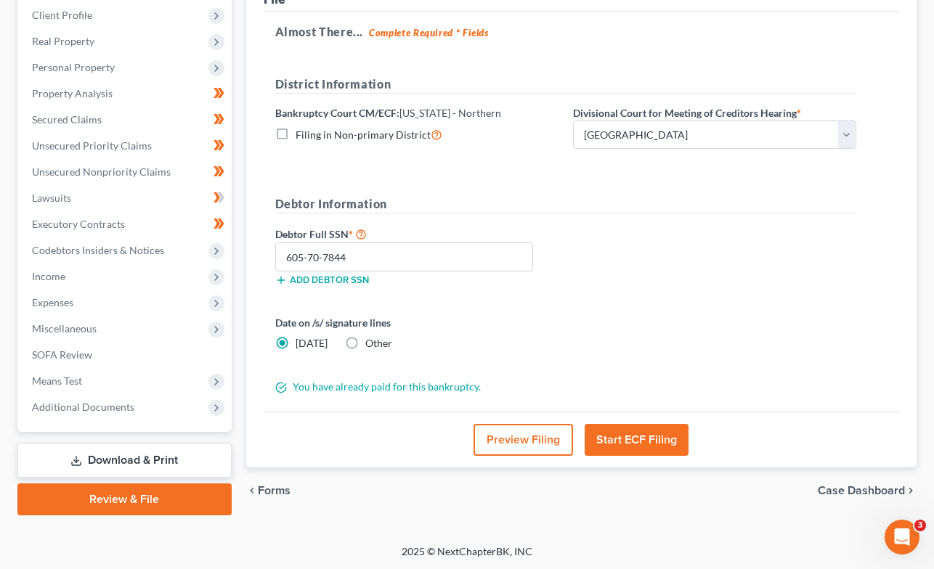
click at [508, 439] on button "Preview Filing" at bounding box center [522, 440] width 99 height 32
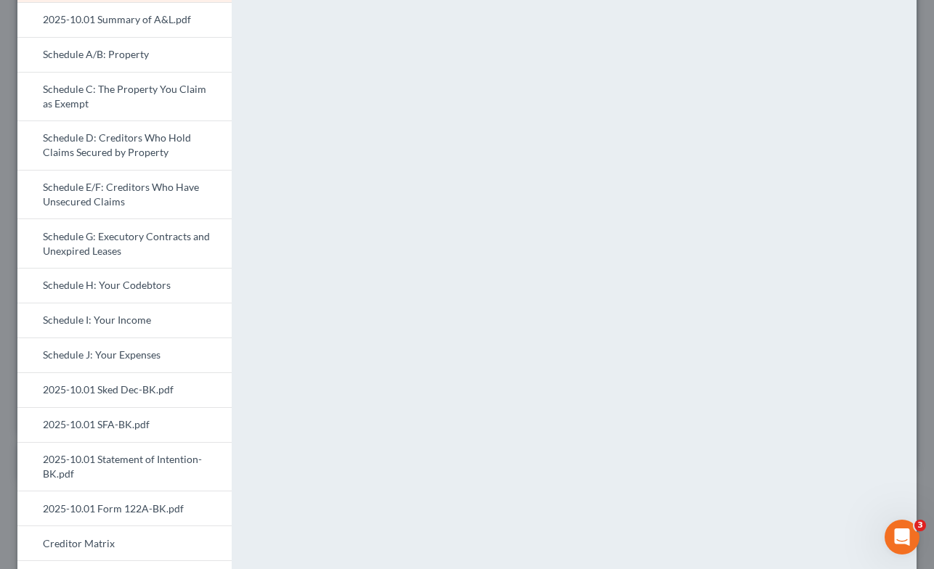
scroll to position [97, 0]
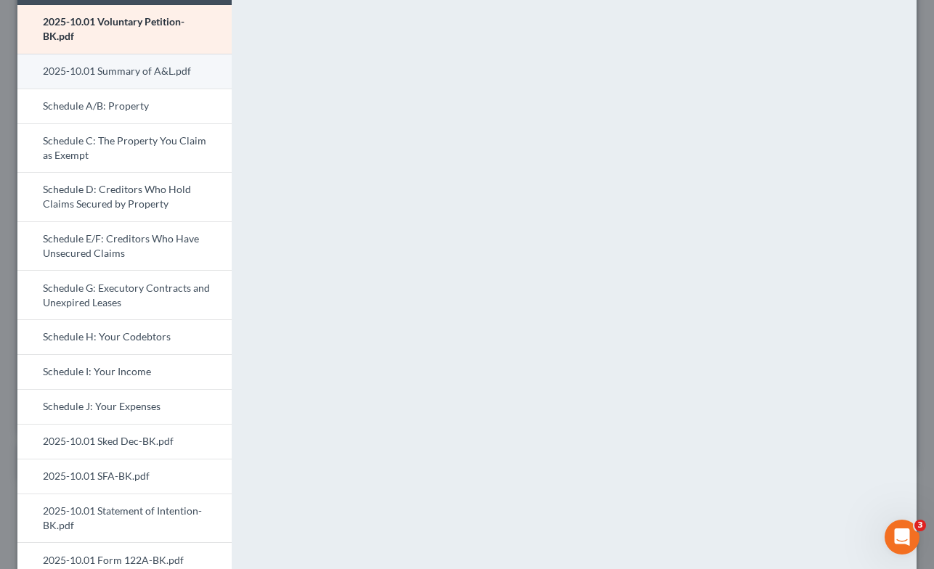
click at [162, 71] on link "2025-10.01 Summary of A&L.pdf" at bounding box center [124, 71] width 214 height 35
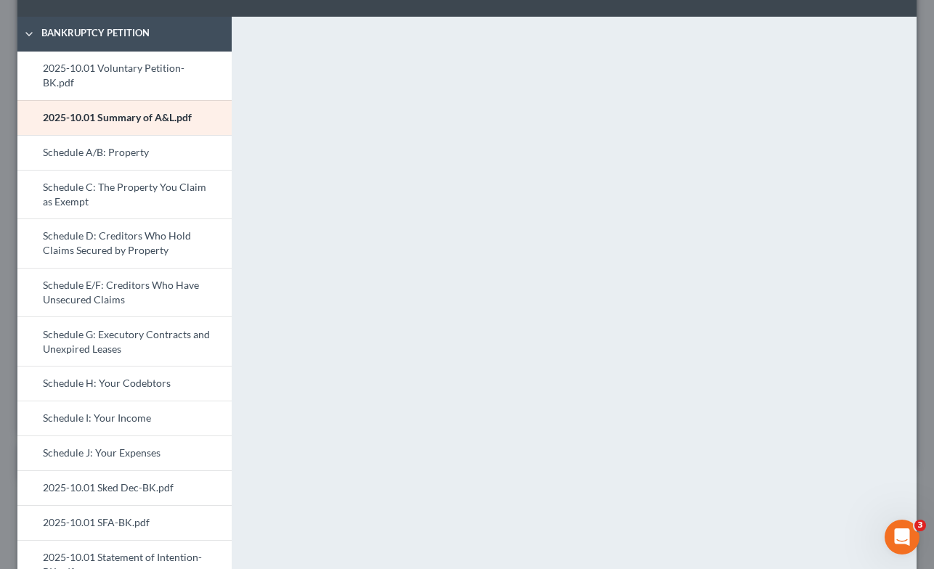
scroll to position [0, 0]
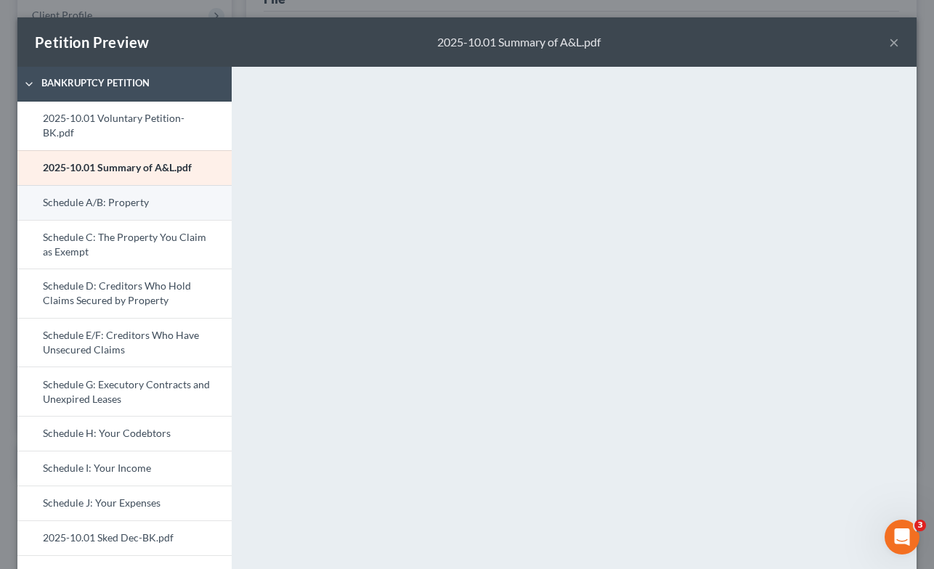
click at [136, 188] on link "Schedule A/B: Property" at bounding box center [124, 202] width 214 height 35
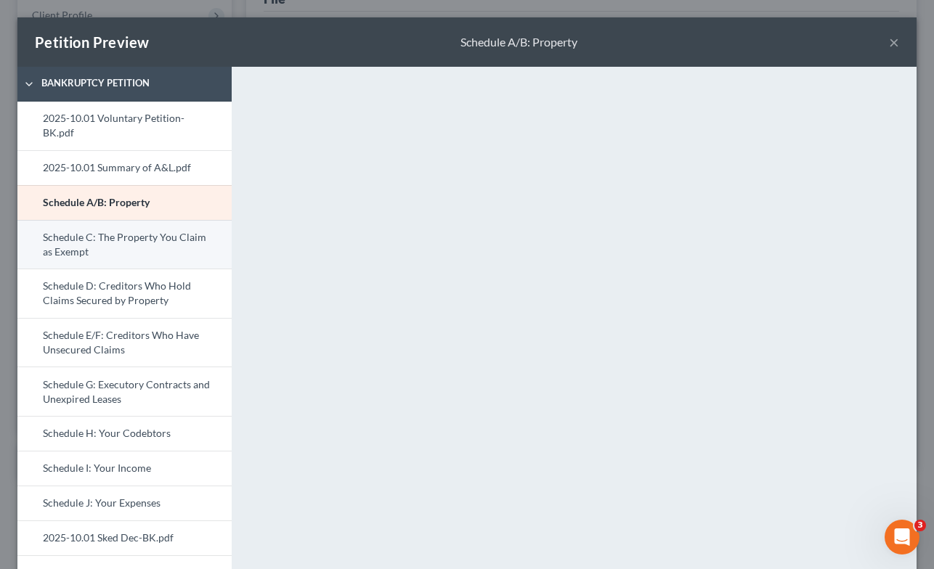
click at [141, 234] on link "Schedule C: The Property You Claim as Exempt" at bounding box center [124, 244] width 214 height 49
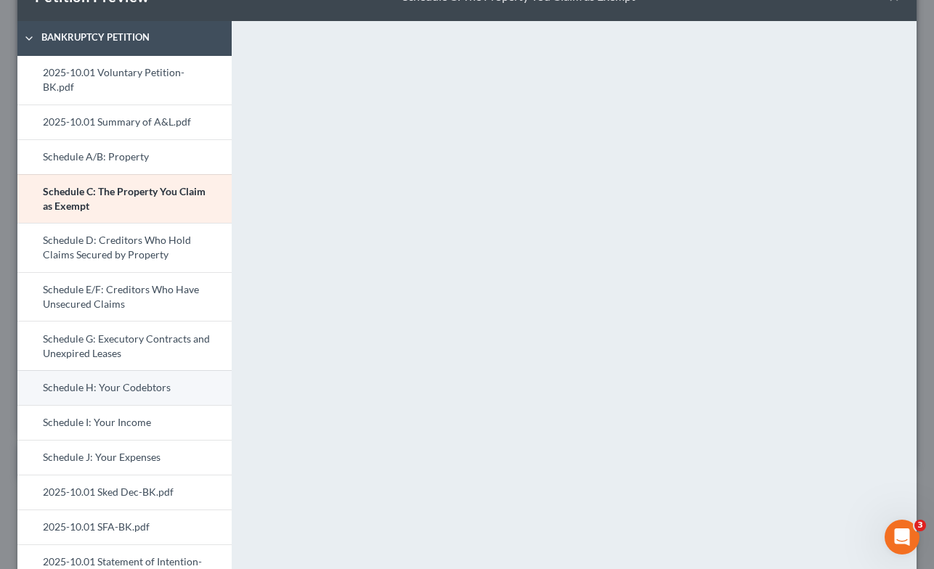
scroll to position [49, 0]
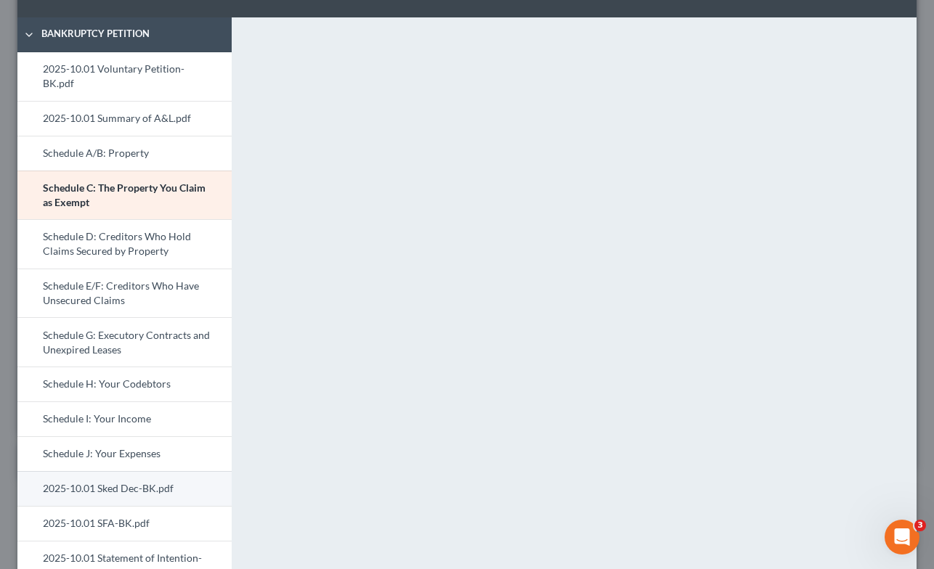
click at [136, 471] on link "2025-10.01 Sked Dec-BK.pdf" at bounding box center [124, 488] width 214 height 35
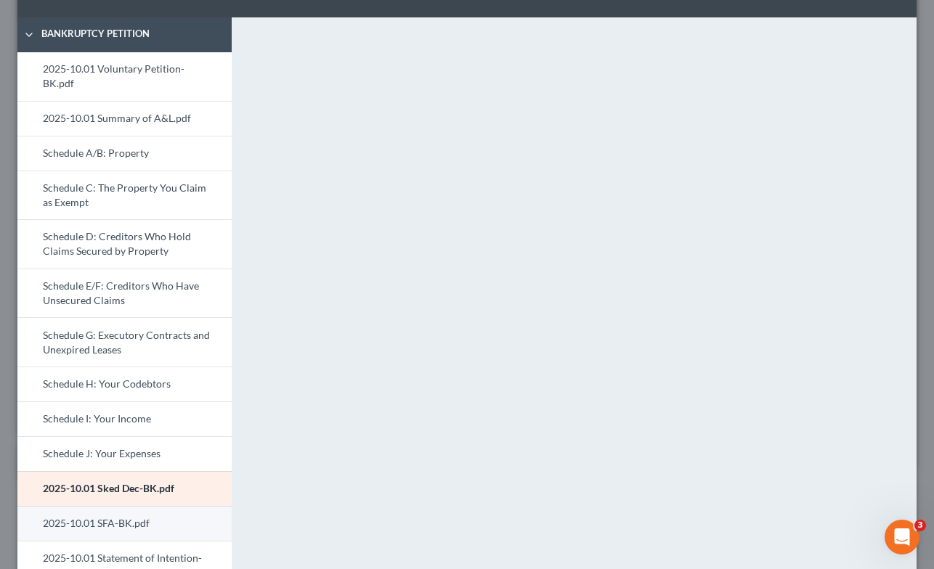
click at [127, 513] on link "2025-10.01 SFA-BK.pdf" at bounding box center [124, 523] width 214 height 35
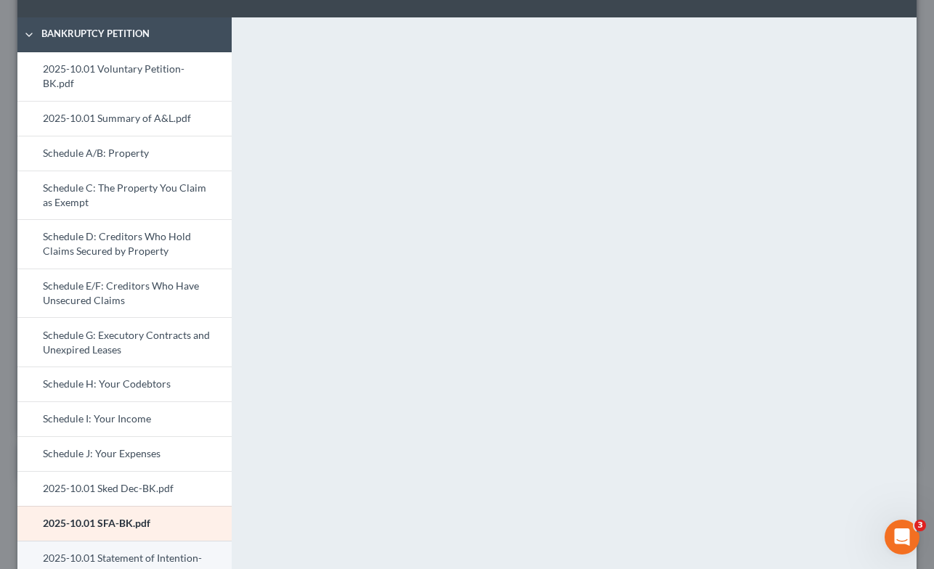
click at [155, 547] on link "2025-10.01 Statement of Intention-BK.pdf" at bounding box center [124, 565] width 214 height 49
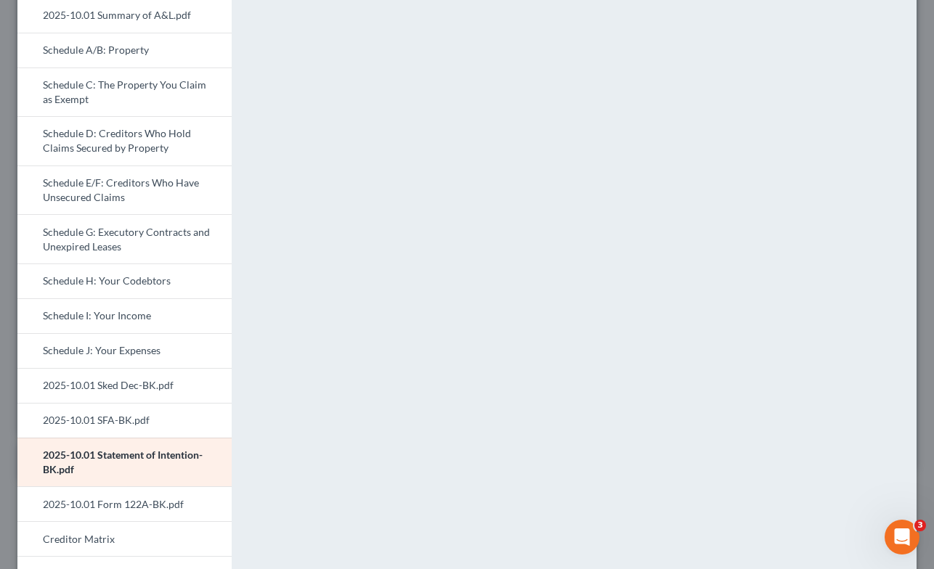
scroll to position [160, 0]
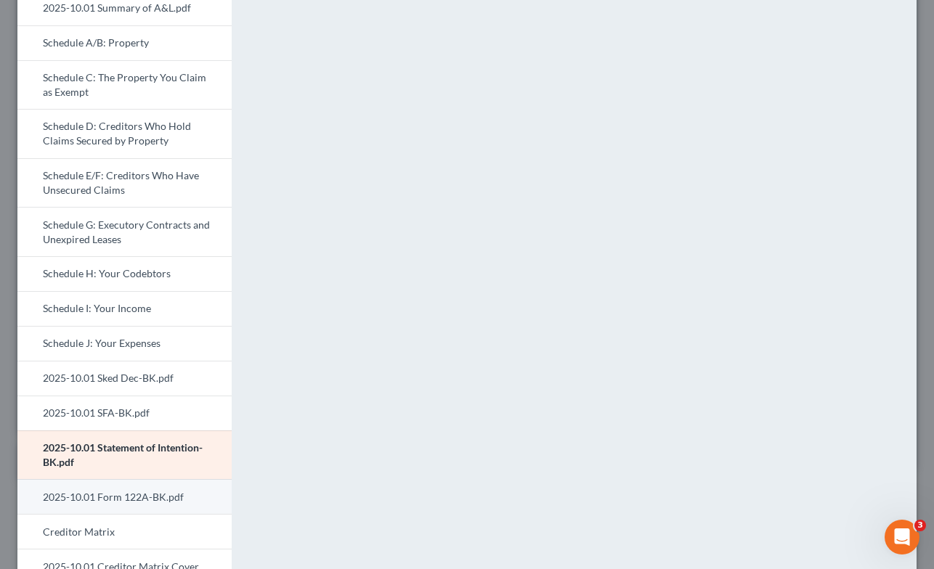
click at [167, 479] on link "2025-10.01 Form 122A-BK.pdf" at bounding box center [124, 496] width 214 height 35
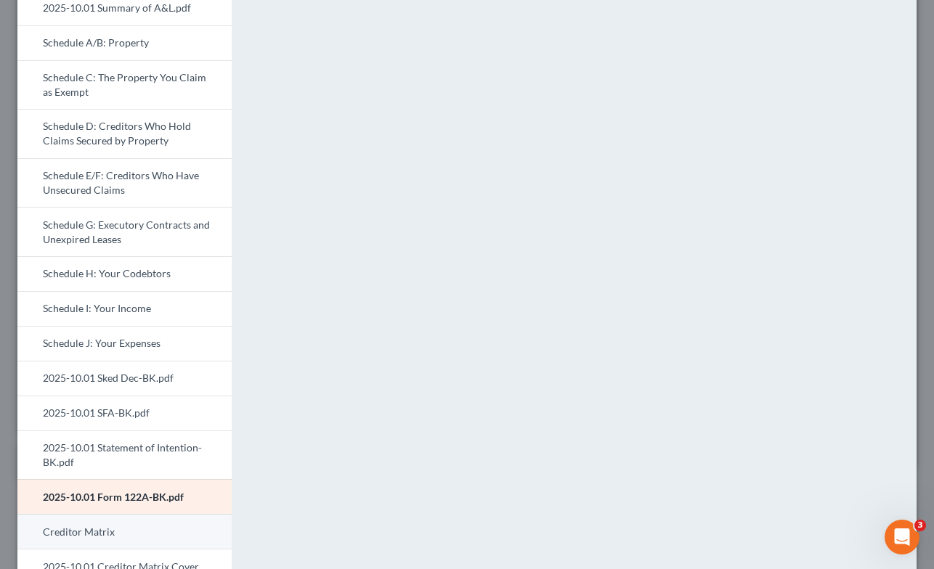
click at [124, 517] on link "Creditor Matrix" at bounding box center [124, 531] width 214 height 35
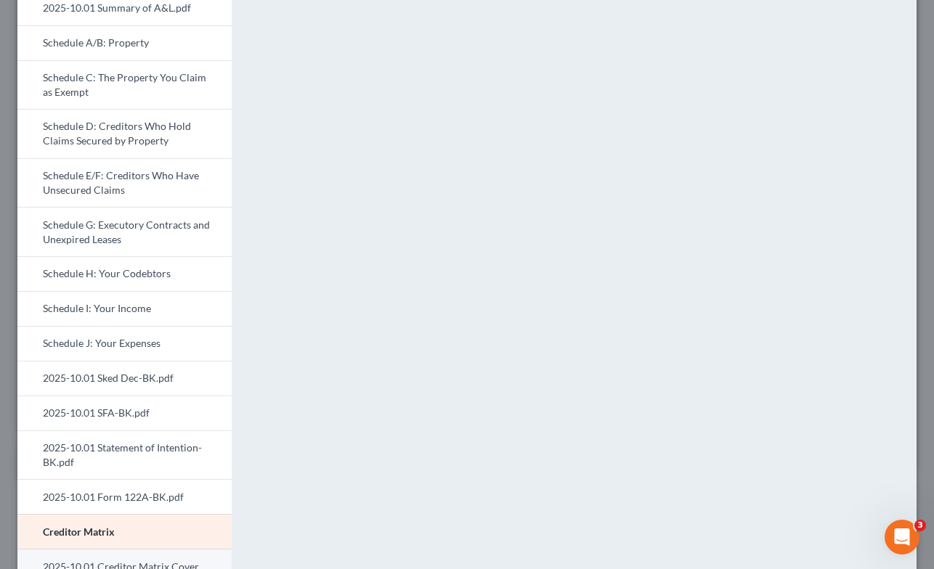
click at [150, 554] on link "2025-10.01 Creditor Matrix Cover Sheet-BK.pdf" at bounding box center [124, 573] width 214 height 49
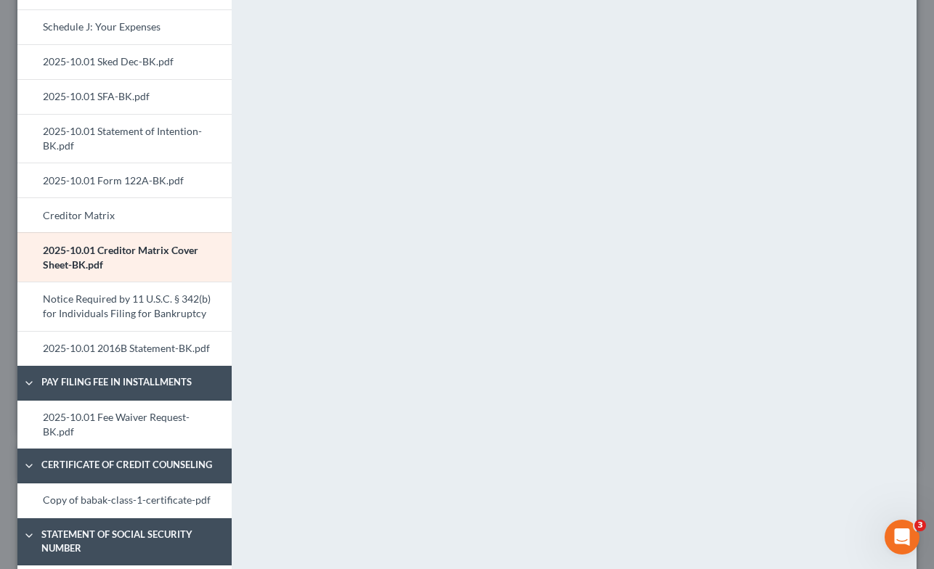
scroll to position [464, 0]
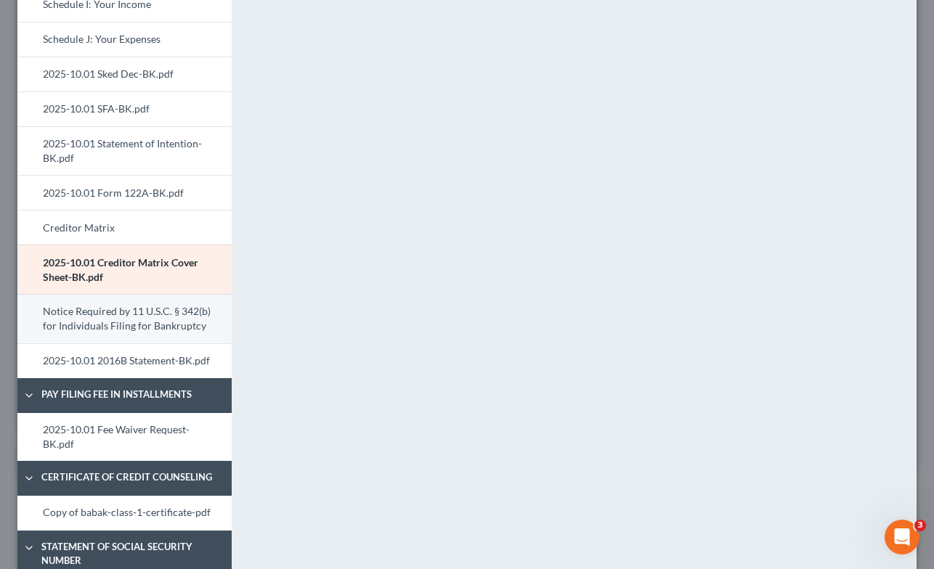
click at [122, 304] on link "Notice Required by 11 U.S.C. § 342(b) for Individuals Filing for Bankruptcy" at bounding box center [124, 318] width 214 height 49
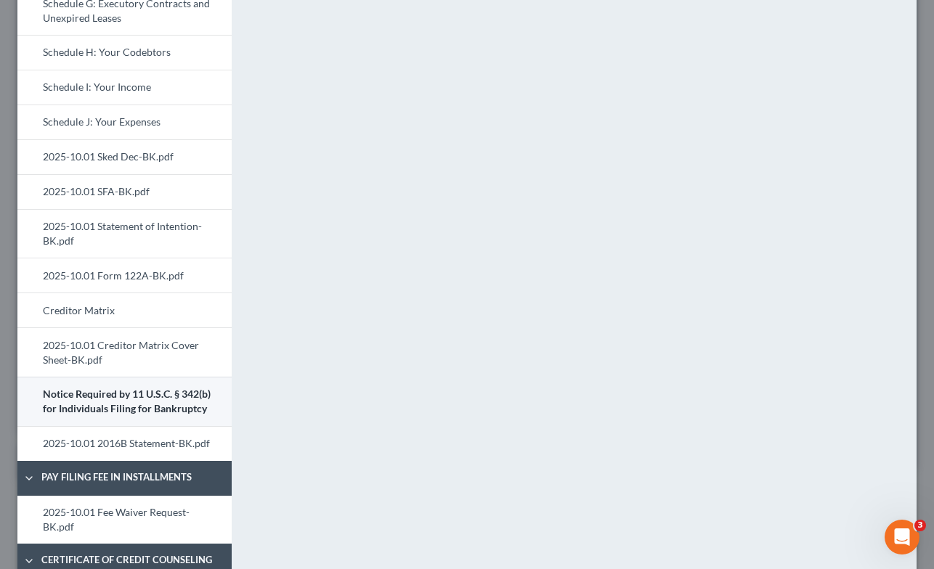
scroll to position [386, 0]
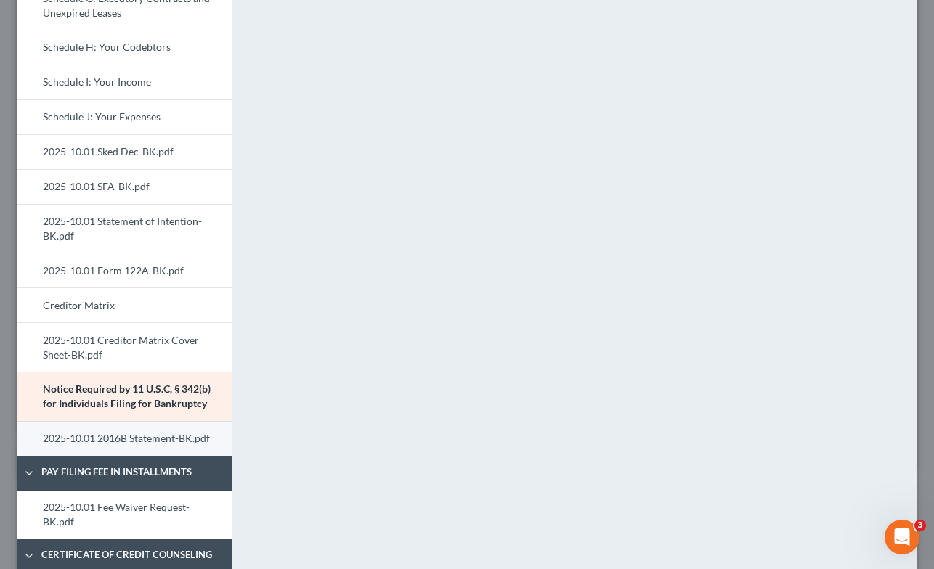
click at [155, 427] on link "2025-10.01 2016B Statement-BK.pdf" at bounding box center [124, 438] width 214 height 35
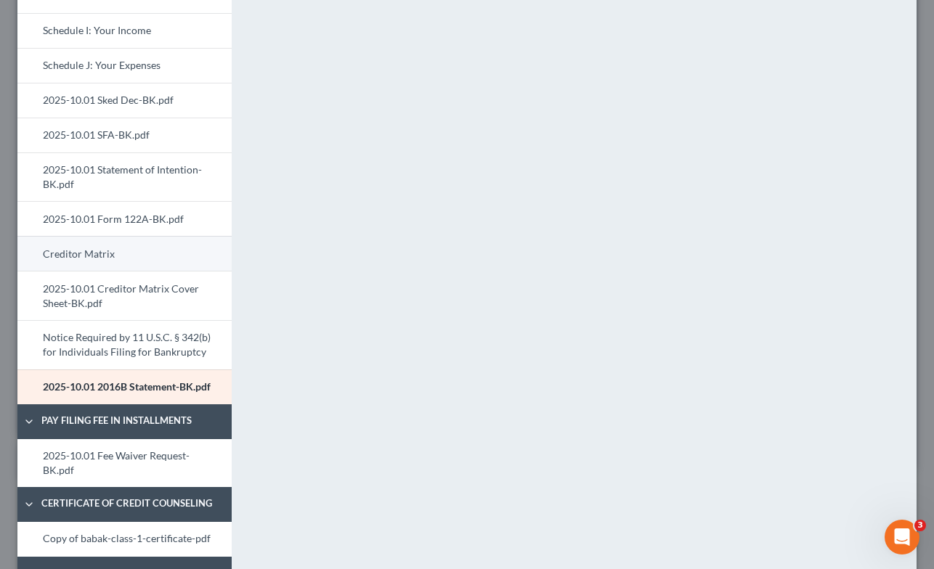
scroll to position [439, 0]
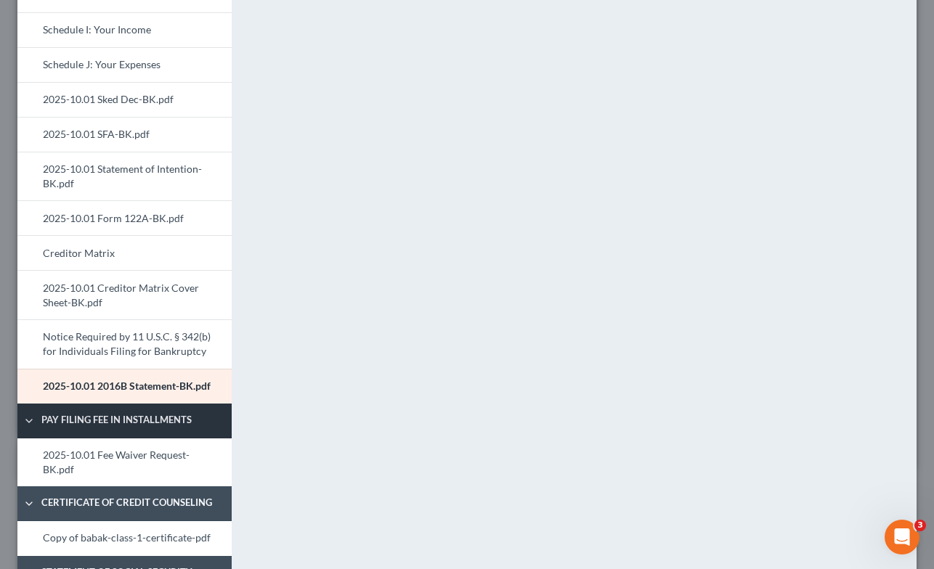
click at [147, 413] on span "Pay Filing Fee in Installments" at bounding box center [133, 420] width 199 height 15
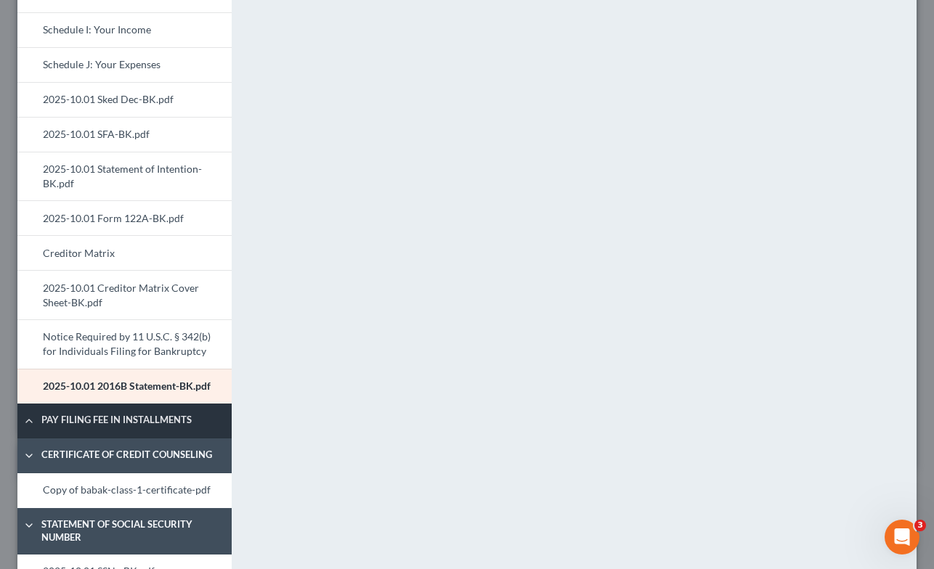
click at [147, 413] on span "Pay Filing Fee in Installments" at bounding box center [133, 420] width 199 height 15
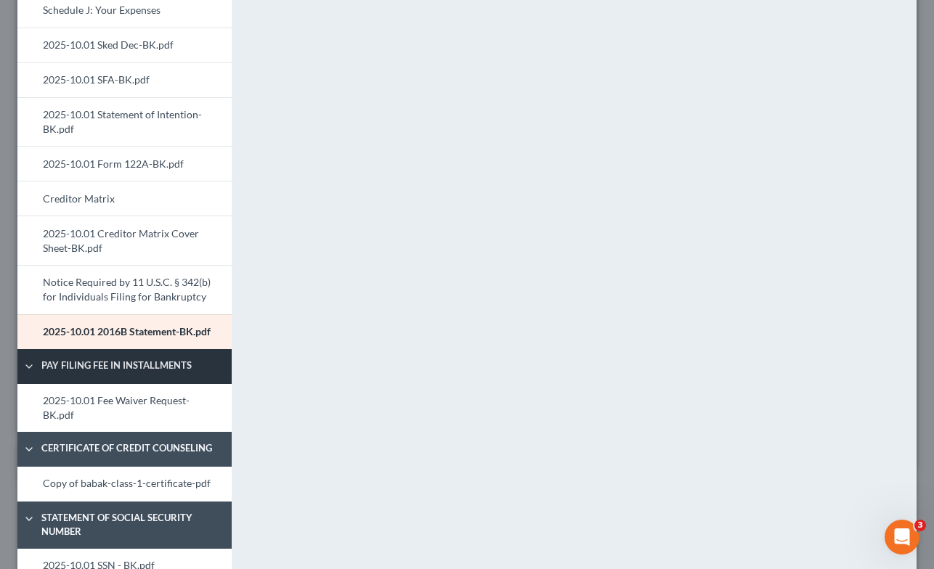
scroll to position [516, 0]
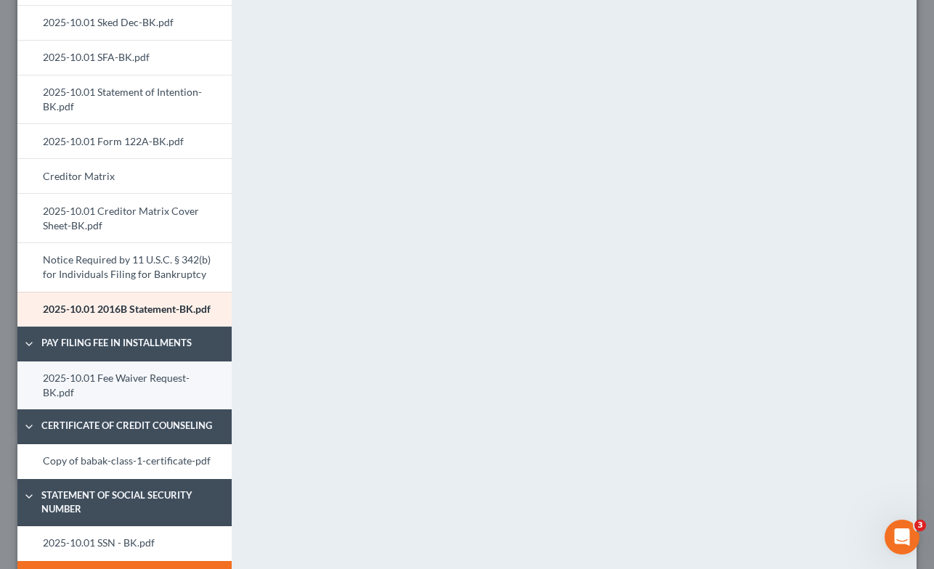
click at [149, 364] on link "2025-10.01 Fee Waiver Request-BK.pdf" at bounding box center [124, 386] width 214 height 49
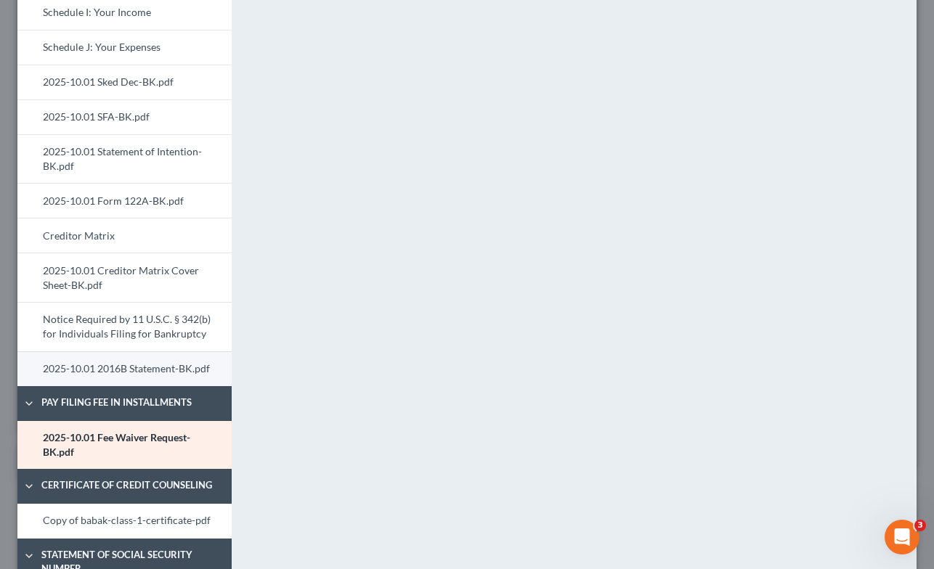
scroll to position [457, 0]
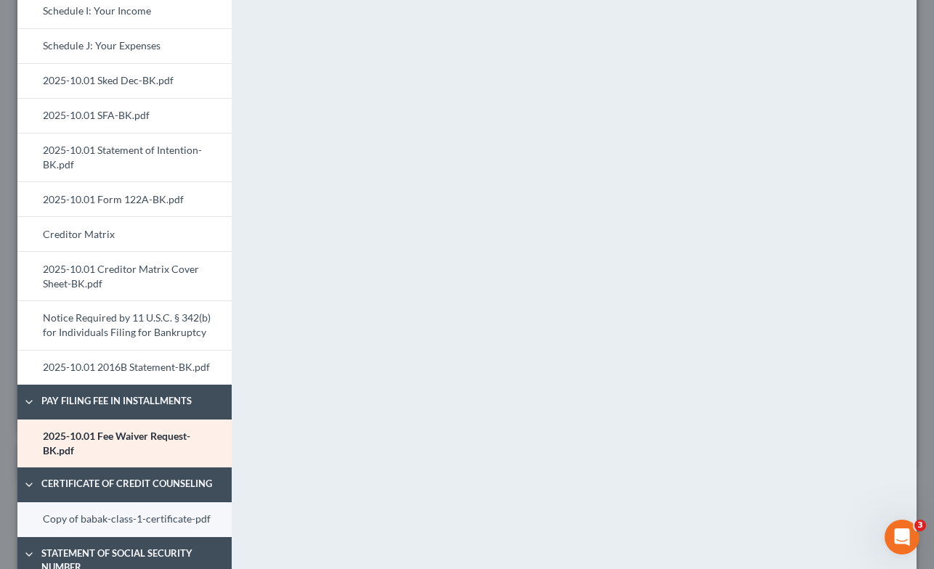
click at [124, 505] on link "Copy of babak-class-1-certificate-pdf" at bounding box center [124, 519] width 214 height 35
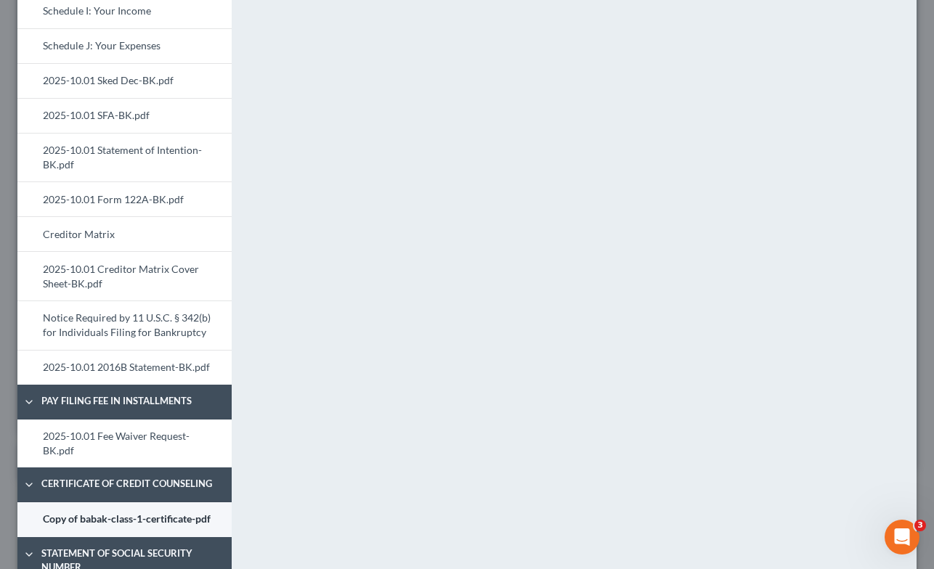
scroll to position [543, 0]
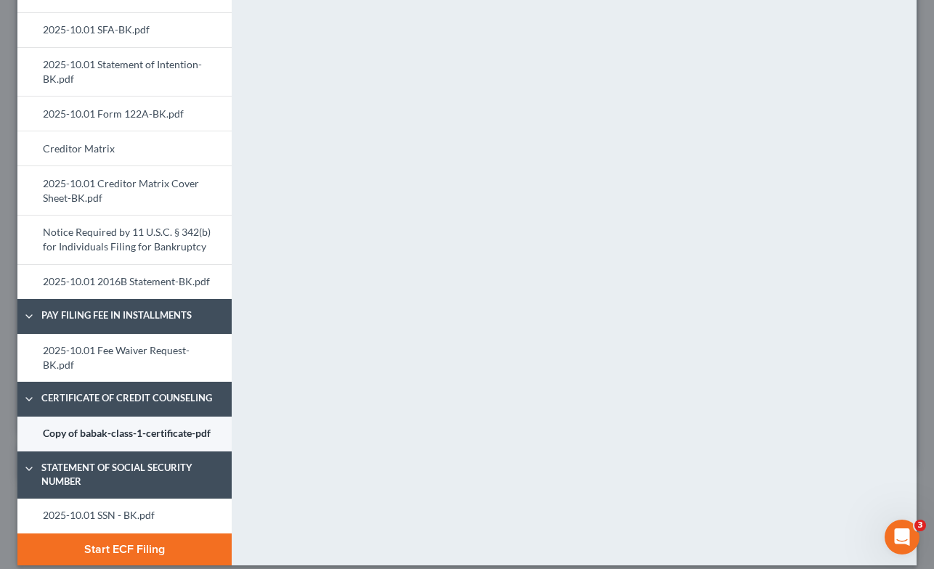
click at [124, 505] on link "2025-10.01 SSN - BK.pdf" at bounding box center [124, 516] width 214 height 35
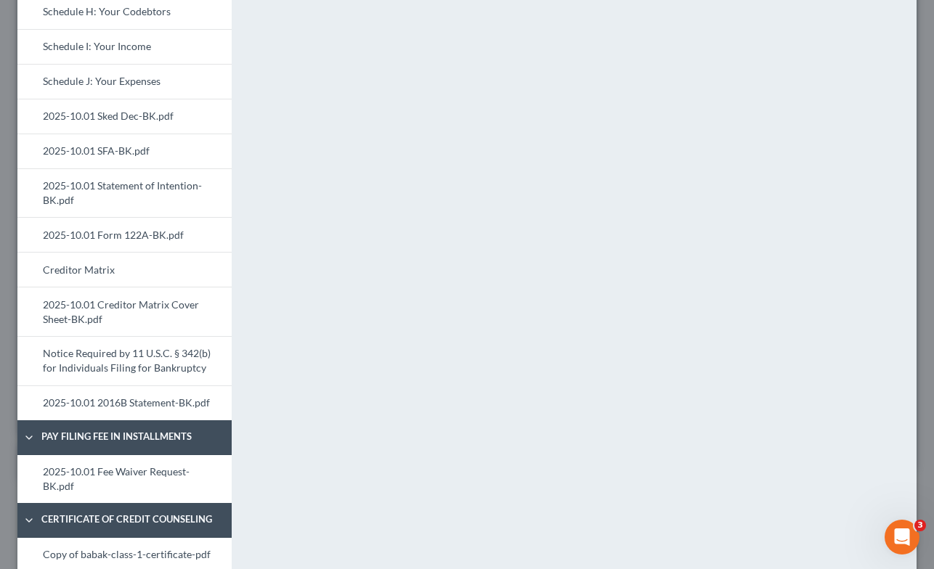
scroll to position [423, 0]
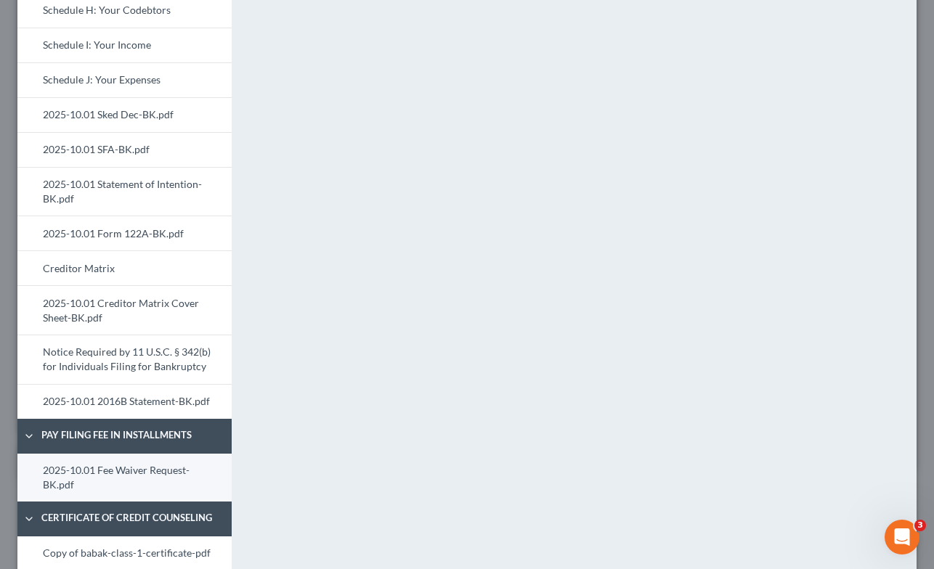
click at [118, 454] on link "2025-10.01 Fee Waiver Request-BK.pdf" at bounding box center [124, 478] width 214 height 49
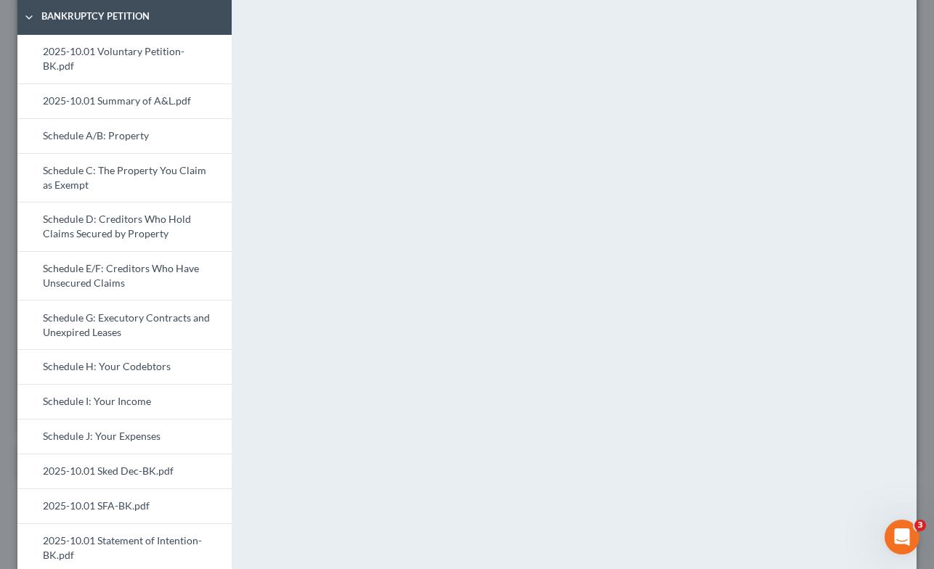
scroll to position [0, 0]
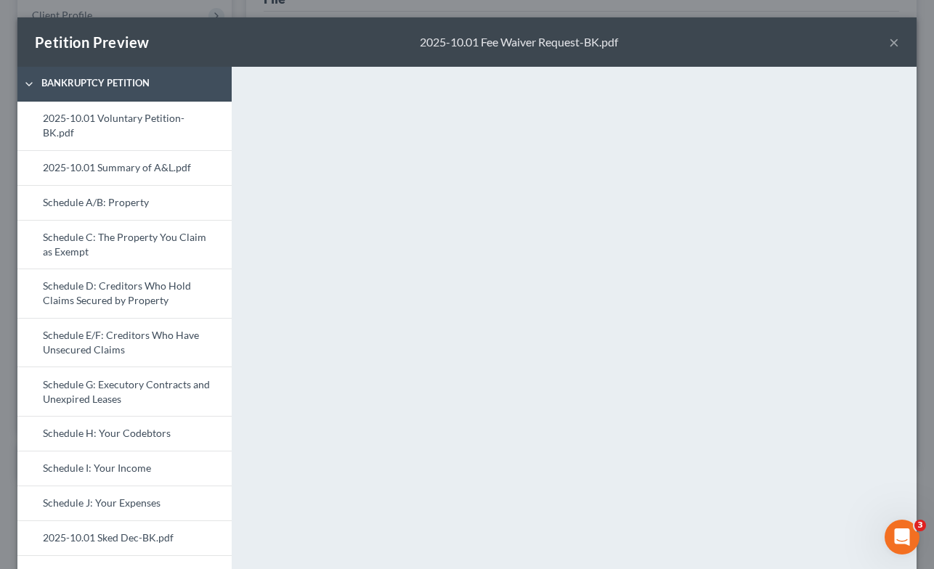
click at [895, 44] on button "×" at bounding box center [894, 41] width 10 height 17
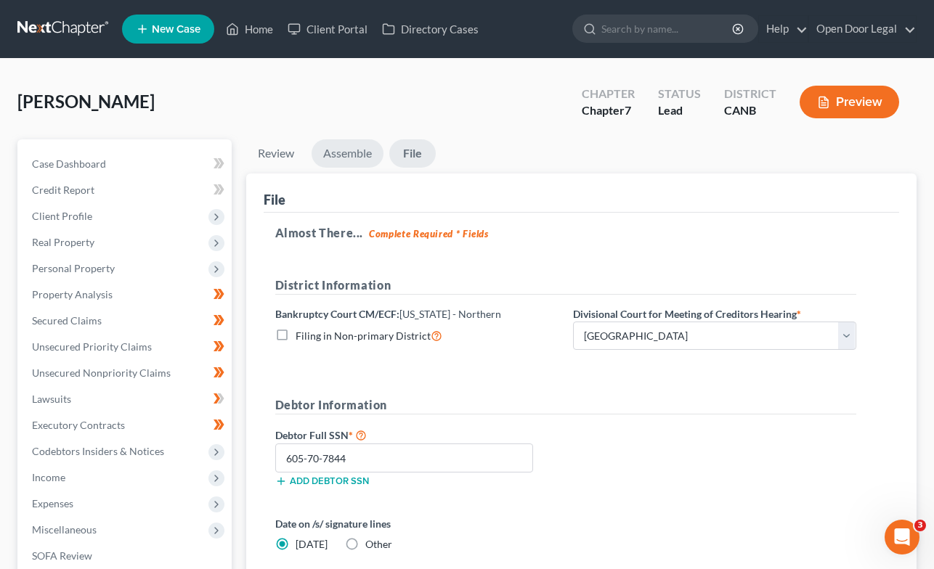
click at [349, 155] on link "Assemble" at bounding box center [347, 153] width 72 height 28
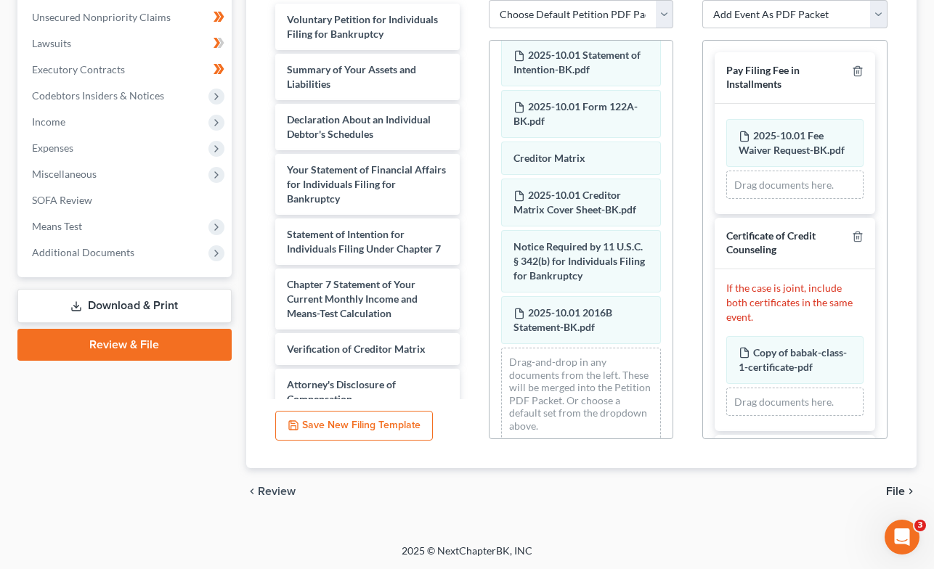
scroll to position [1, 0]
click at [854, 70] on icon "button" at bounding box center [857, 69] width 7 height 9
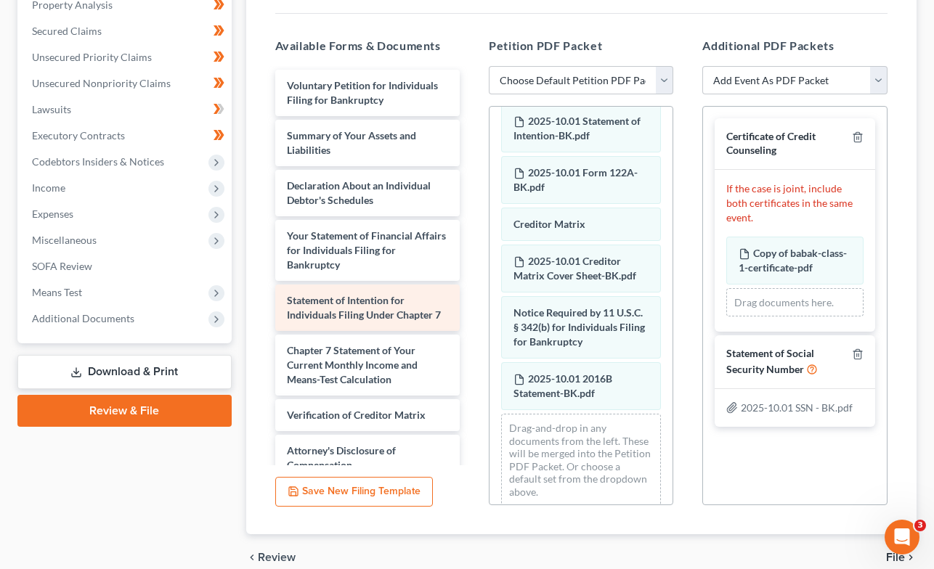
scroll to position [279, 0]
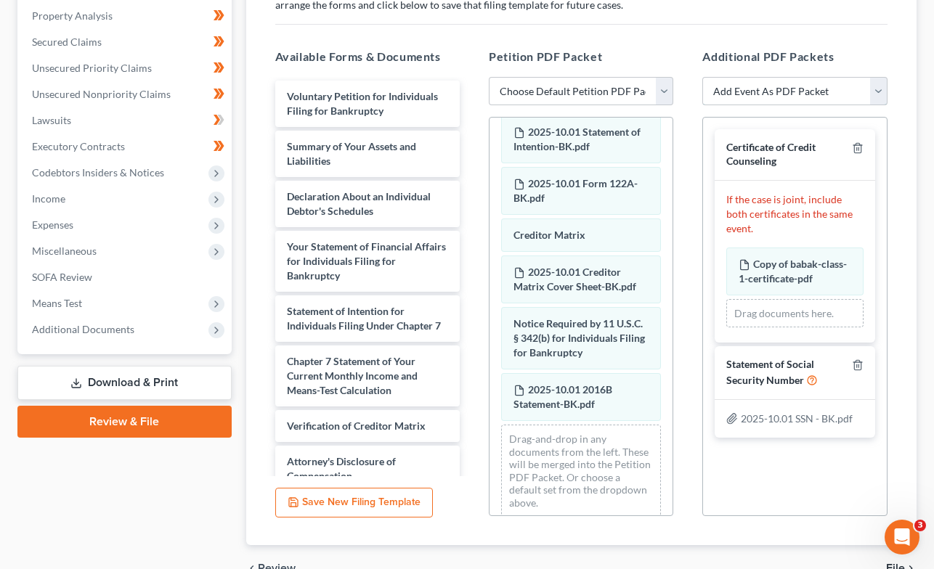
click at [874, 95] on select "Add Event As PDF Packet Certificate of Credit Counseling Chapter 7 Means Test C…" at bounding box center [794, 91] width 184 height 29
select select "4"
click at [702, 106] on select "Add Event As PDF Packet Certificate of Credit Counseling Chapter 7 Means Test C…" at bounding box center [794, 91] width 184 height 29
select select
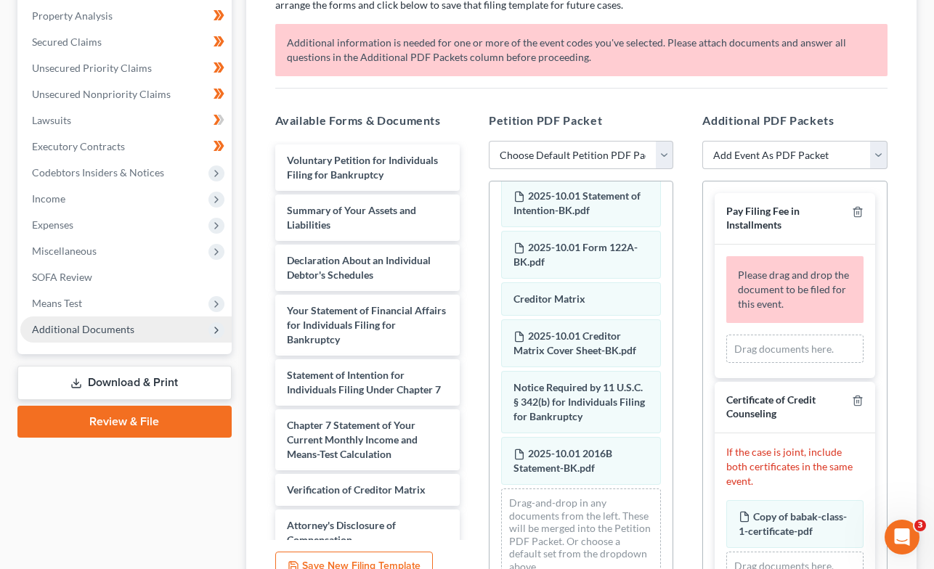
click at [127, 325] on span "Additional Documents" at bounding box center [83, 329] width 102 height 12
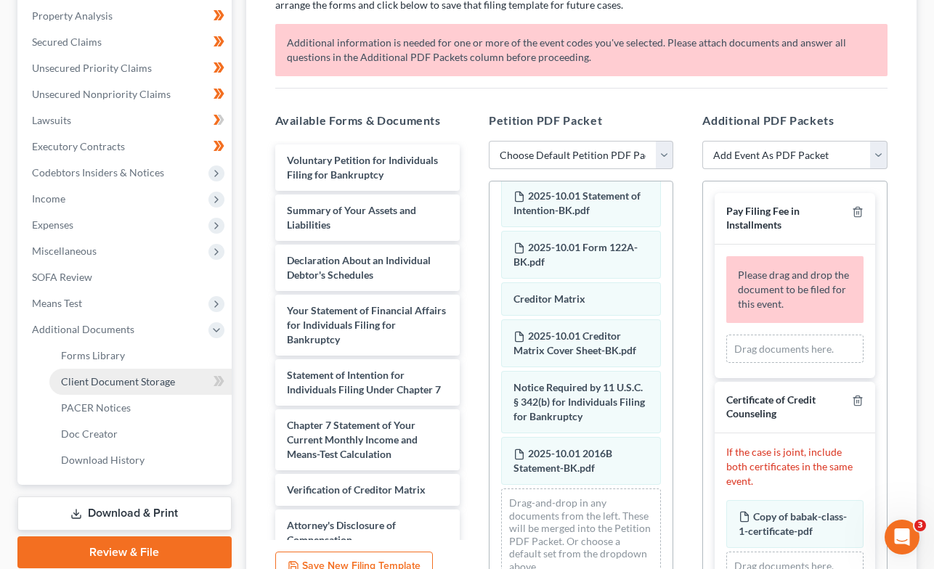
click at [121, 391] on link "Client Document Storage" at bounding box center [140, 382] width 182 height 26
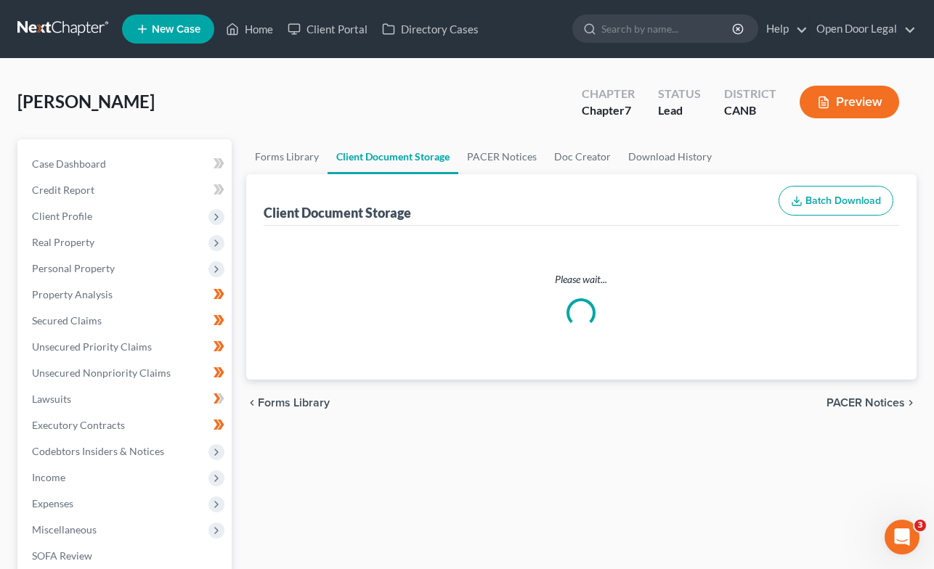
select select "0"
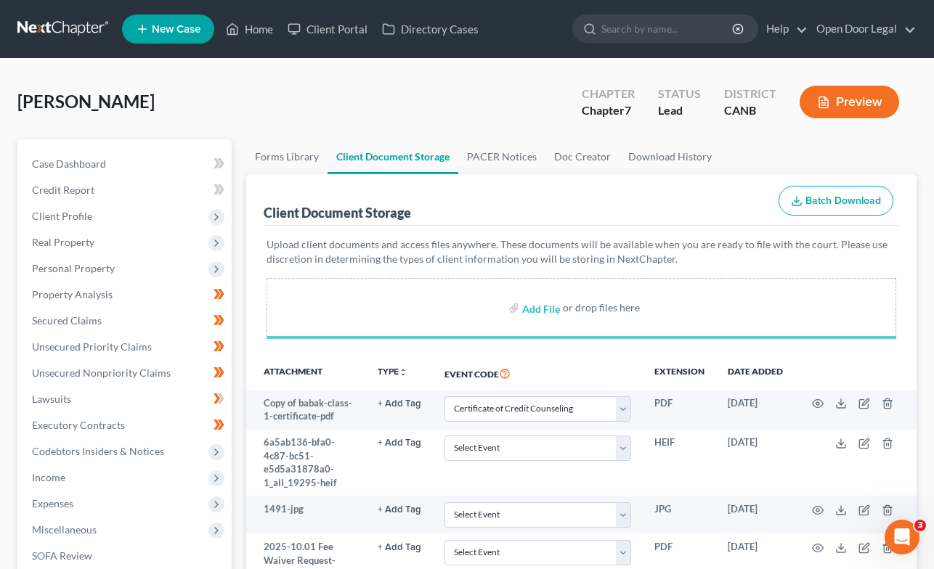
select select "0"
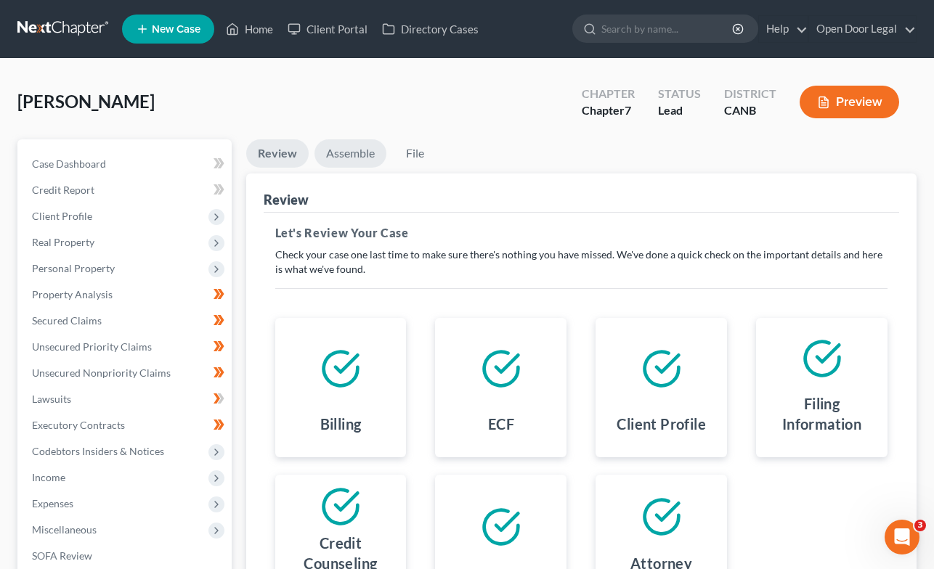
click at [357, 148] on link "Assemble" at bounding box center [350, 153] width 72 height 28
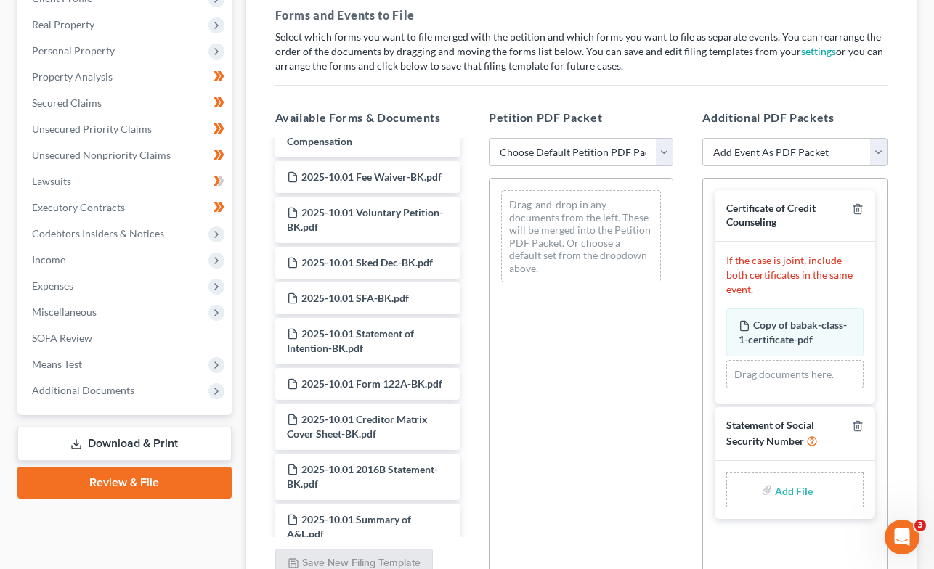
scroll to position [827, 0]
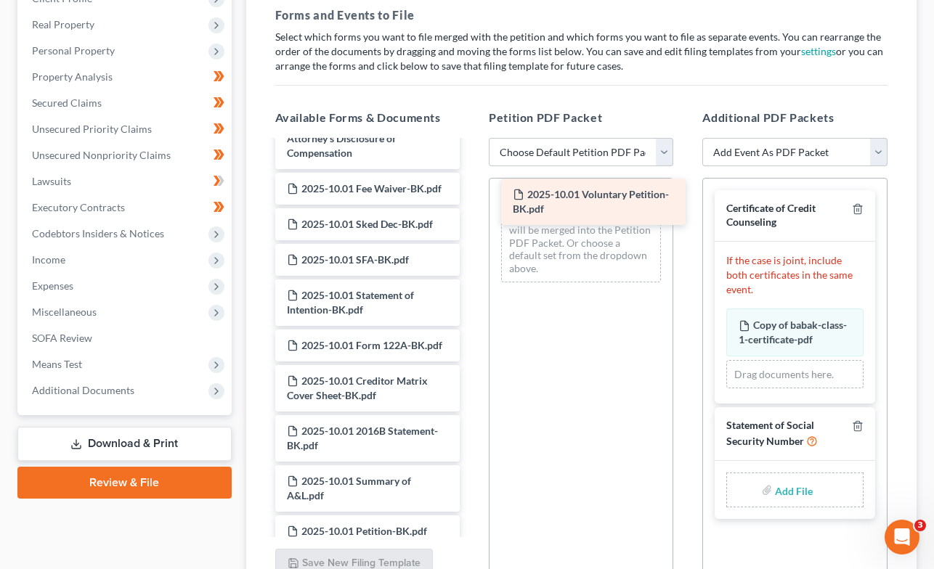
drag, startPoint x: 329, startPoint y: 226, endPoint x: 555, endPoint y: 197, distance: 227.7
click at [471, 197] on div "2025-10.01 Voluntary Petition-BK.pdf Voluntary Petition for Individuals Filing …" at bounding box center [368, 113] width 208 height 1597
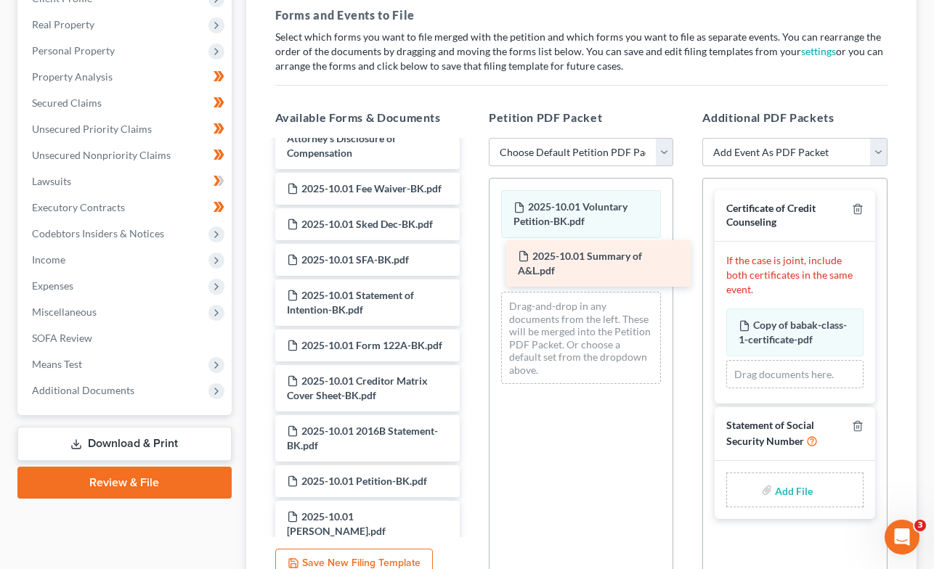
drag, startPoint x: 365, startPoint y: 485, endPoint x: 594, endPoint y: 263, distance: 318.9
click at [471, 263] on div "2025-10.01 Summary of A&L.pdf Voluntary Petition for Individuals Filing for Ban…" at bounding box center [368, 88] width 208 height 1547
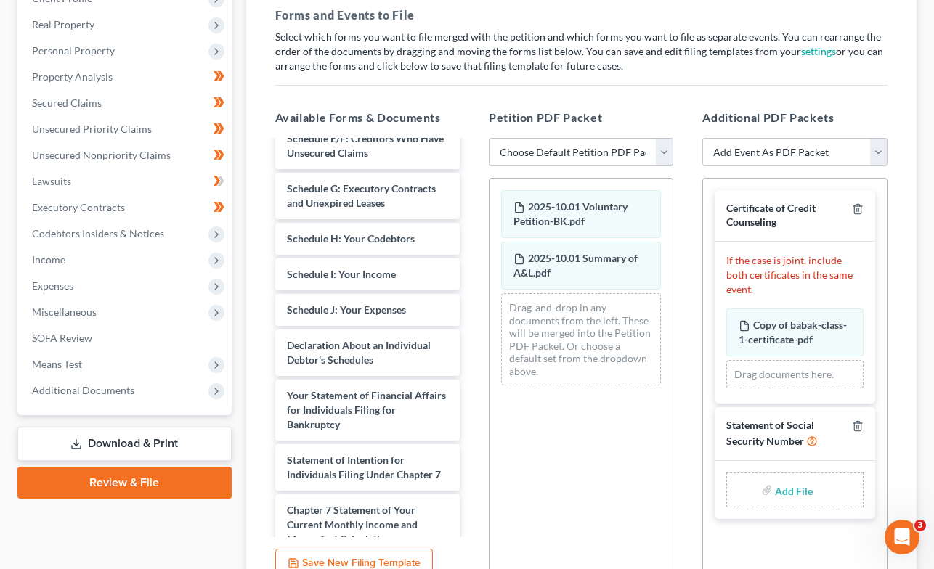
scroll to position [0, 0]
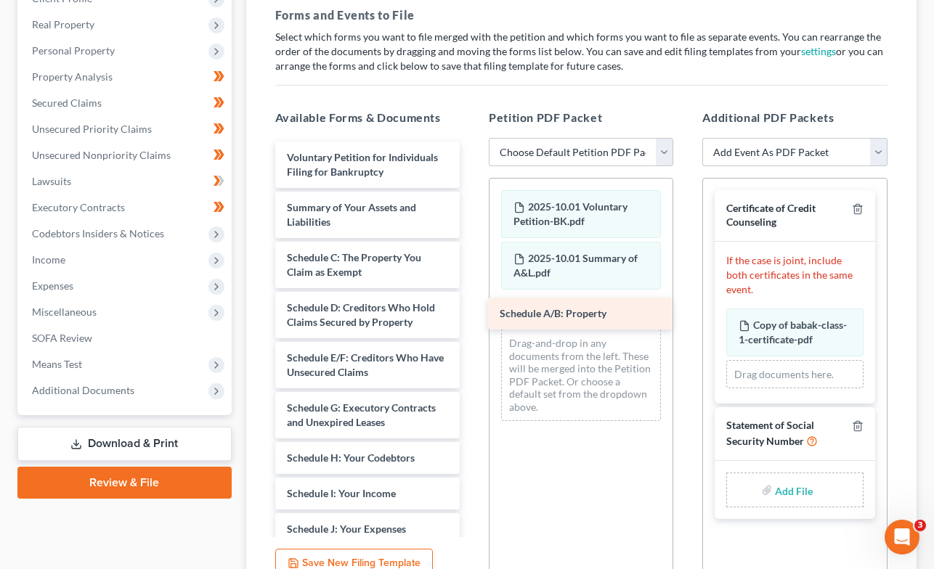
drag, startPoint x: 350, startPoint y: 256, endPoint x: 563, endPoint y: 313, distance: 220.2
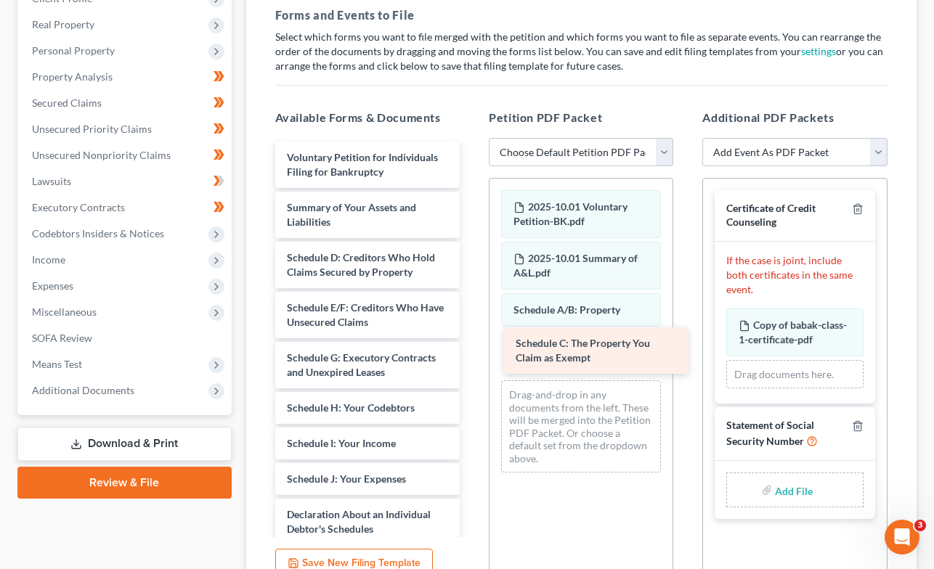
drag, startPoint x: 322, startPoint y: 264, endPoint x: 550, endPoint y: 351, distance: 244.1
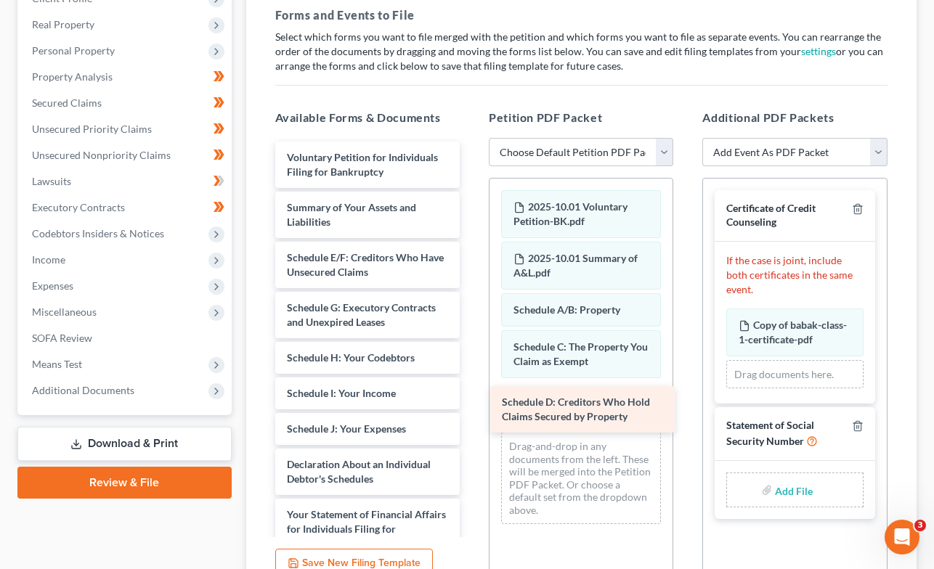
drag, startPoint x: 331, startPoint y: 261, endPoint x: 546, endPoint y: 406, distance: 259.4
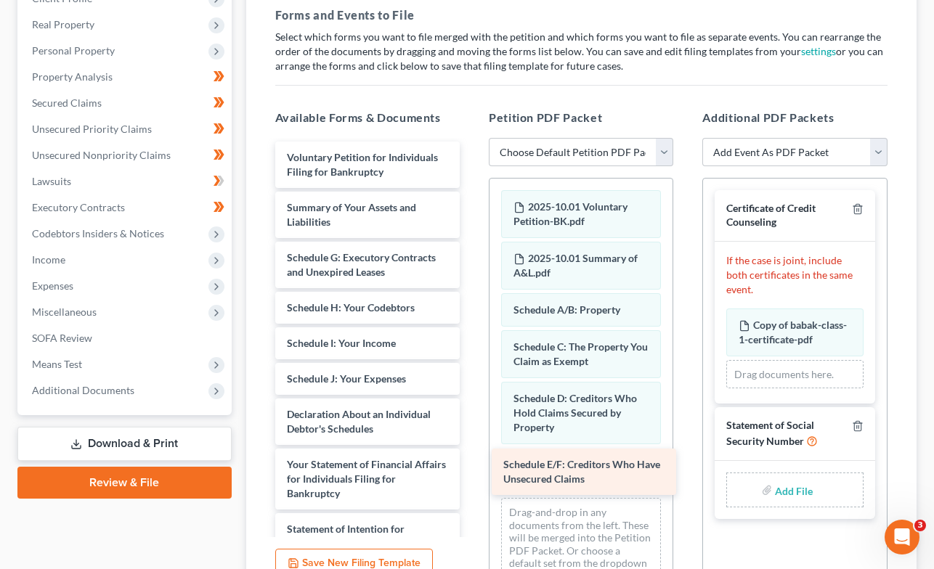
drag, startPoint x: 328, startPoint y: 268, endPoint x: 545, endPoint y: 476, distance: 299.9
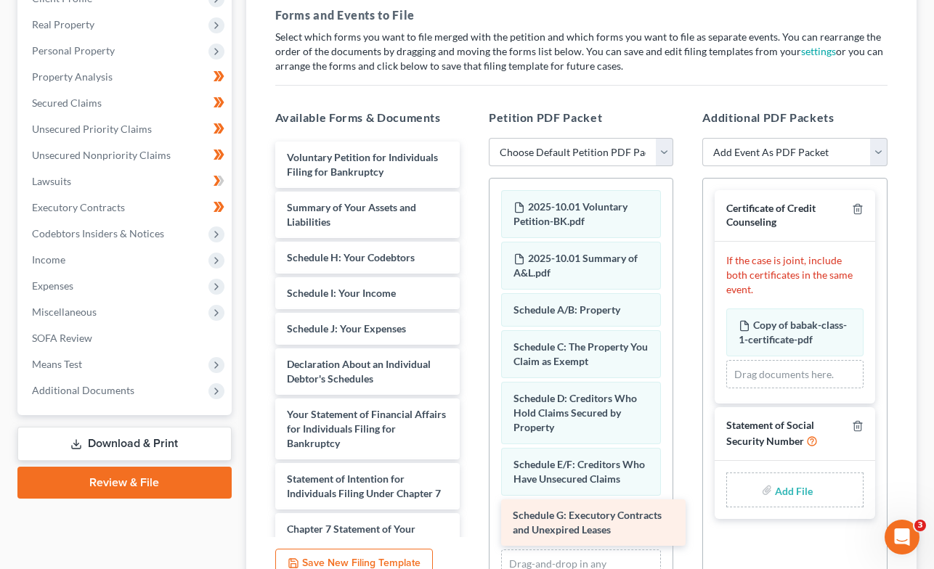
drag, startPoint x: 321, startPoint y: 263, endPoint x: 547, endPoint y: 521, distance: 343.2
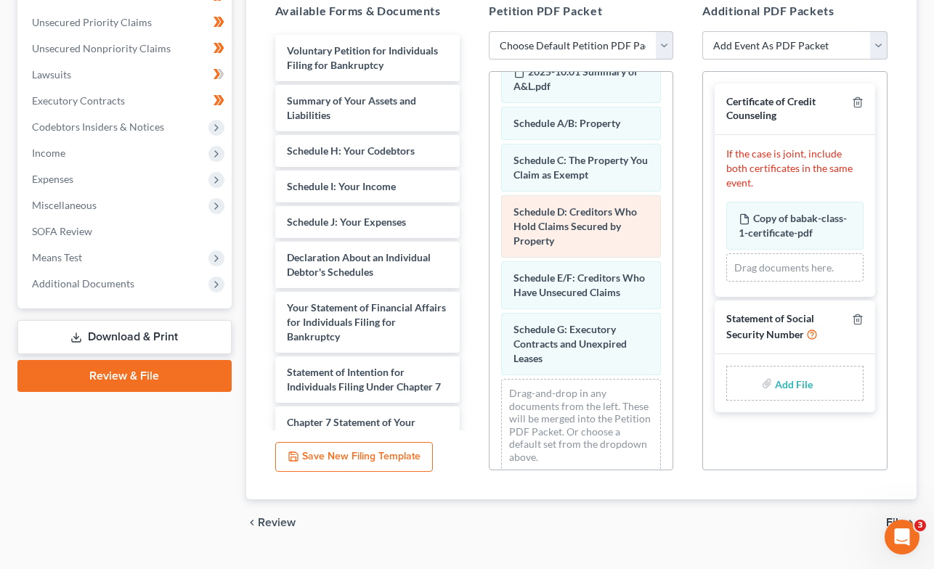
scroll to position [328, 0]
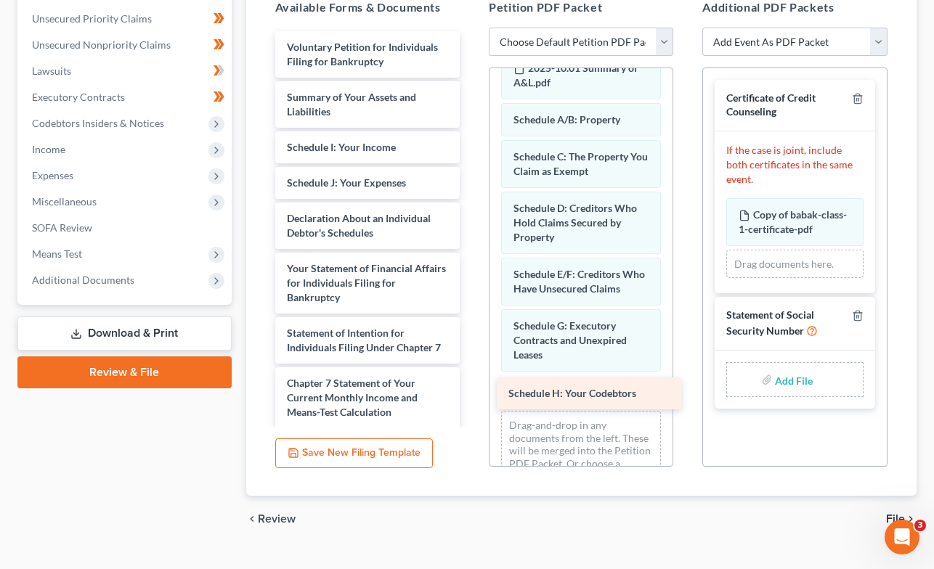
drag, startPoint x: 340, startPoint y: 144, endPoint x: 561, endPoint y: 391, distance: 331.7
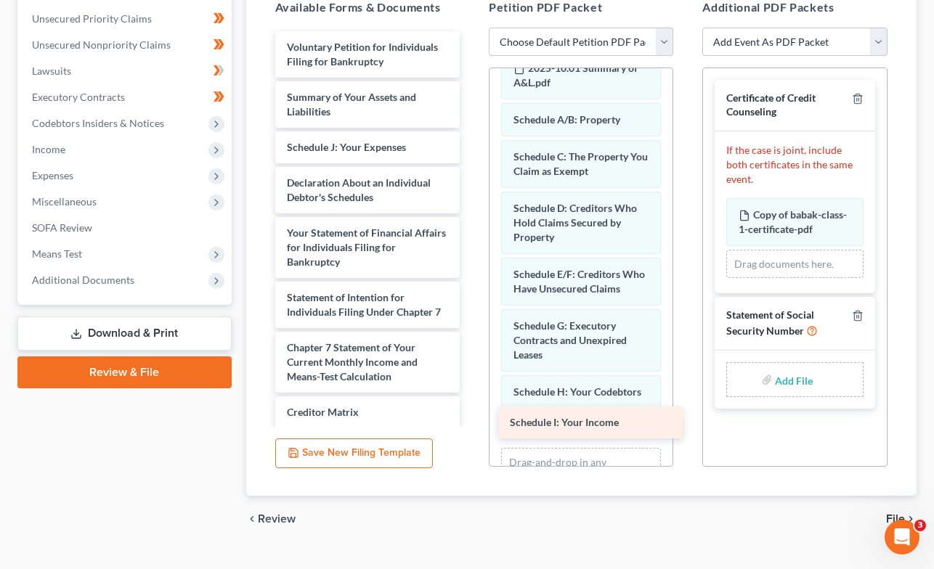
drag, startPoint x: 351, startPoint y: 148, endPoint x: 574, endPoint y: 424, distance: 354.7
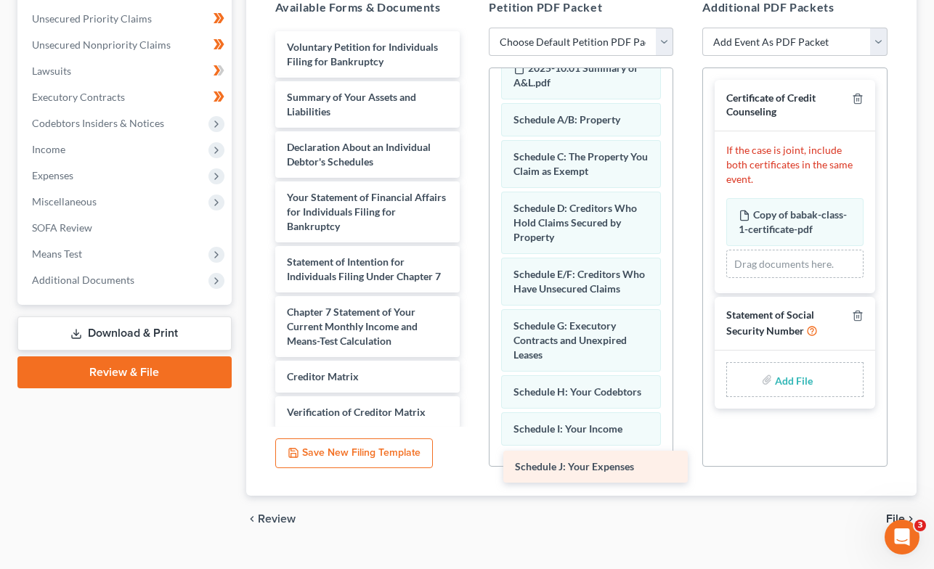
drag, startPoint x: 349, startPoint y: 145, endPoint x: 577, endPoint y: 465, distance: 393.1
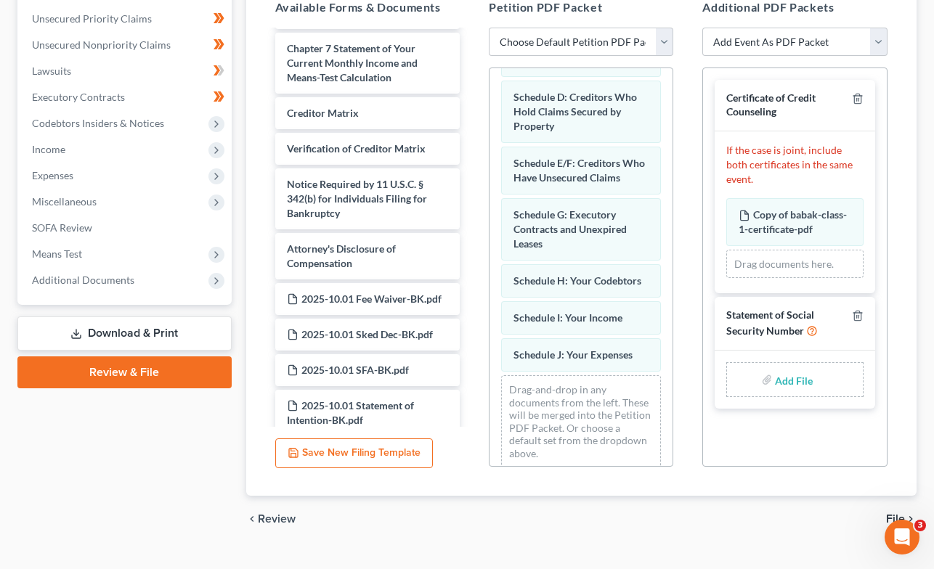
scroll to position [277, 0]
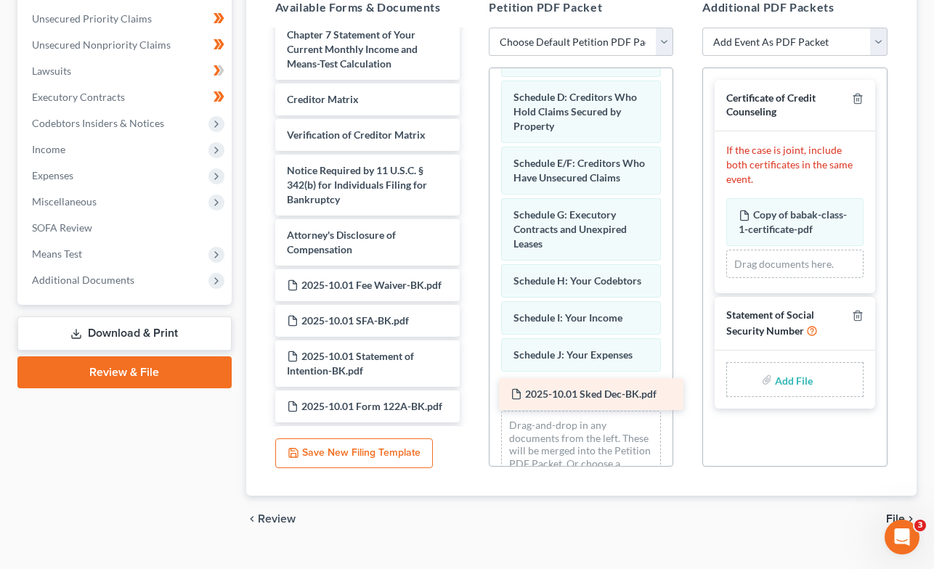
drag, startPoint x: 344, startPoint y: 316, endPoint x: 568, endPoint y: 390, distance: 235.6
click at [471, 390] on div "2025-10.01 Sked Dec-BK.pdf Voluntary Petition for Individuals Filing for Bankru…" at bounding box center [368, 338] width 208 height 1168
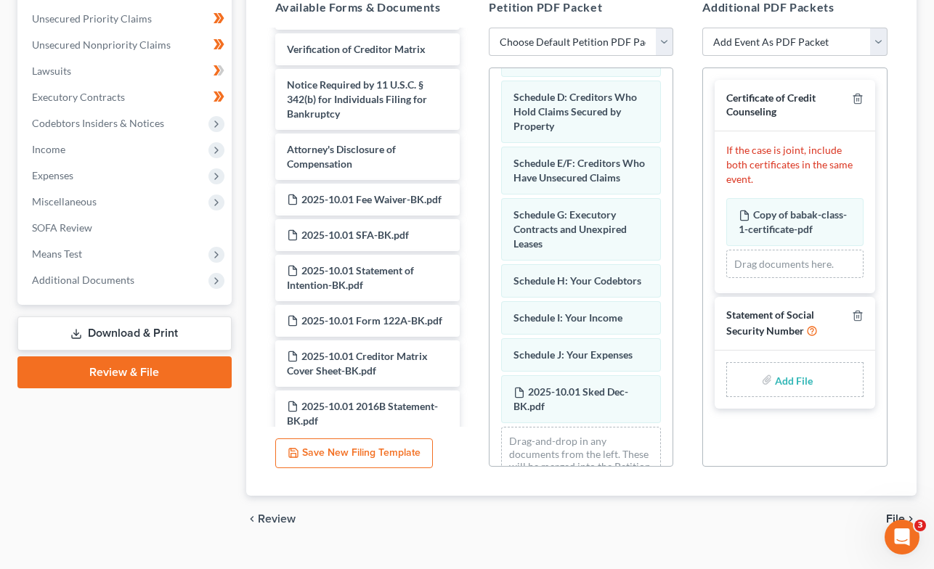
scroll to position [366, 0]
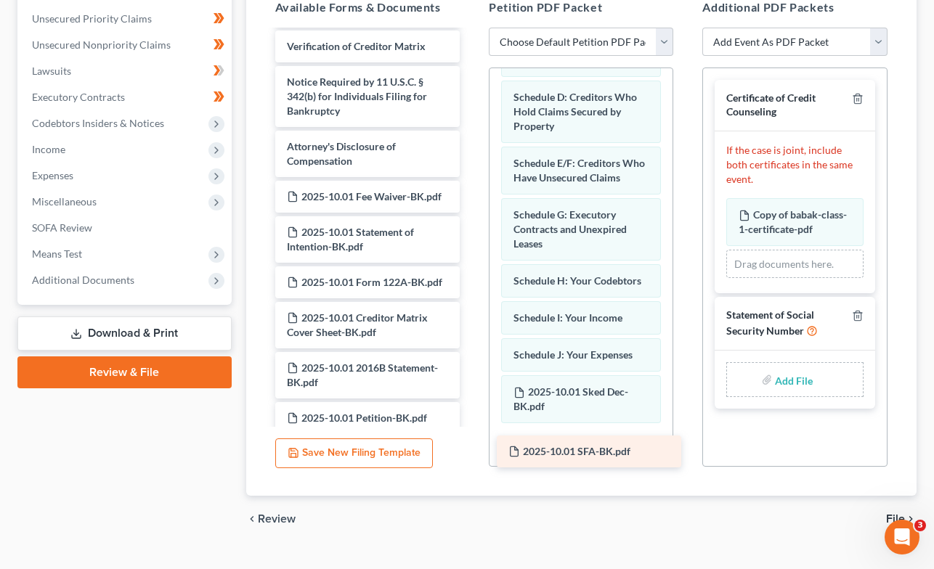
drag, startPoint x: 359, startPoint y: 226, endPoint x: 581, endPoint y: 443, distance: 310.1
click at [471, 443] on div "2025-10.01 SFA-BK.pdf Voluntary Petition for Individuals Filing for Bankruptcy …" at bounding box center [368, 231] width 208 height 1133
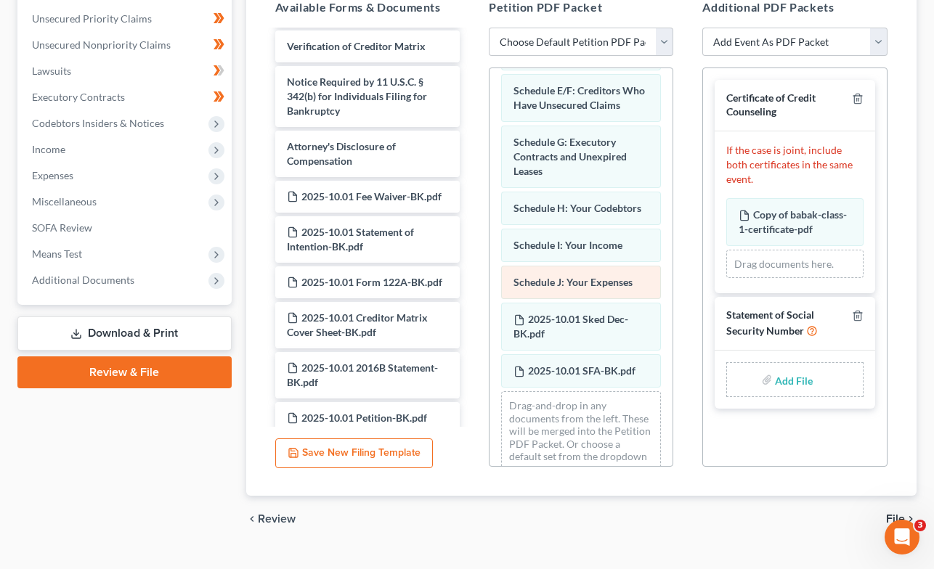
scroll to position [280, 0]
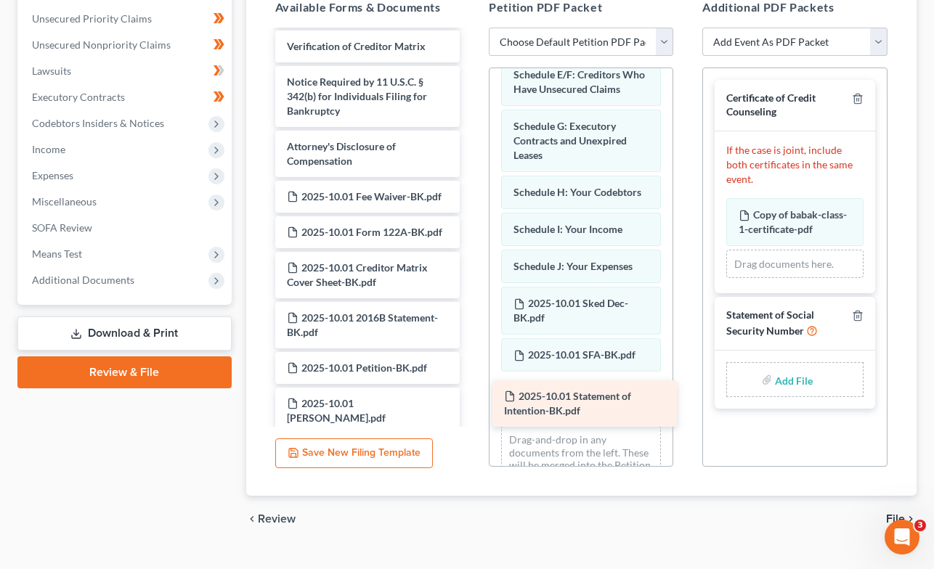
drag, startPoint x: 359, startPoint y: 237, endPoint x: 576, endPoint y: 402, distance: 272.6
click at [471, 402] on div "2025-10.01 Statement of Intention-BK.pdf Voluntary Petition for Individuals Fil…" at bounding box center [368, 206] width 208 height 1083
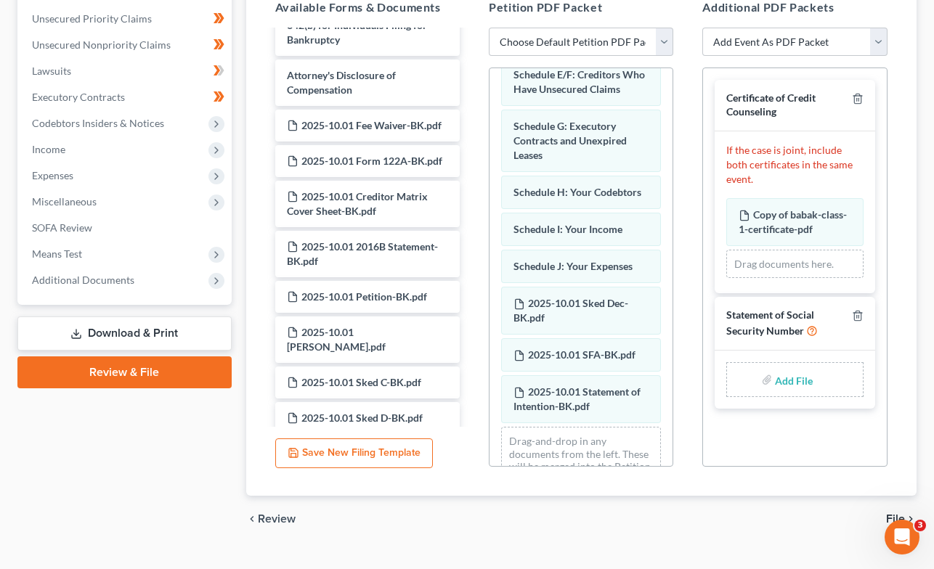
scroll to position [430, 0]
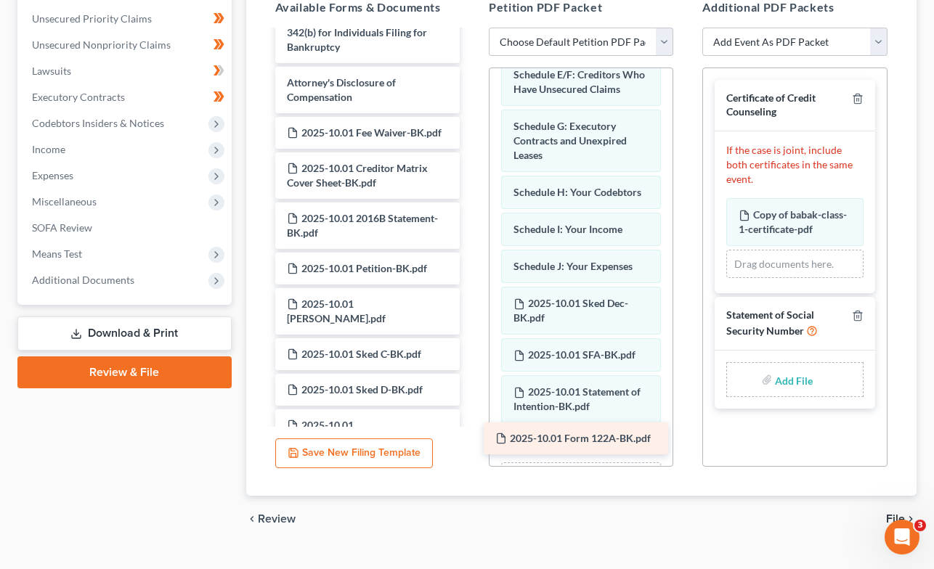
drag, startPoint x: 368, startPoint y: 166, endPoint x: 577, endPoint y: 439, distance: 342.9
click at [471, 439] on div "2025-10.01 Form 122A-BK.pdf Voluntary Petition for Individuals Filing for Bankr…" at bounding box center [368, 124] width 208 height 1047
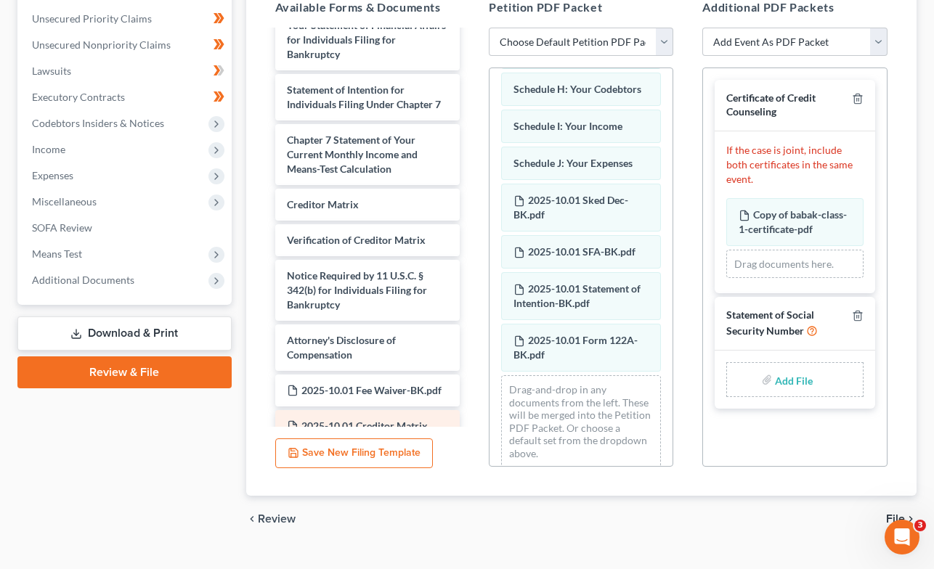
scroll to position [170, 0]
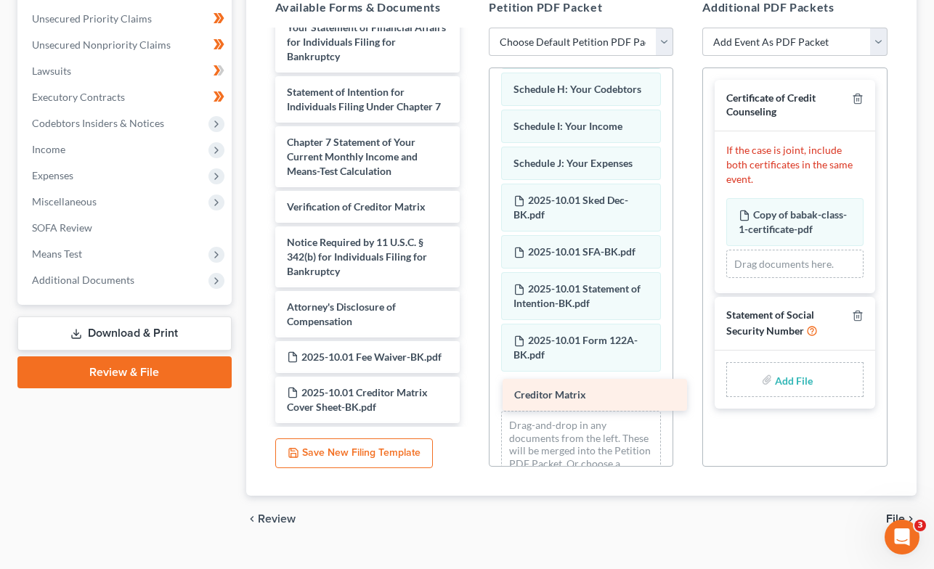
drag, startPoint x: 317, startPoint y: 207, endPoint x: 544, endPoint y: 396, distance: 295.5
click at [471, 396] on div "Creditor Matrix Voluntary Petition for Individuals Filing for Bankruptcy Summar…" at bounding box center [368, 366] width 208 height 1011
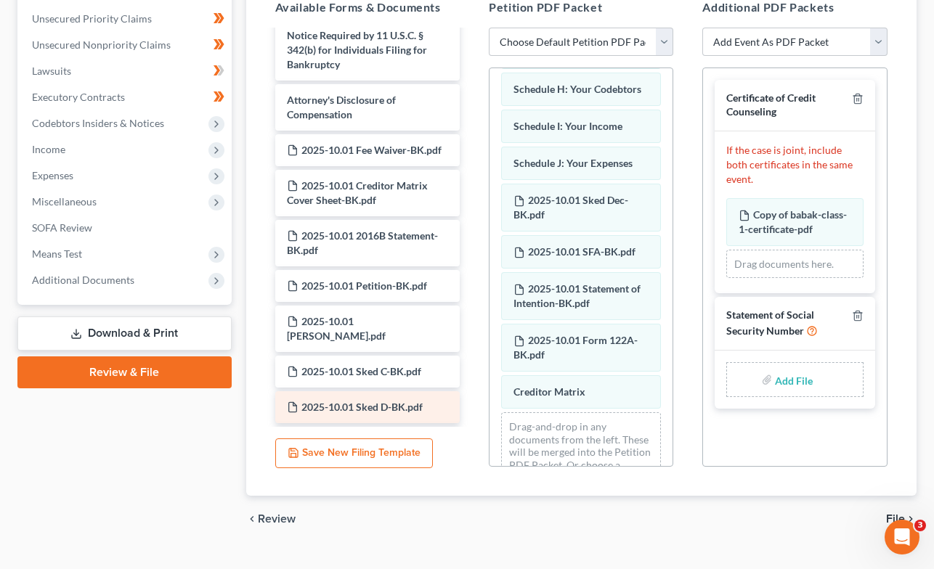
scroll to position [366, 0]
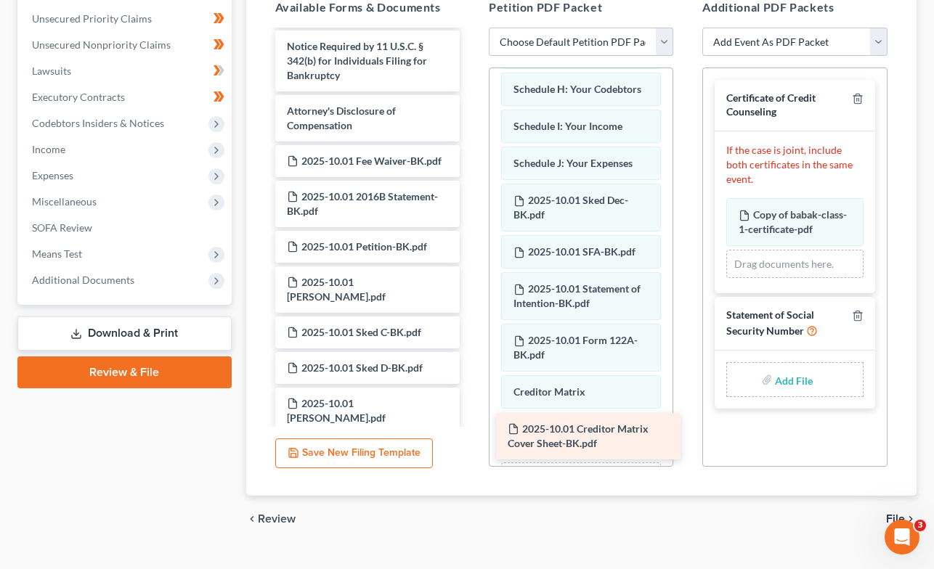
drag, startPoint x: 357, startPoint y: 200, endPoint x: 577, endPoint y: 433, distance: 321.0
click at [471, 433] on div "2025-10.01 Creditor Matrix Cover Sheet-BK.pdf Voluntary Petition for Individual…" at bounding box center [368, 145] width 208 height 961
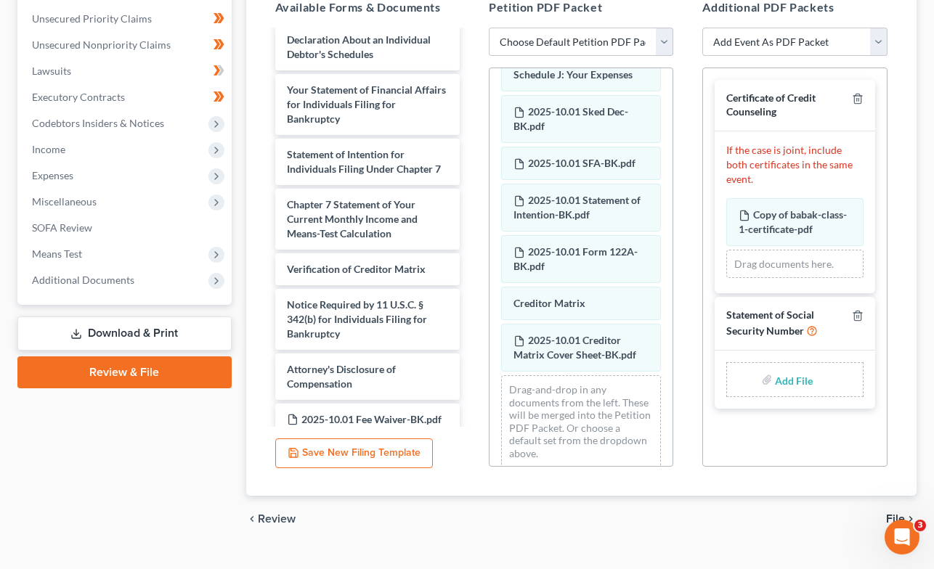
scroll to position [110, 0]
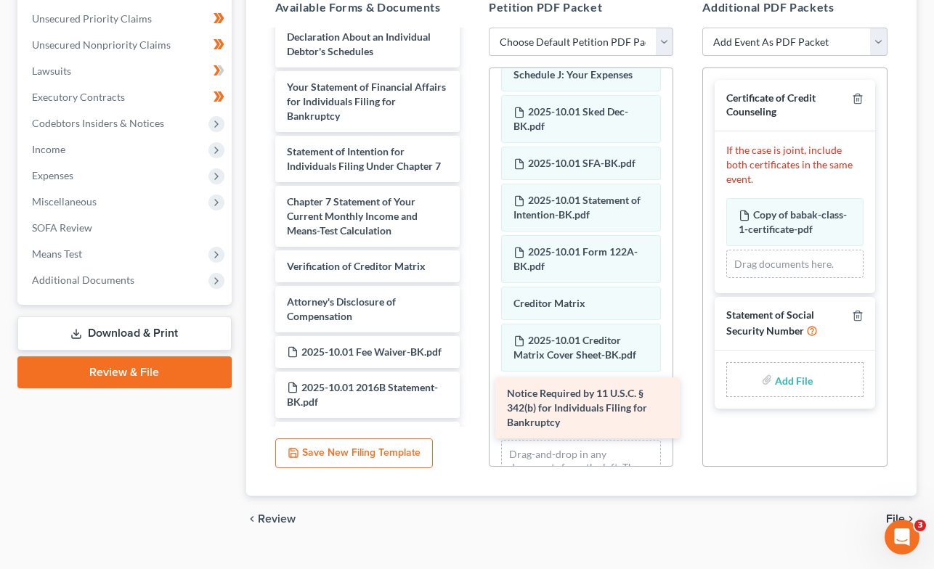
drag, startPoint x: 370, startPoint y: 299, endPoint x: 590, endPoint y: 391, distance: 238.6
click at [471, 391] on div "Notice Required by 11 U.S.C. § 342(b) for Individuals Filing for Bankruptcy Vol…" at bounding box center [368, 369] width 208 height 897
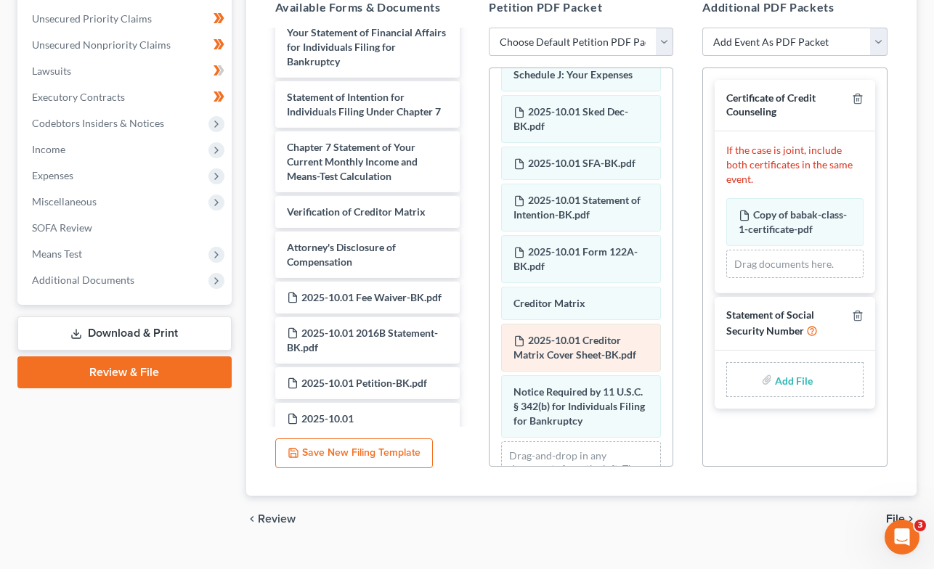
scroll to position [537, 0]
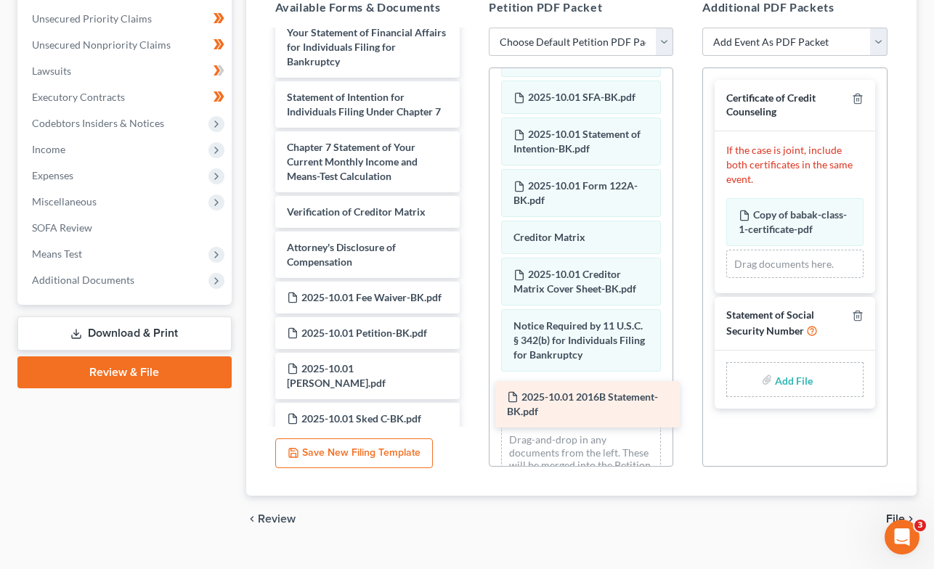
drag, startPoint x: 341, startPoint y: 339, endPoint x: 561, endPoint y: 404, distance: 229.5
click at [471, 404] on div "2025-10.01 2016B Statement-BK.pdf Voluntary Petition for Individuals Filing for…" at bounding box center [368, 289] width 208 height 847
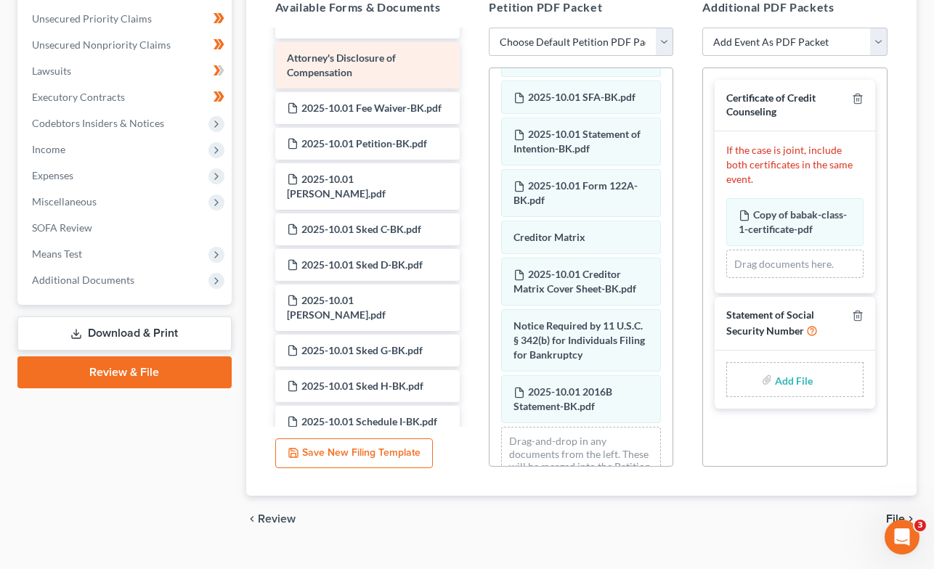
scroll to position [359, 0]
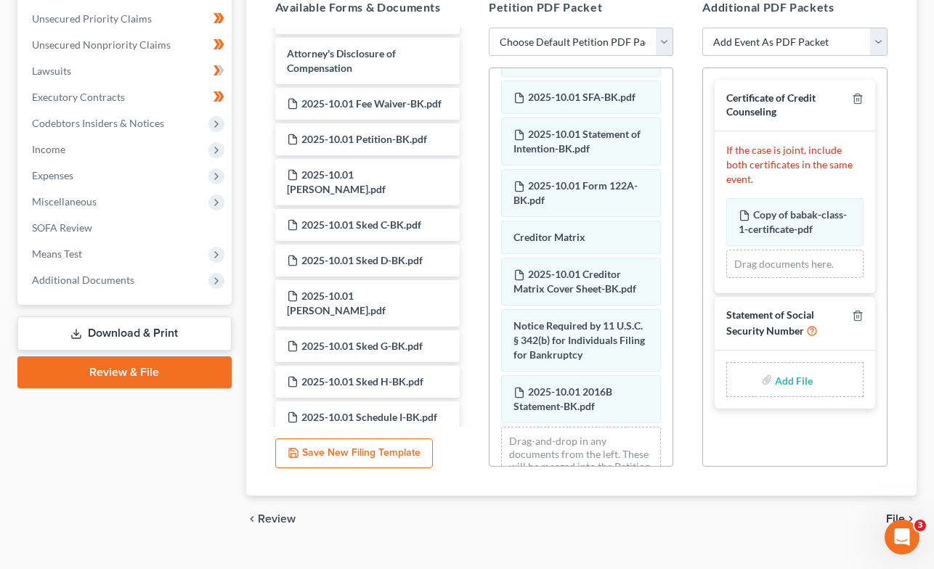
click at [785, 367] on input "file" at bounding box center [792, 380] width 35 height 26
type input "C:\fakepath\[DATE] SSN - BK.pdf"
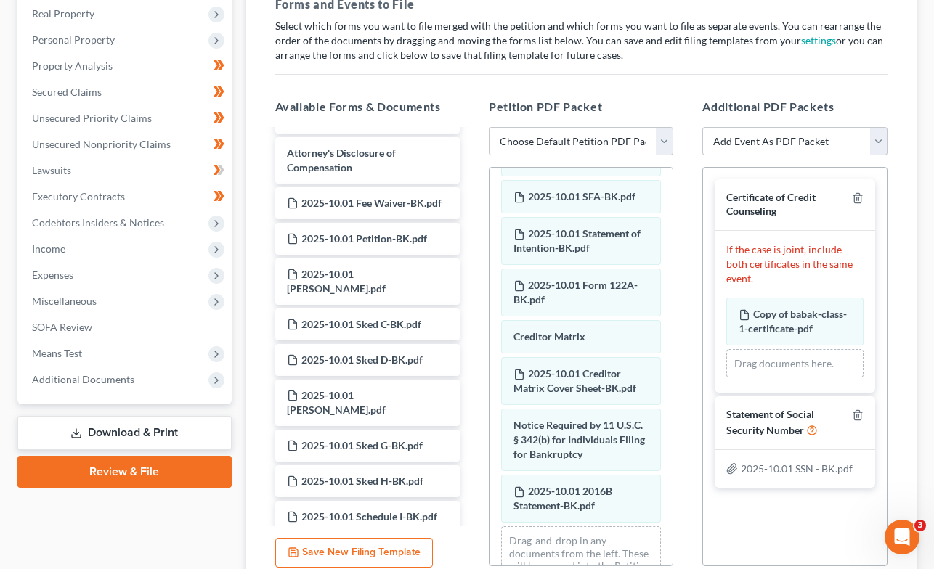
scroll to position [200, 0]
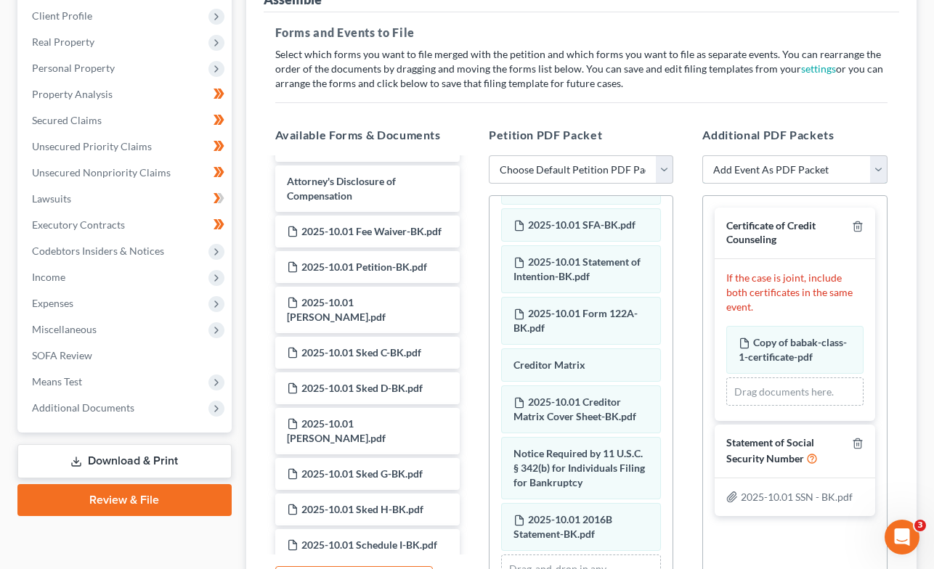
click at [875, 169] on select "Add Event As PDF Packet Certificate of Credit Counseling Chapter 7 Means Test C…" at bounding box center [794, 169] width 184 height 29
select select "4"
click at [702, 155] on select "Add Event As PDF Packet Certificate of Credit Counseling Chapter 7 Means Test C…" at bounding box center [794, 169] width 184 height 29
select select
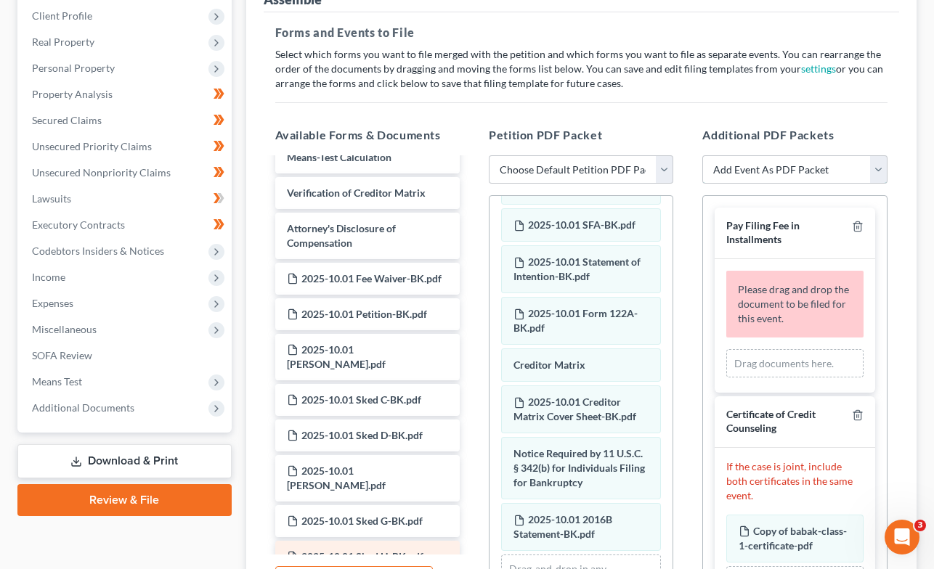
scroll to position [217, 0]
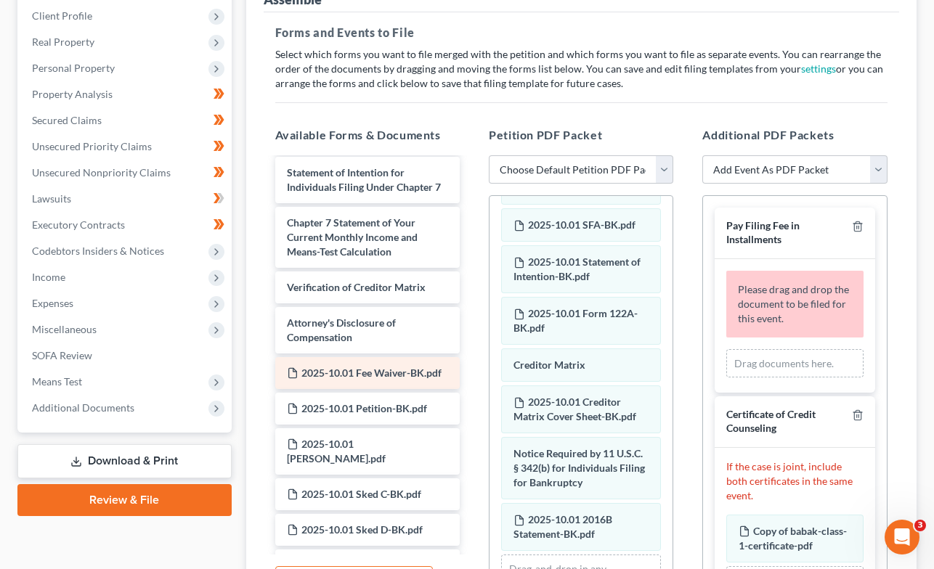
click at [347, 370] on span "2025-10.01 Fee Waiver-BK.pdf" at bounding box center [371, 373] width 140 height 12
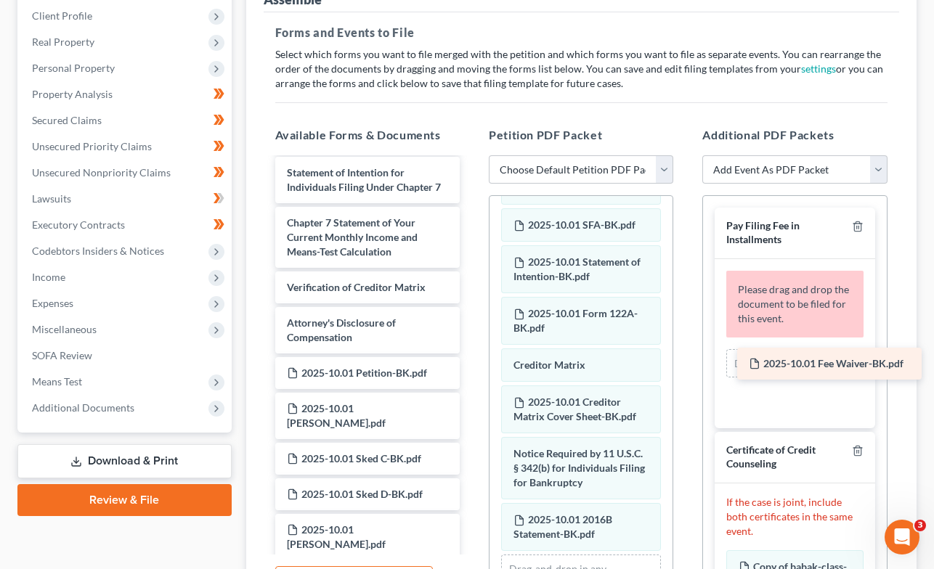
drag, startPoint x: 334, startPoint y: 368, endPoint x: 796, endPoint y: 359, distance: 461.9
click at [471, 359] on div "2025-10.01 Fee Waiver-BK.pdf Voluntary Petition for Individuals Filing for Bank…" at bounding box center [368, 347] width 208 height 811
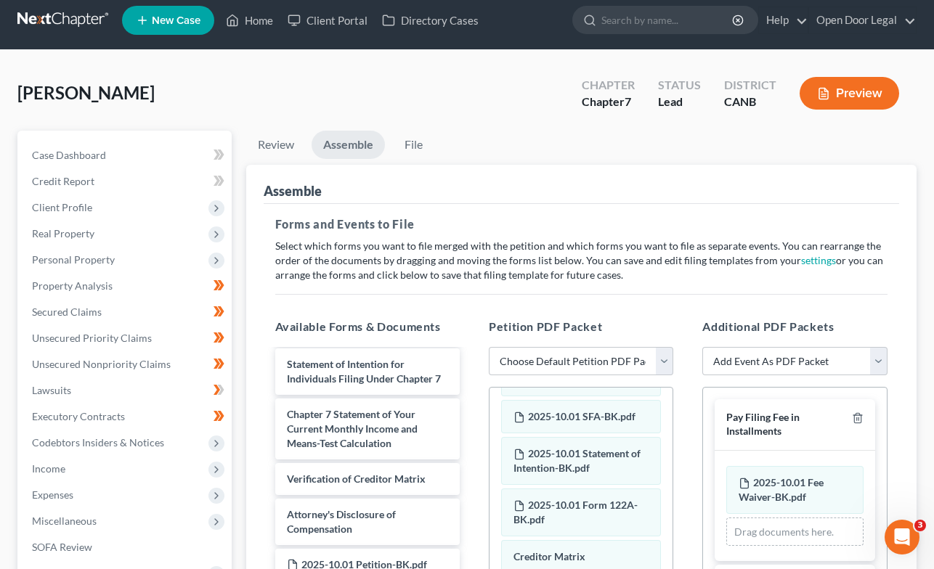
scroll to position [0, 0]
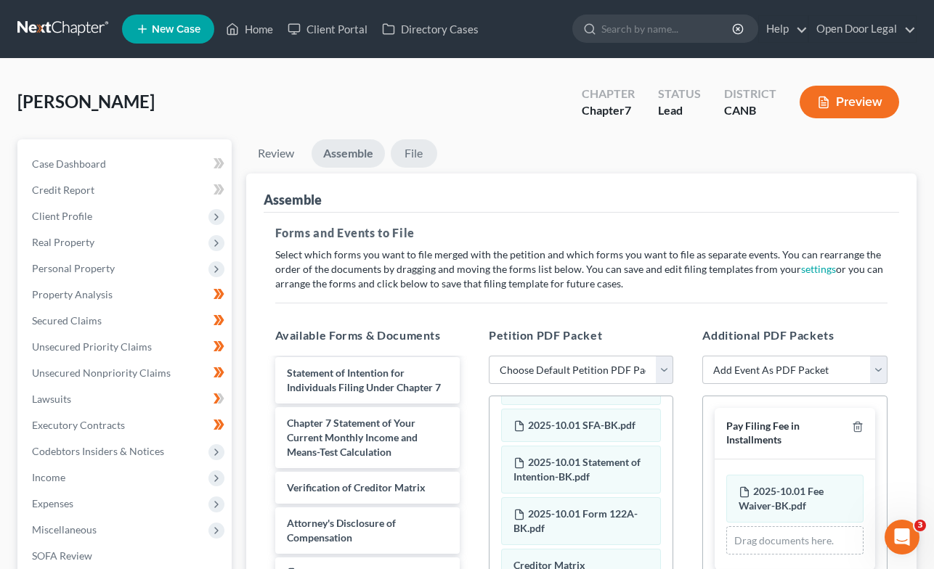
click at [413, 158] on link "File" at bounding box center [414, 153] width 46 height 28
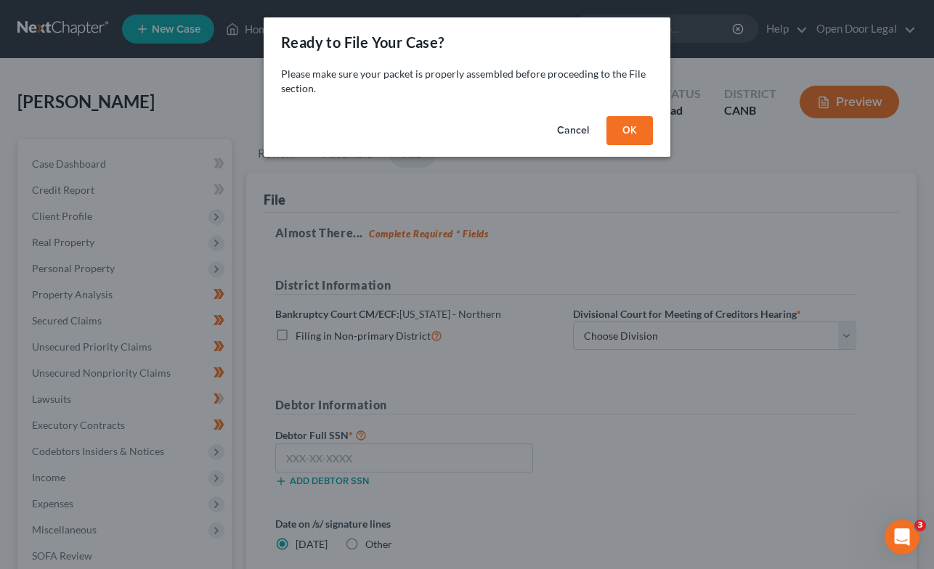
click at [630, 130] on button "OK" at bounding box center [629, 130] width 46 height 29
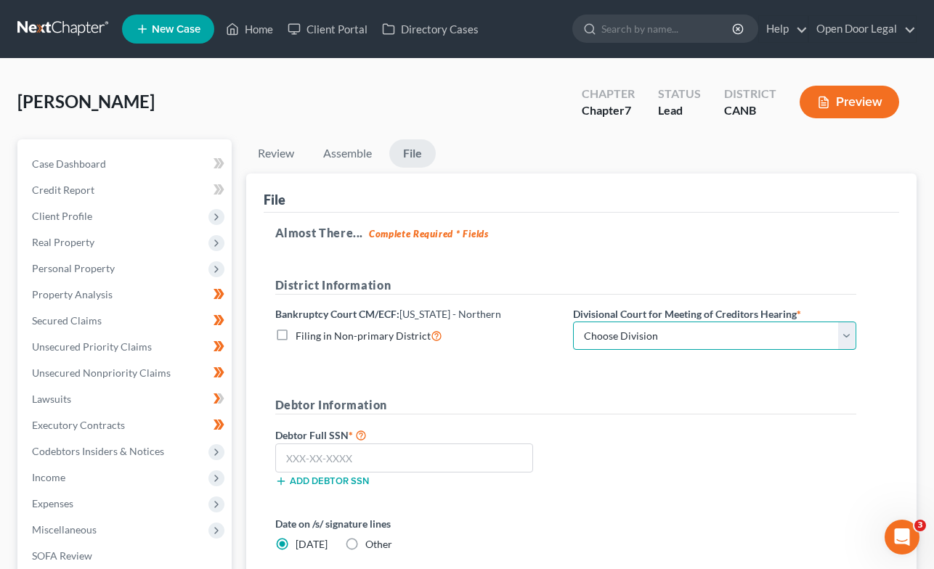
click at [636, 331] on select "Choose Division [GEOGRAPHIC_DATA] [GEOGRAPHIC_DATA] [GEOGRAPHIC_DATA][PERSON_NA…" at bounding box center [714, 336] width 283 height 29
select select "1"
click at [573, 322] on select "Choose Division [GEOGRAPHIC_DATA] [GEOGRAPHIC_DATA] [GEOGRAPHIC_DATA][PERSON_NA…" at bounding box center [714, 336] width 283 height 29
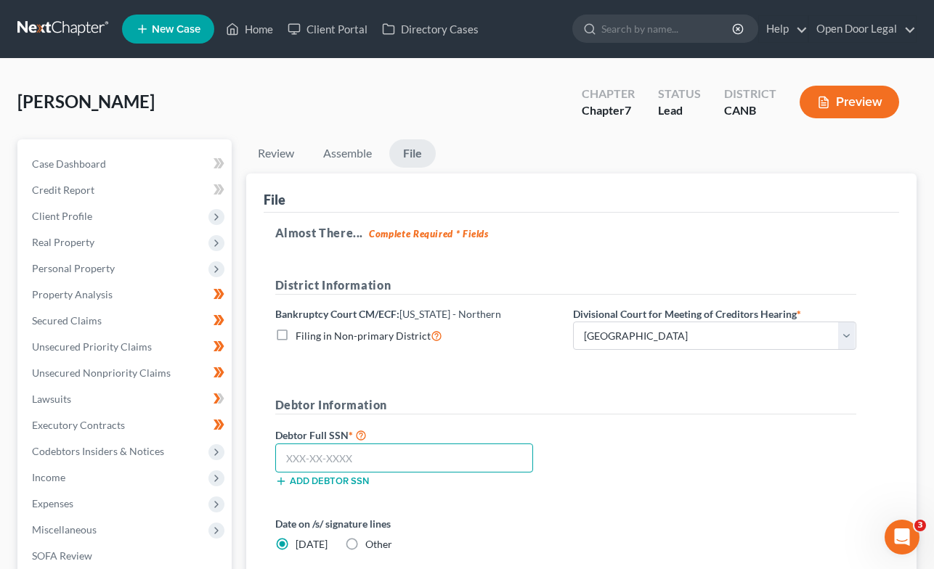
click at [437, 456] on input "text" at bounding box center [404, 458] width 258 height 29
type input "605-70-7844"
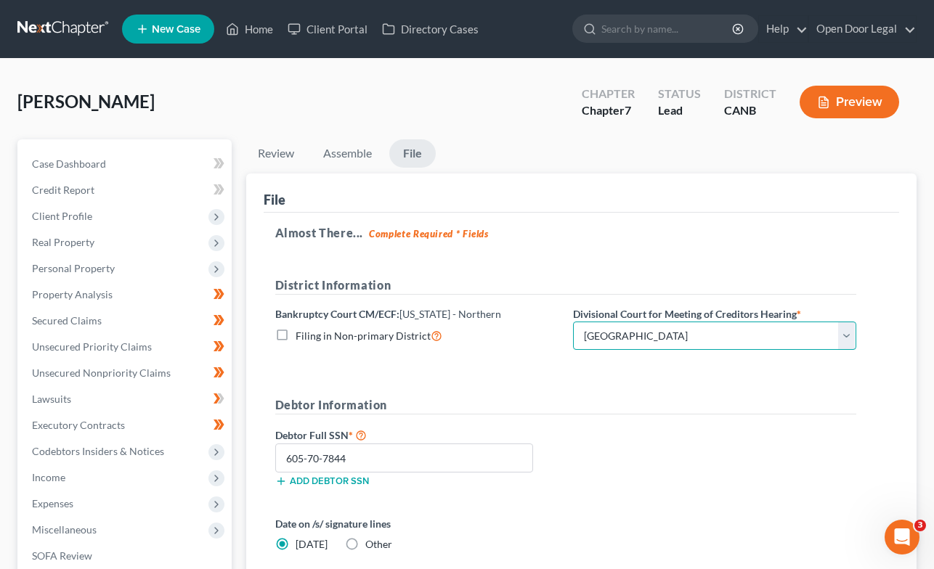
click at [844, 336] on select "Choose Division [GEOGRAPHIC_DATA] [GEOGRAPHIC_DATA] [GEOGRAPHIC_DATA][PERSON_NA…" at bounding box center [714, 336] width 283 height 29
select select "0"
click at [573, 322] on select "Choose Division [GEOGRAPHIC_DATA] [GEOGRAPHIC_DATA] [GEOGRAPHIC_DATA][PERSON_NA…" at bounding box center [714, 336] width 283 height 29
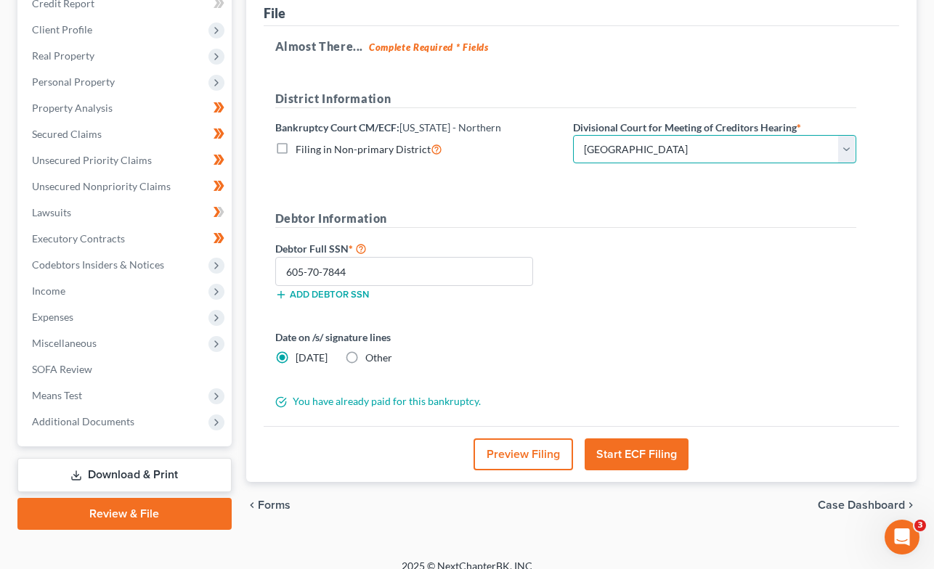
scroll to position [201, 0]
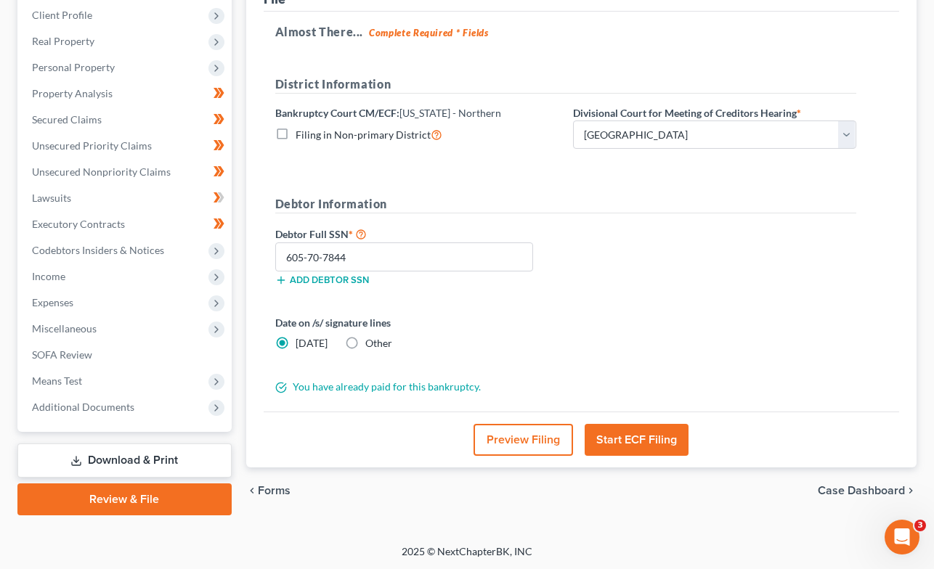
click at [638, 439] on button "Start ECF Filing" at bounding box center [637, 440] width 104 height 32
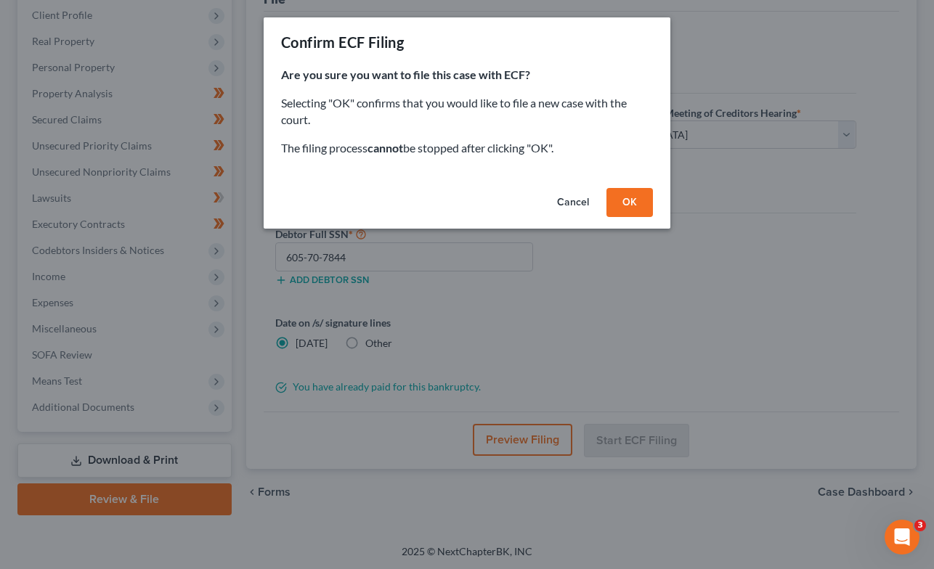
click at [630, 201] on button "OK" at bounding box center [629, 202] width 46 height 29
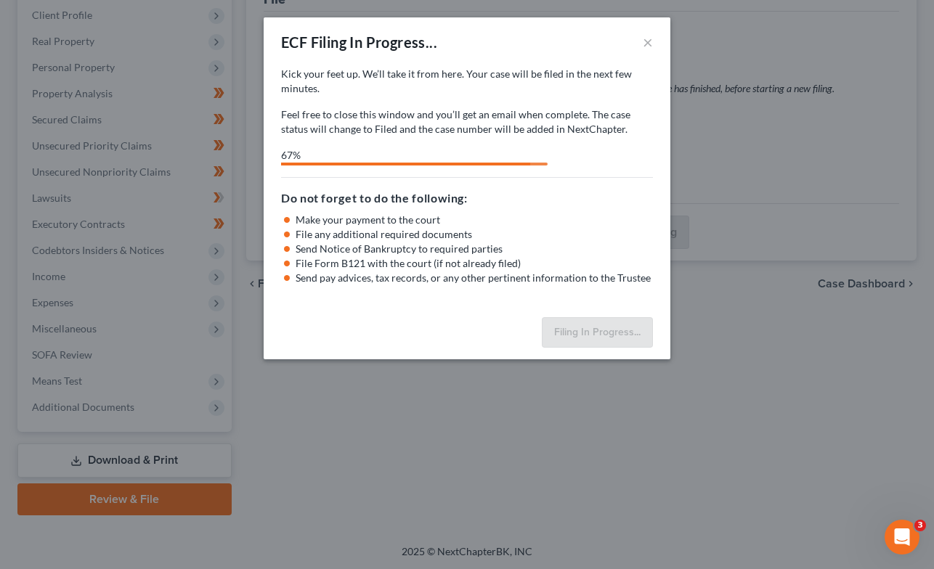
select select "0"
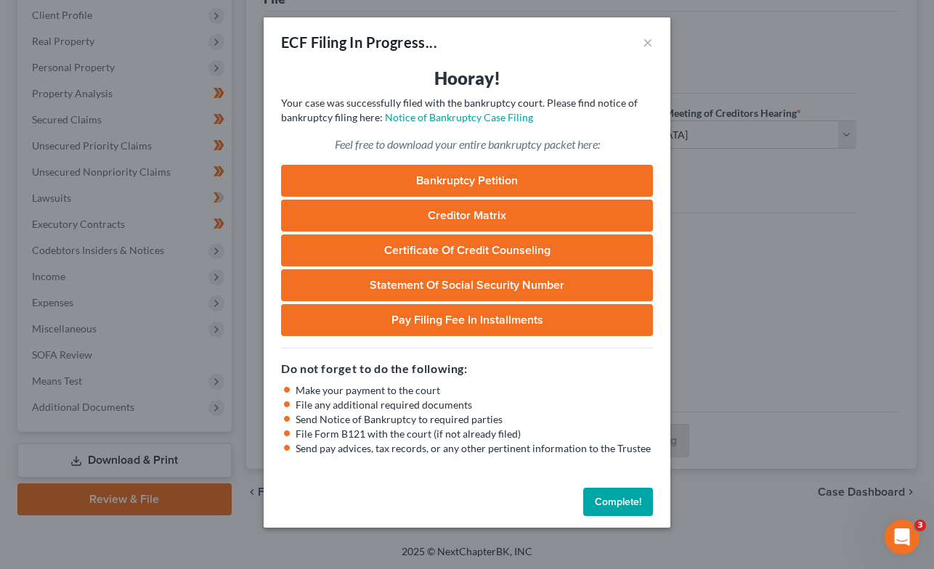
click at [476, 183] on link "Bankruptcy Petition" at bounding box center [467, 181] width 372 height 32
click at [617, 507] on button "Complete!" at bounding box center [618, 502] width 70 height 29
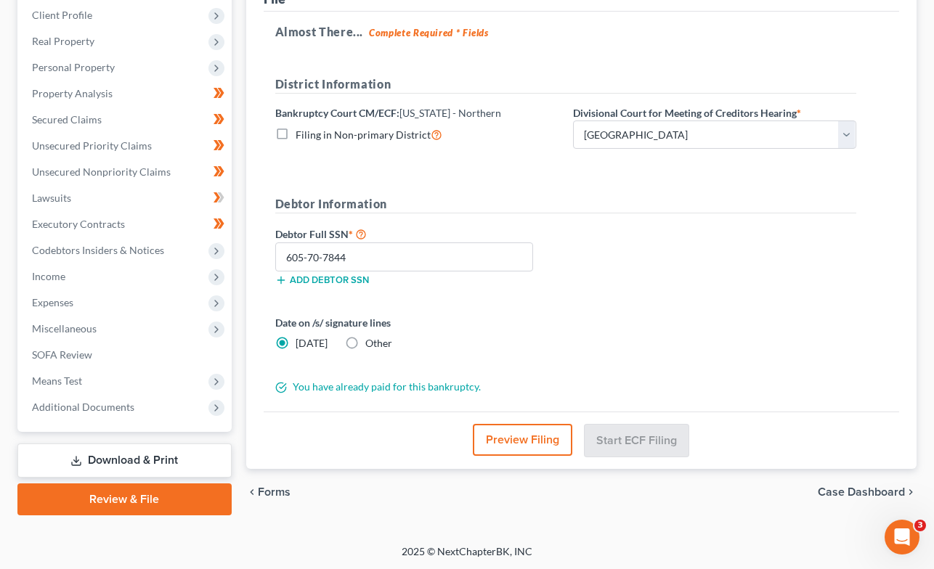
scroll to position [0, 0]
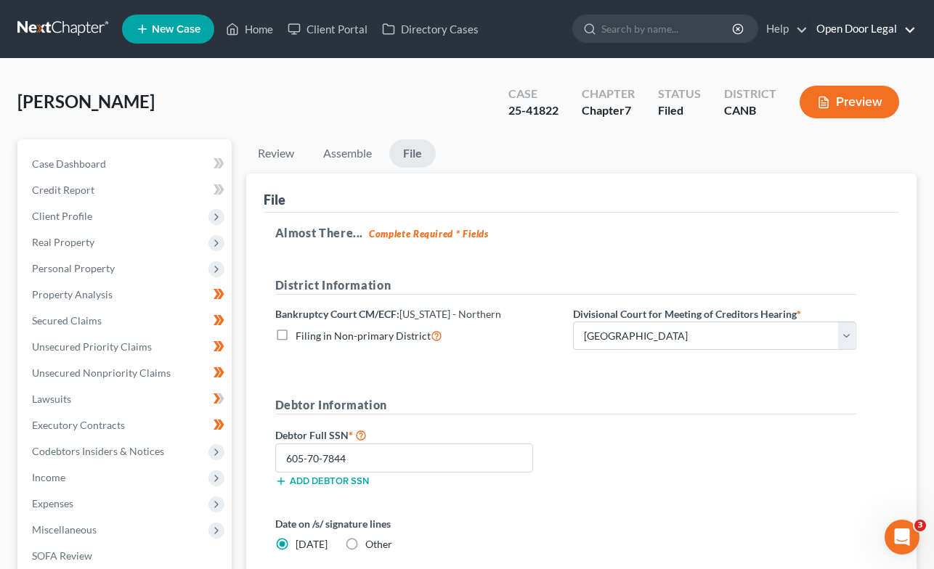
click at [871, 34] on link "Open Door Legal" at bounding box center [862, 29] width 107 height 26
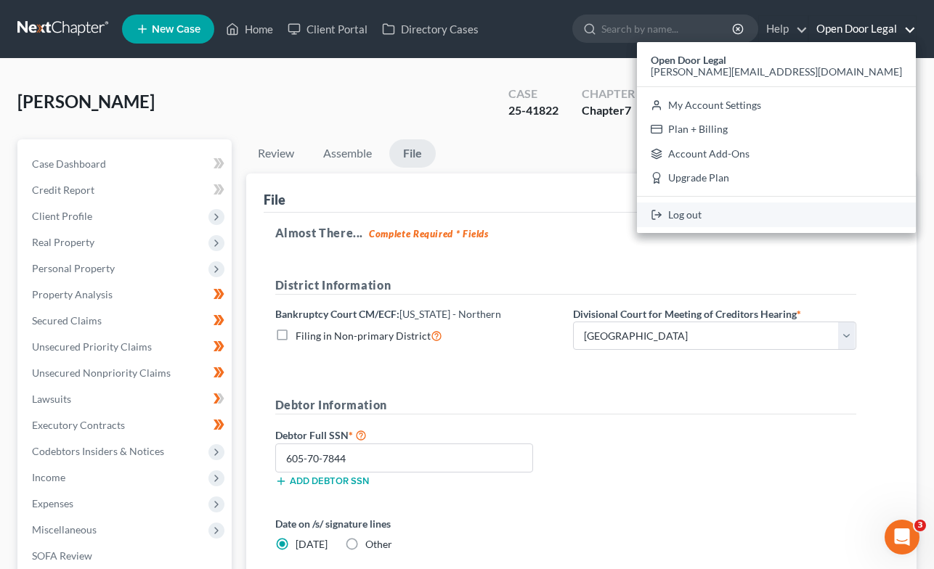
click at [810, 213] on link "Log out" at bounding box center [776, 215] width 279 height 25
